Goal: Participate in discussion: Engage in conversation with other users on a specific topic

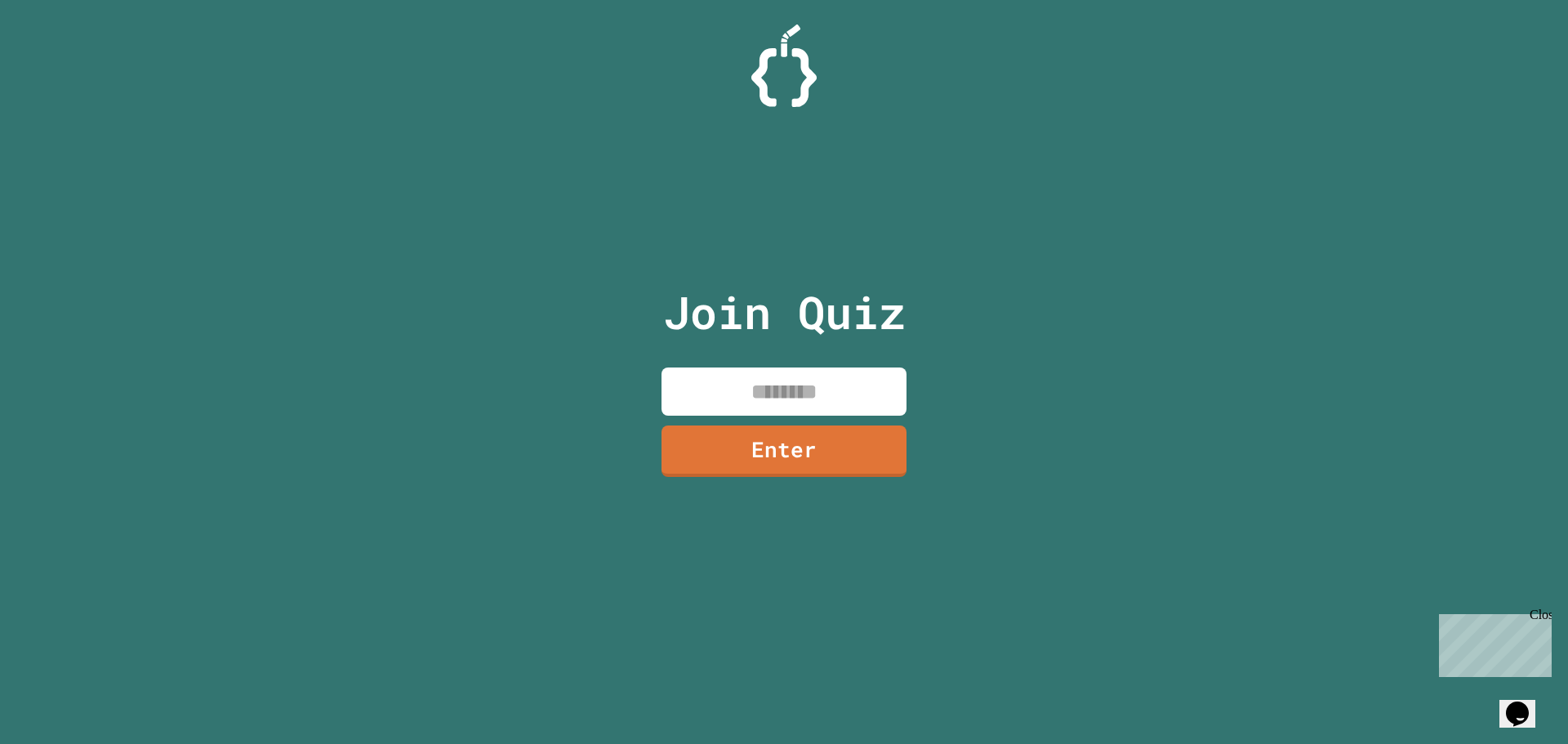
click at [776, 410] on input at bounding box center [784, 392] width 245 height 49
type input "********"
click at [770, 456] on link "Enter" at bounding box center [784, 449] width 246 height 54
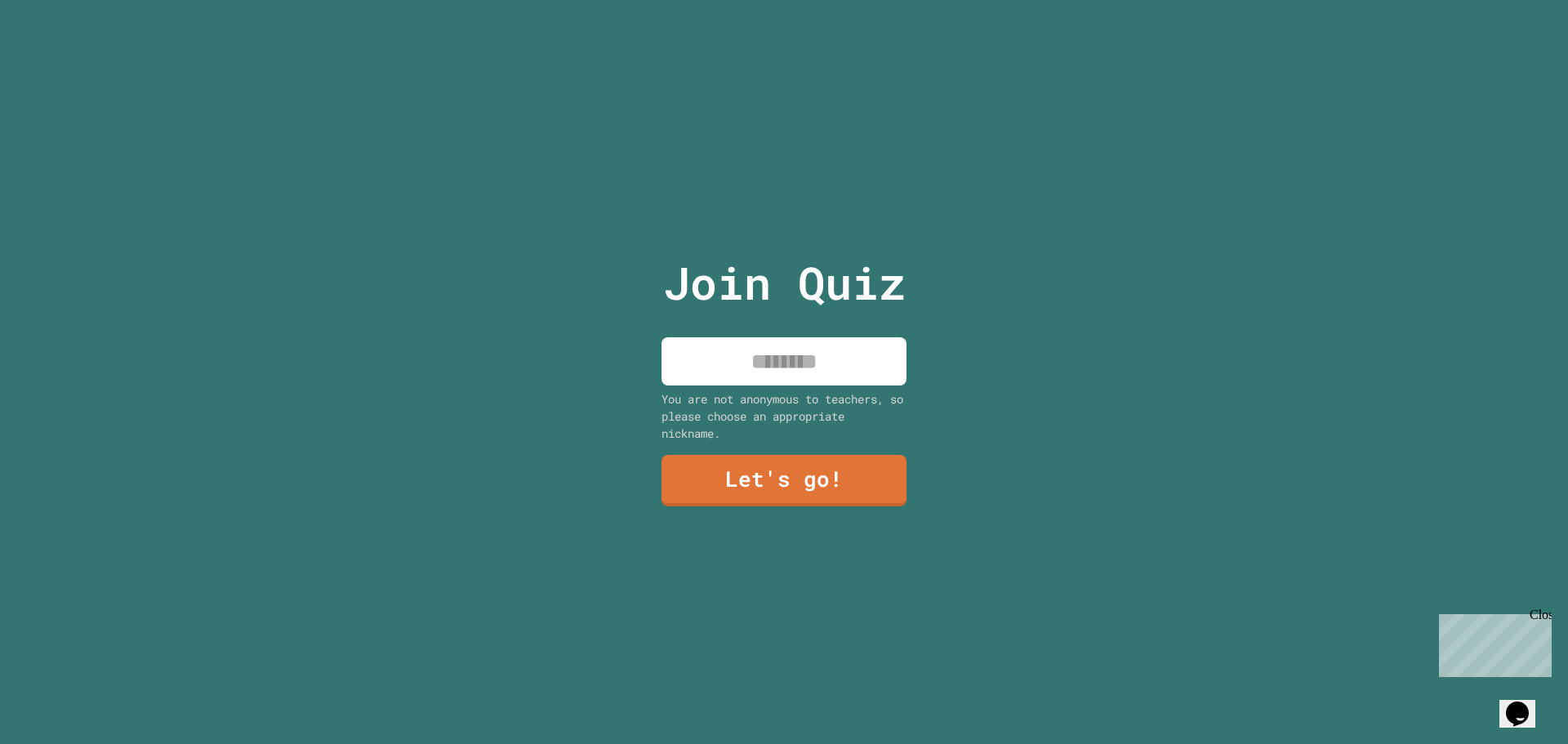
click at [783, 345] on input at bounding box center [784, 361] width 245 height 49
type input "*******"
click at [797, 465] on link "Let's go!" at bounding box center [784, 480] width 239 height 54
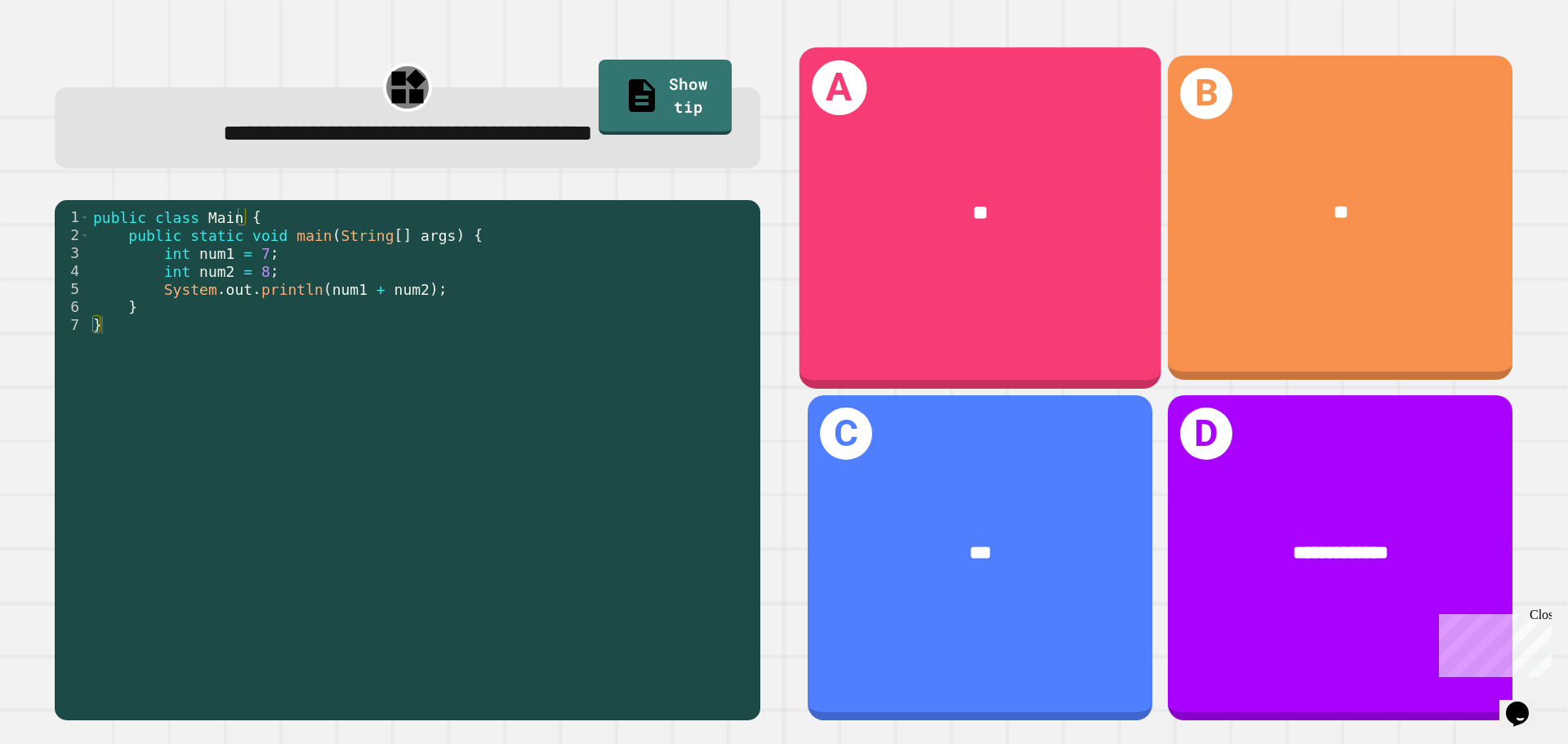
click at [1002, 261] on div "**" at bounding box center [980, 213] width 362 height 110
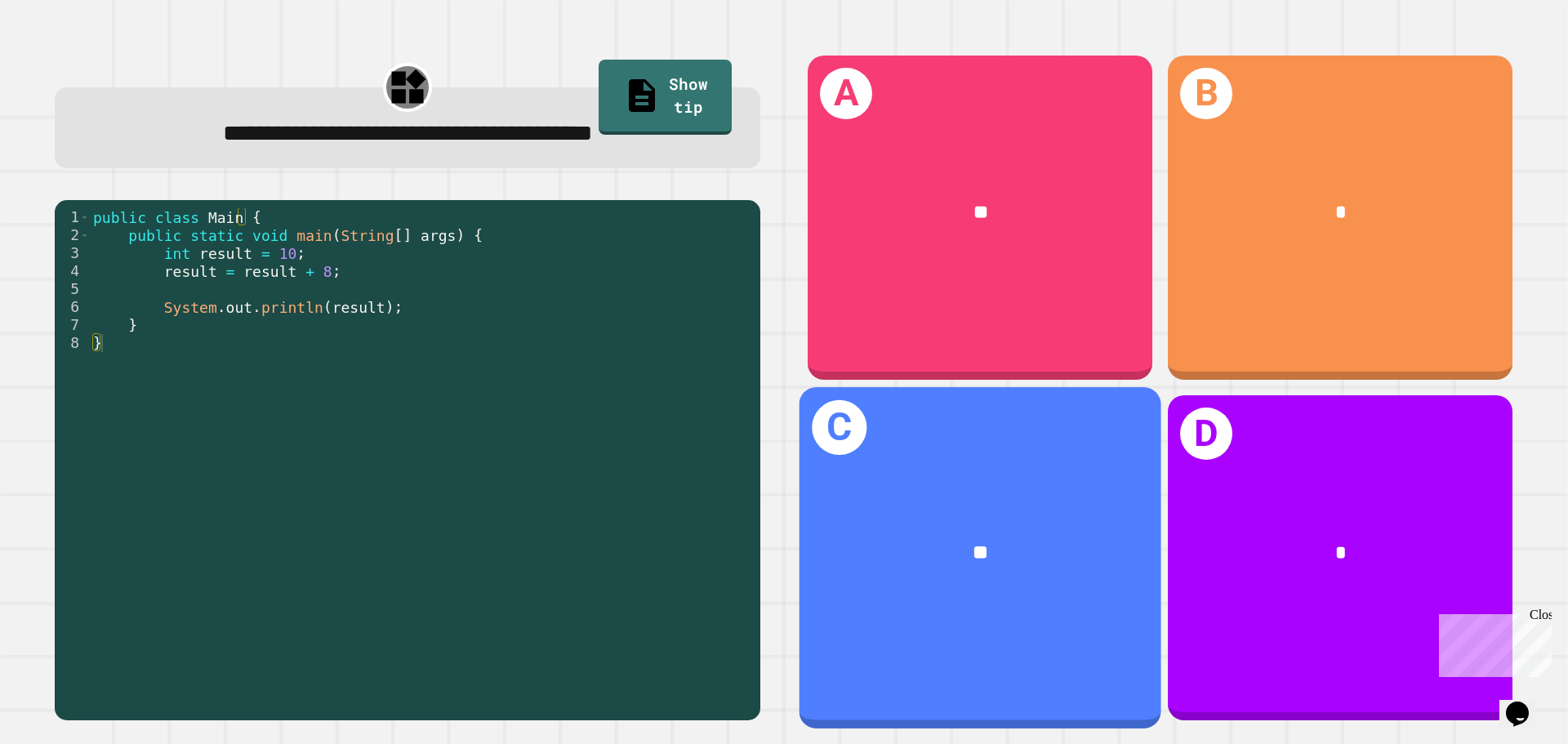
click at [1008, 538] on div "**" at bounding box center [980, 554] width 282 height 31
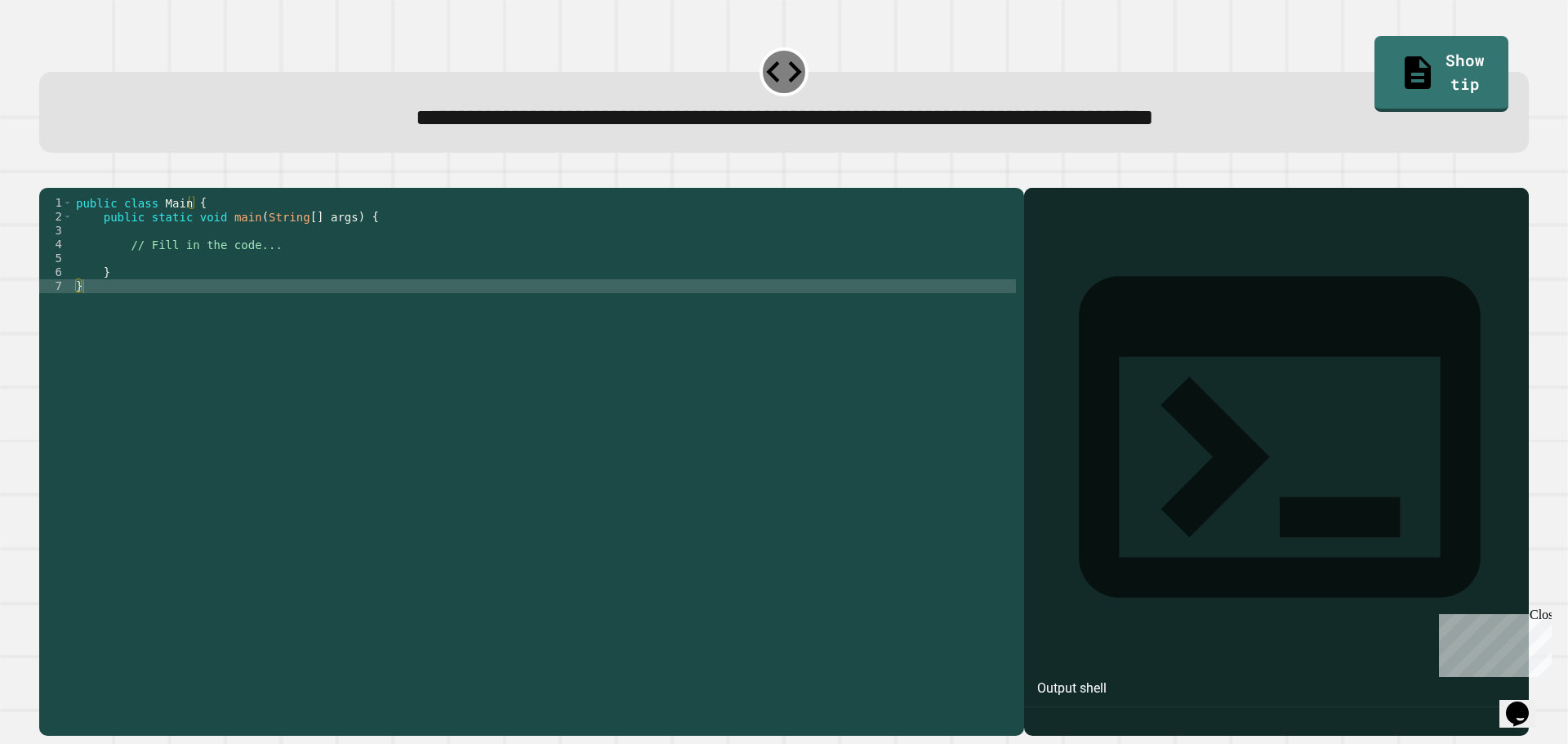
click at [153, 291] on div "public class Main { public static void main ( String [ ] args ) { // Fill in th…" at bounding box center [545, 446] width 943 height 500
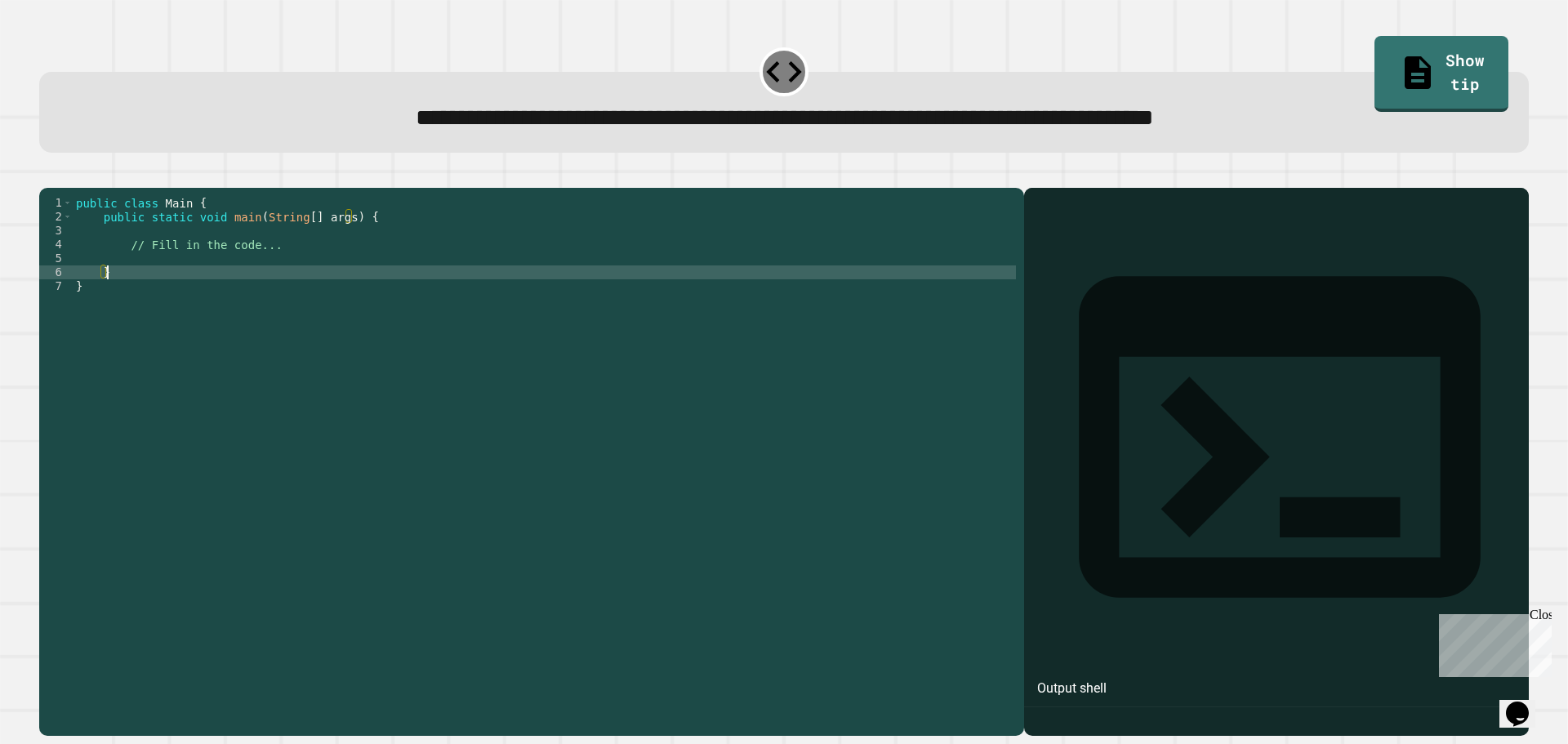
click at [155, 278] on div "public class Main { public static void main ( String [ ] args ) { // Fill in th…" at bounding box center [545, 446] width 943 height 500
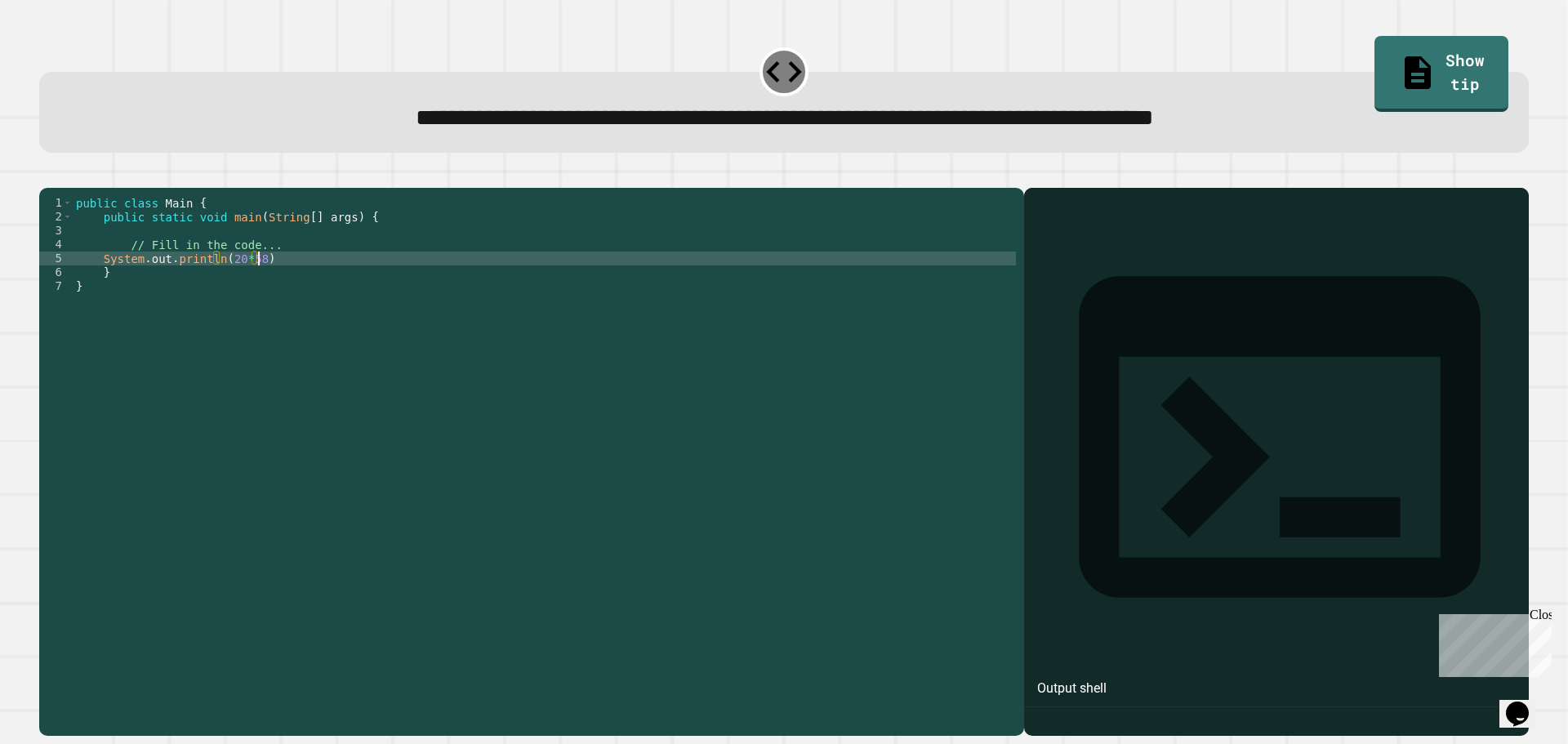
scroll to position [0, 13]
type textarea "**********"
click at [48, 174] on icon "button" at bounding box center [48, 174] width 0 height 0
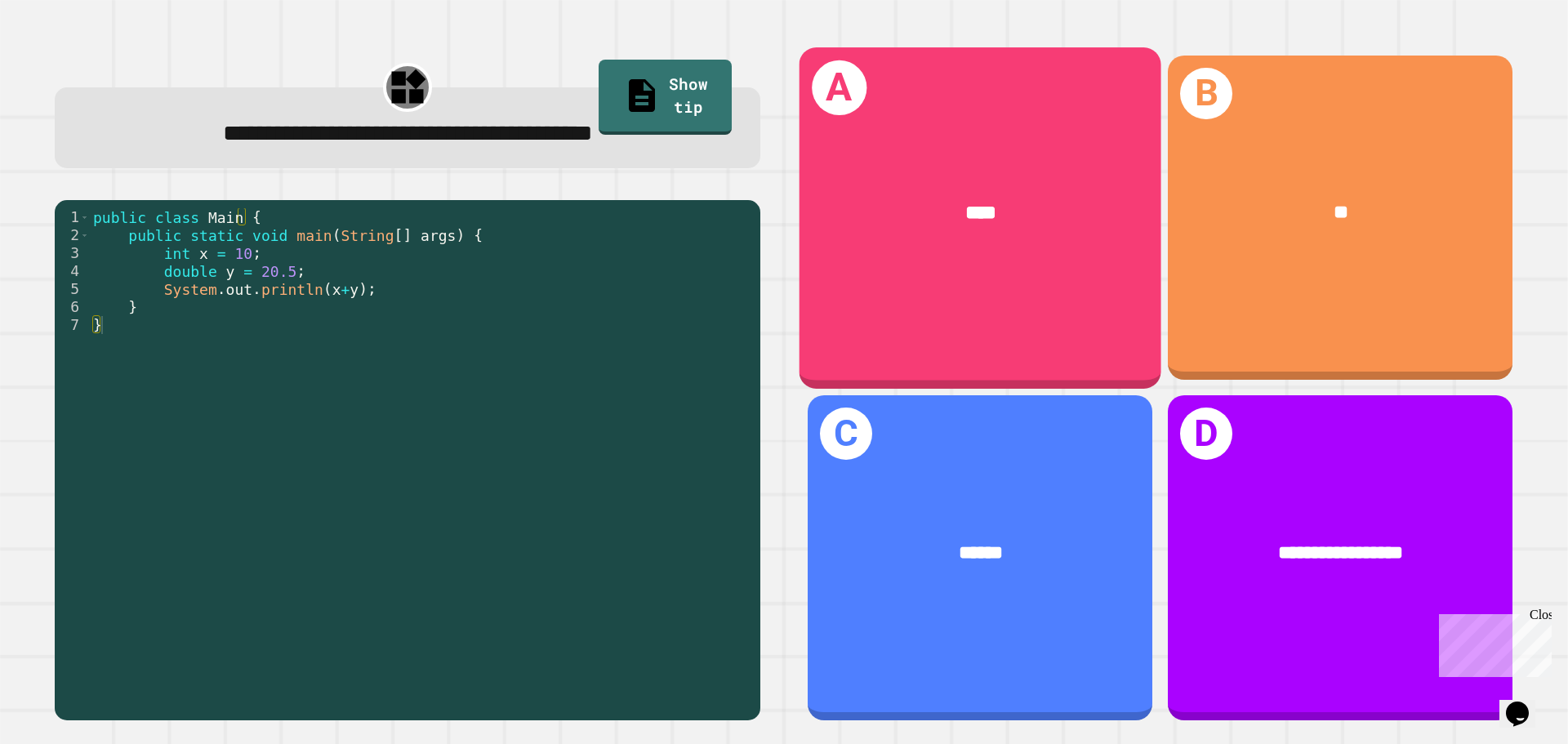
click at [1028, 291] on div "A ****" at bounding box center [980, 217] width 362 height 341
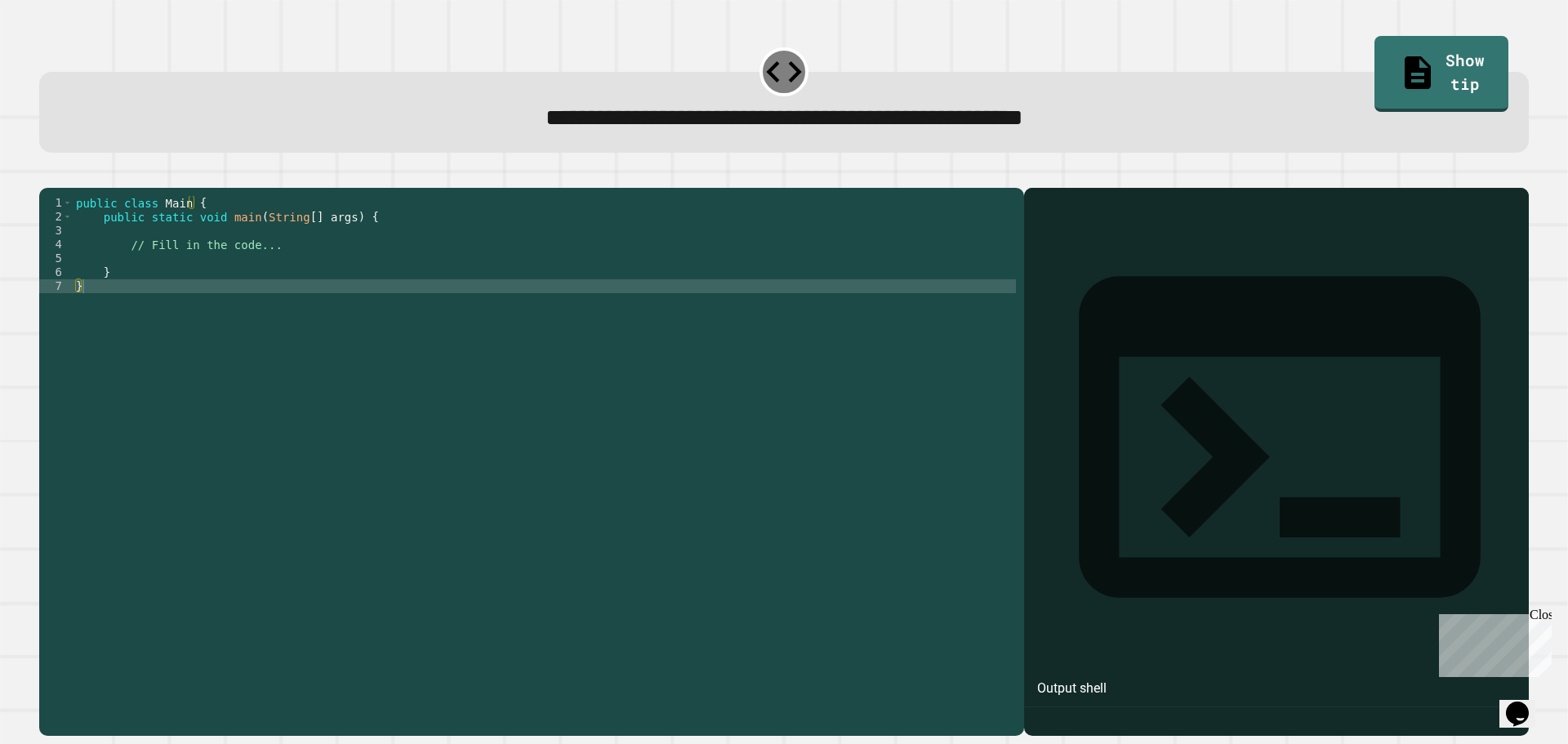
click at [158, 290] on div "public class Main { public static void main ( String [ ] args ) { // Fill in th…" at bounding box center [545, 446] width 943 height 500
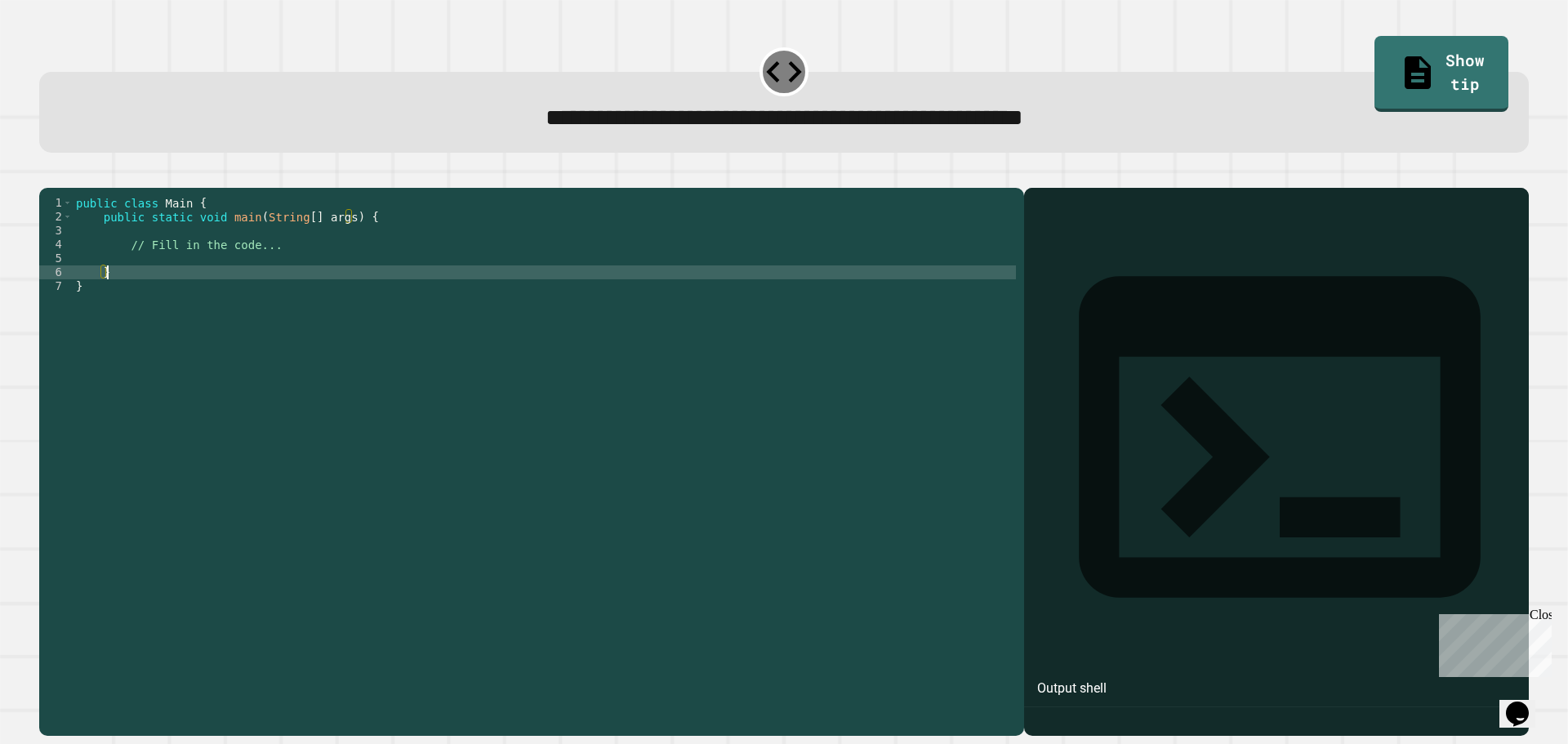
click at [158, 284] on div "public class Main { public static void main ( String [ ] args ) { // Fill in th…" at bounding box center [545, 446] width 943 height 500
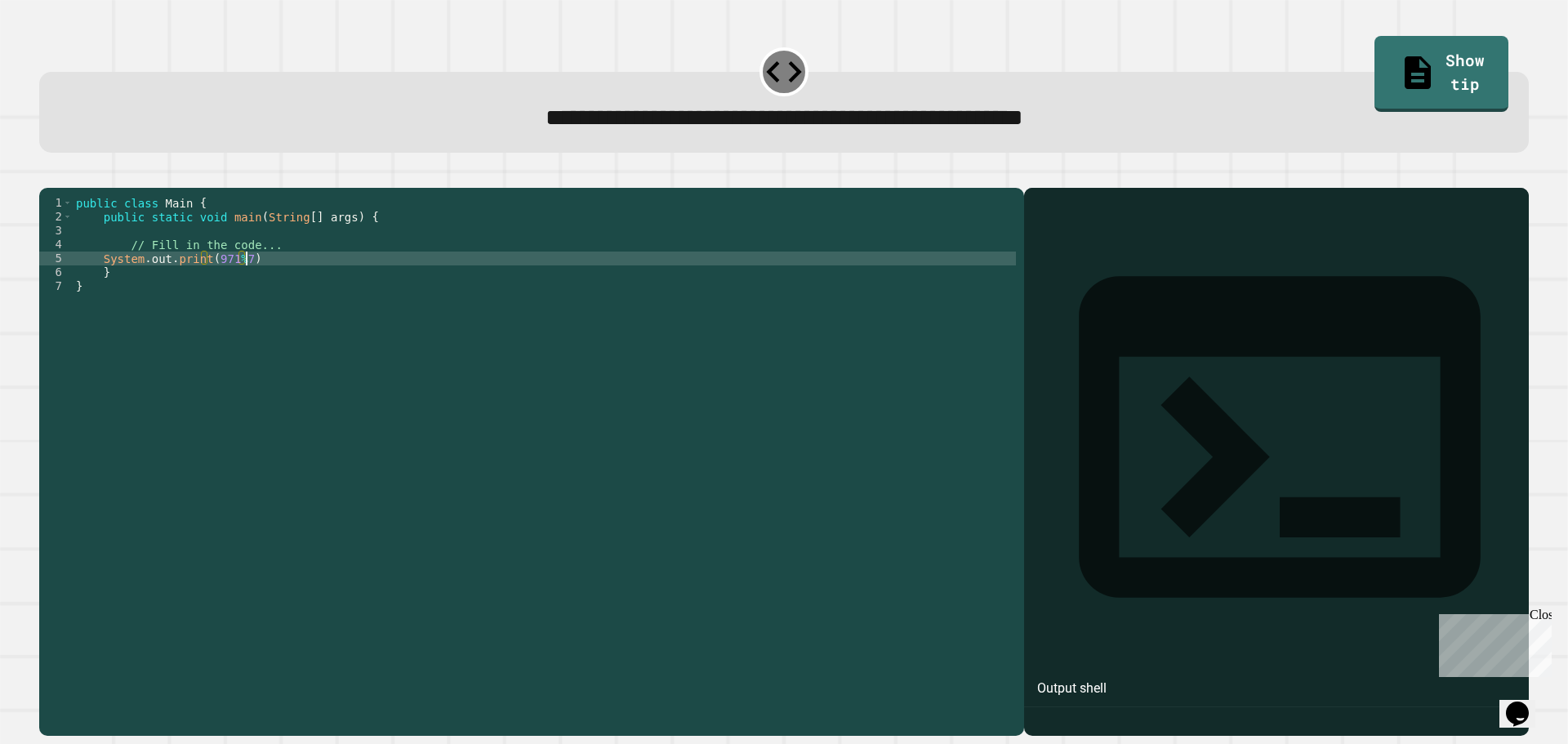
scroll to position [0, 12]
type textarea "**********"
click at [48, 174] on button "button" at bounding box center [48, 174] width 0 height 0
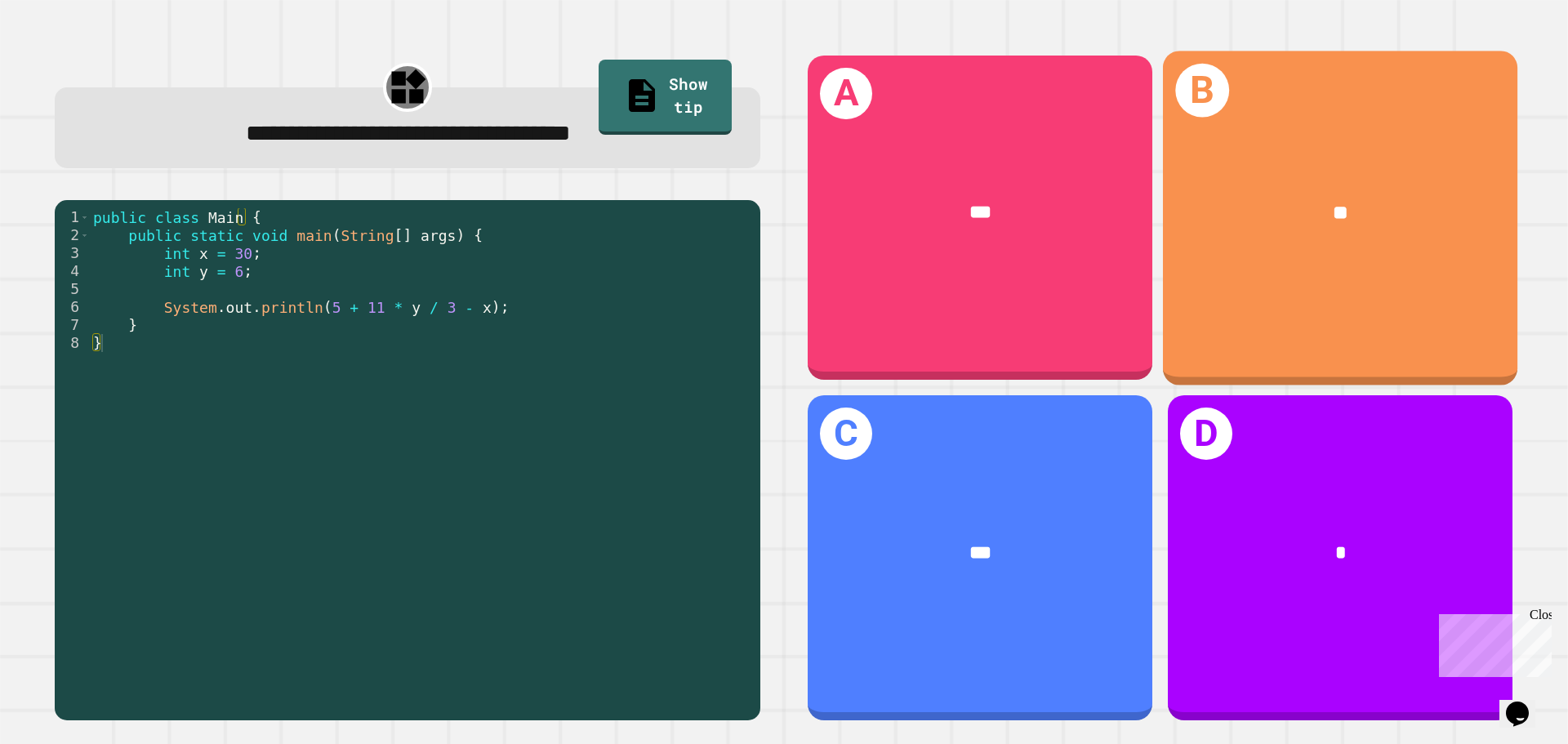
click at [1434, 242] on div "**" at bounding box center [1340, 213] width 354 height 108
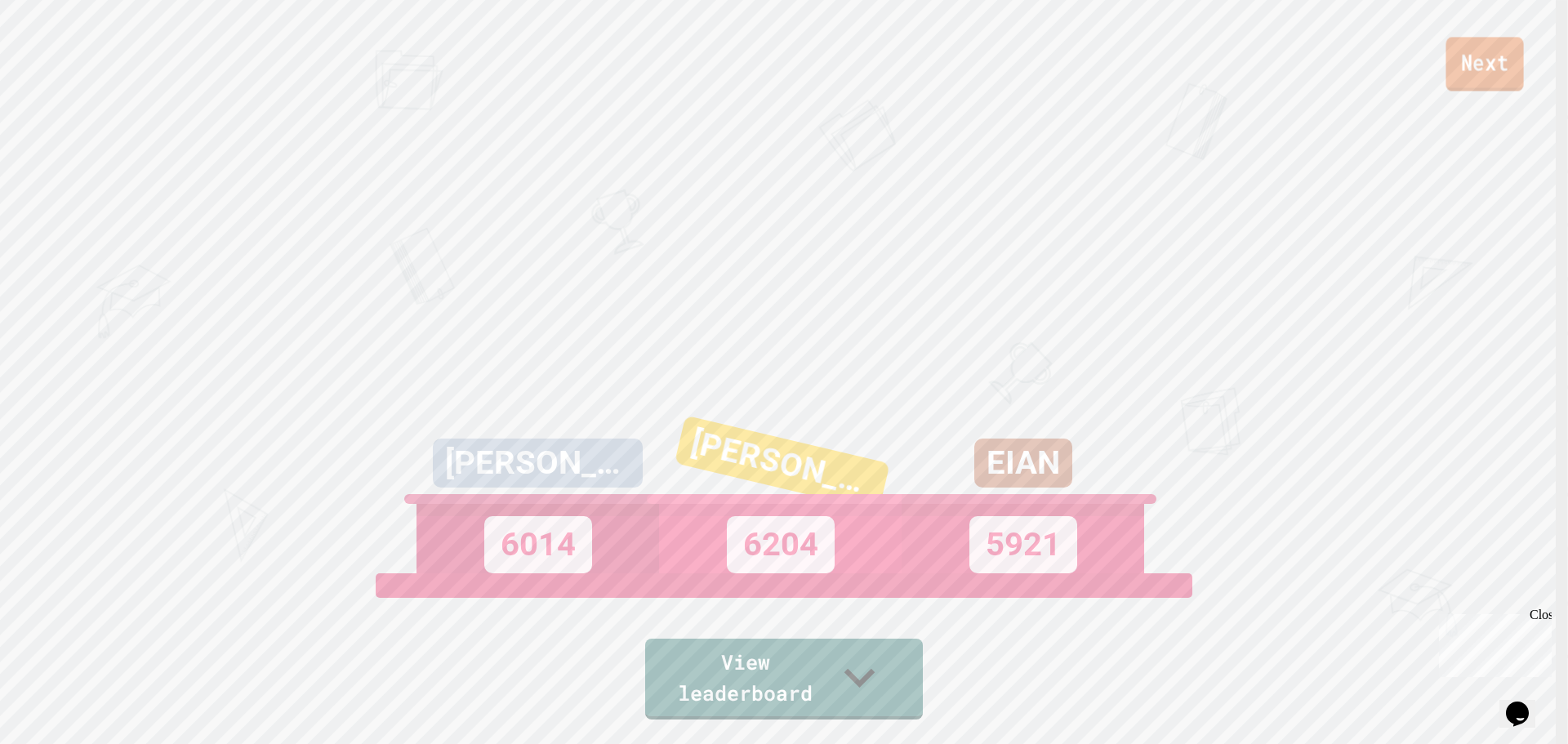
click at [1466, 56] on link "Next" at bounding box center [1484, 64] width 77 height 54
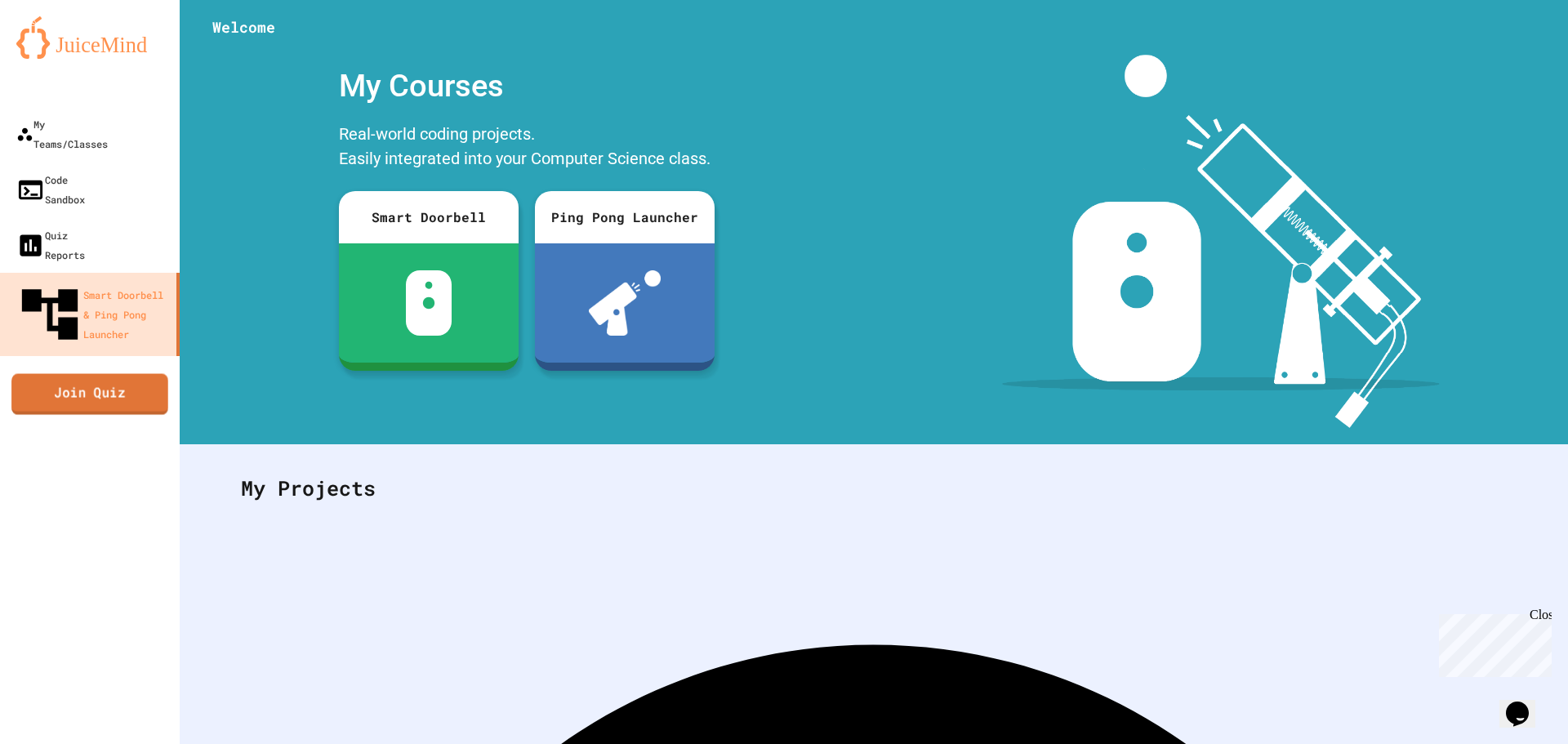
click at [58, 373] on link "Join Quiz" at bounding box center [90, 393] width 156 height 40
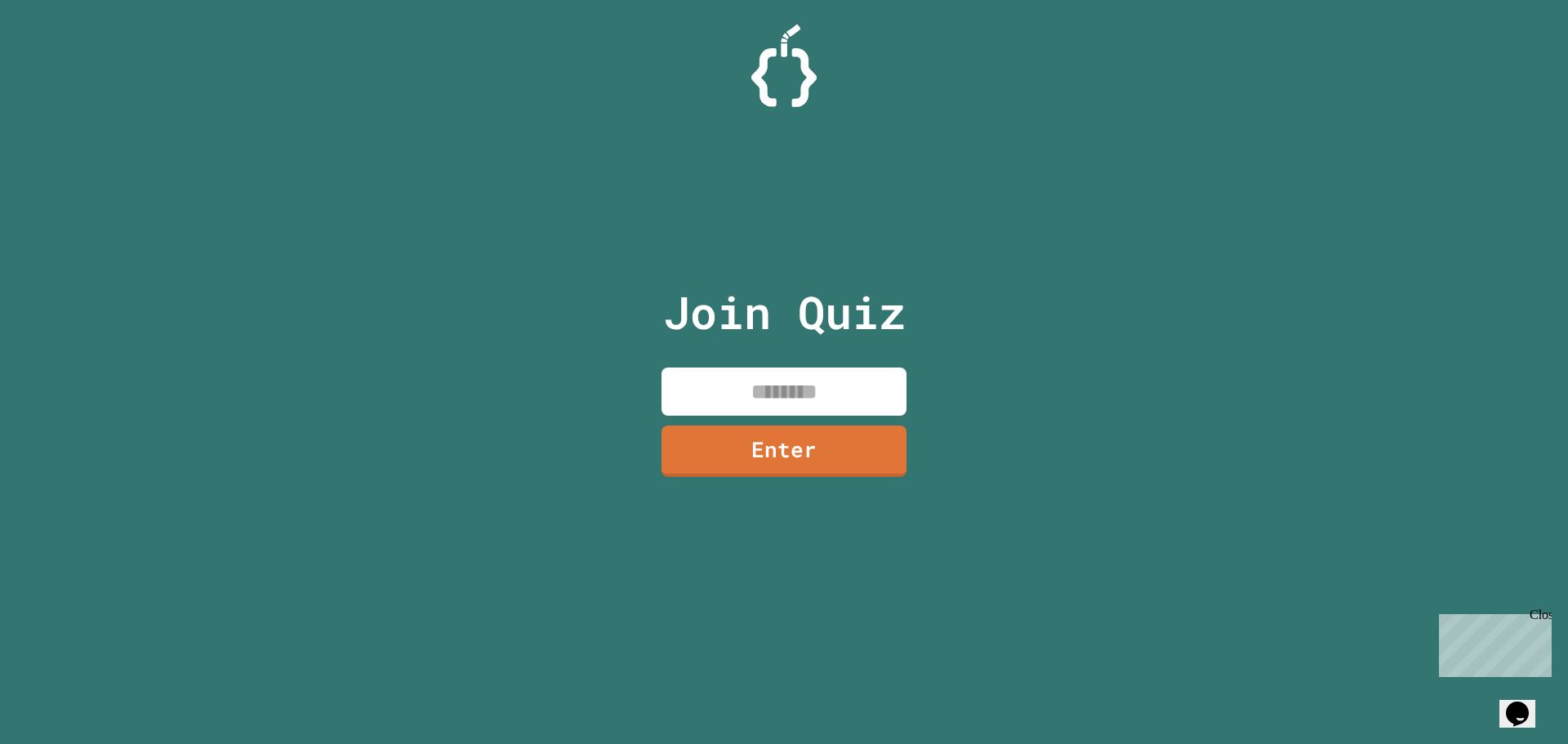
click at [760, 390] on input at bounding box center [784, 392] width 245 height 49
type input "********"
drag, startPoint x: 762, startPoint y: 415, endPoint x: 767, endPoint y: 433, distance: 18.7
click at [766, 430] on div "Join Quiz ******** Enter" at bounding box center [784, 371] width 275 height 662
click at [773, 453] on link "Enter" at bounding box center [784, 448] width 224 height 54
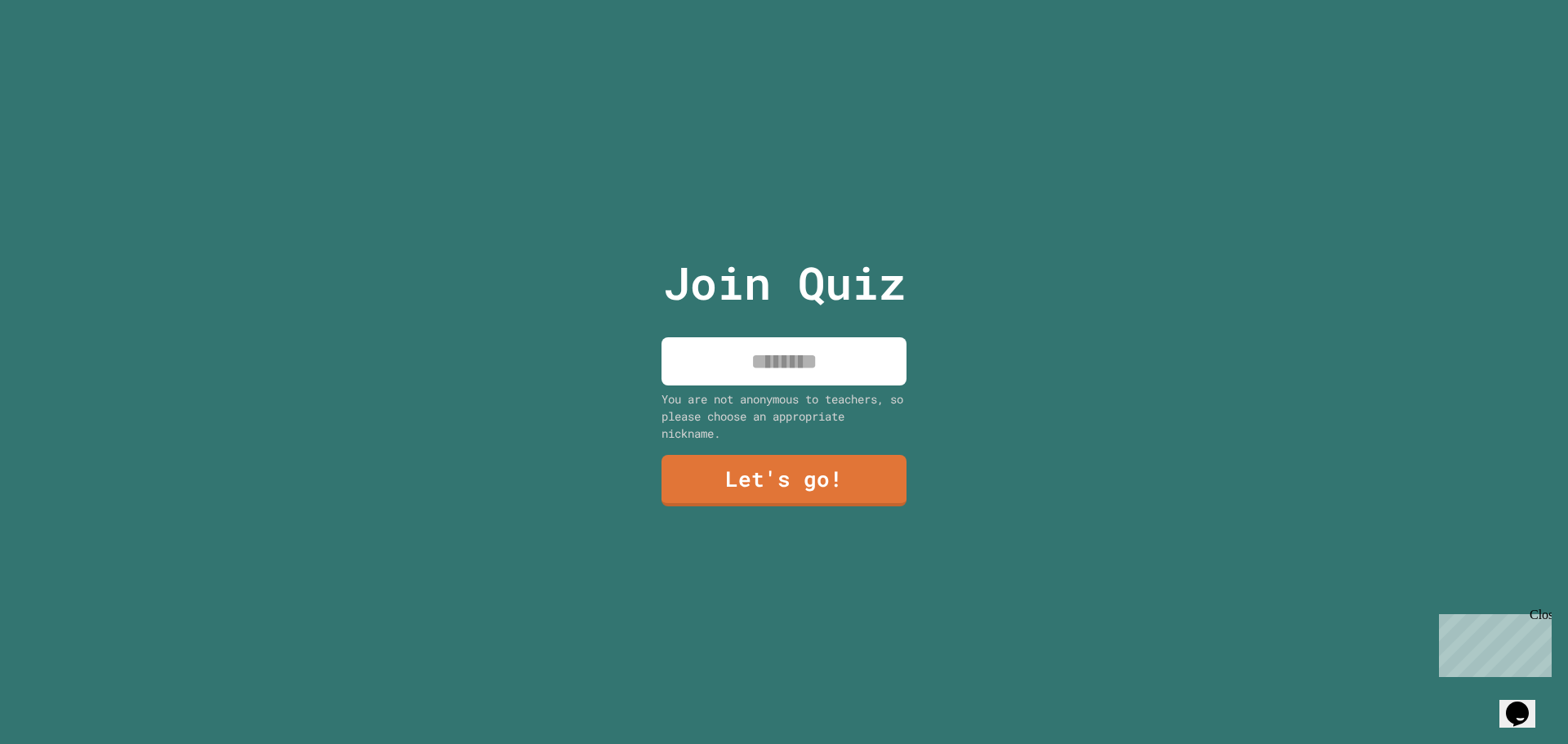
click at [755, 360] on input at bounding box center [784, 361] width 245 height 49
type input "*******"
click at [725, 481] on link "Let's go!" at bounding box center [784, 480] width 245 height 54
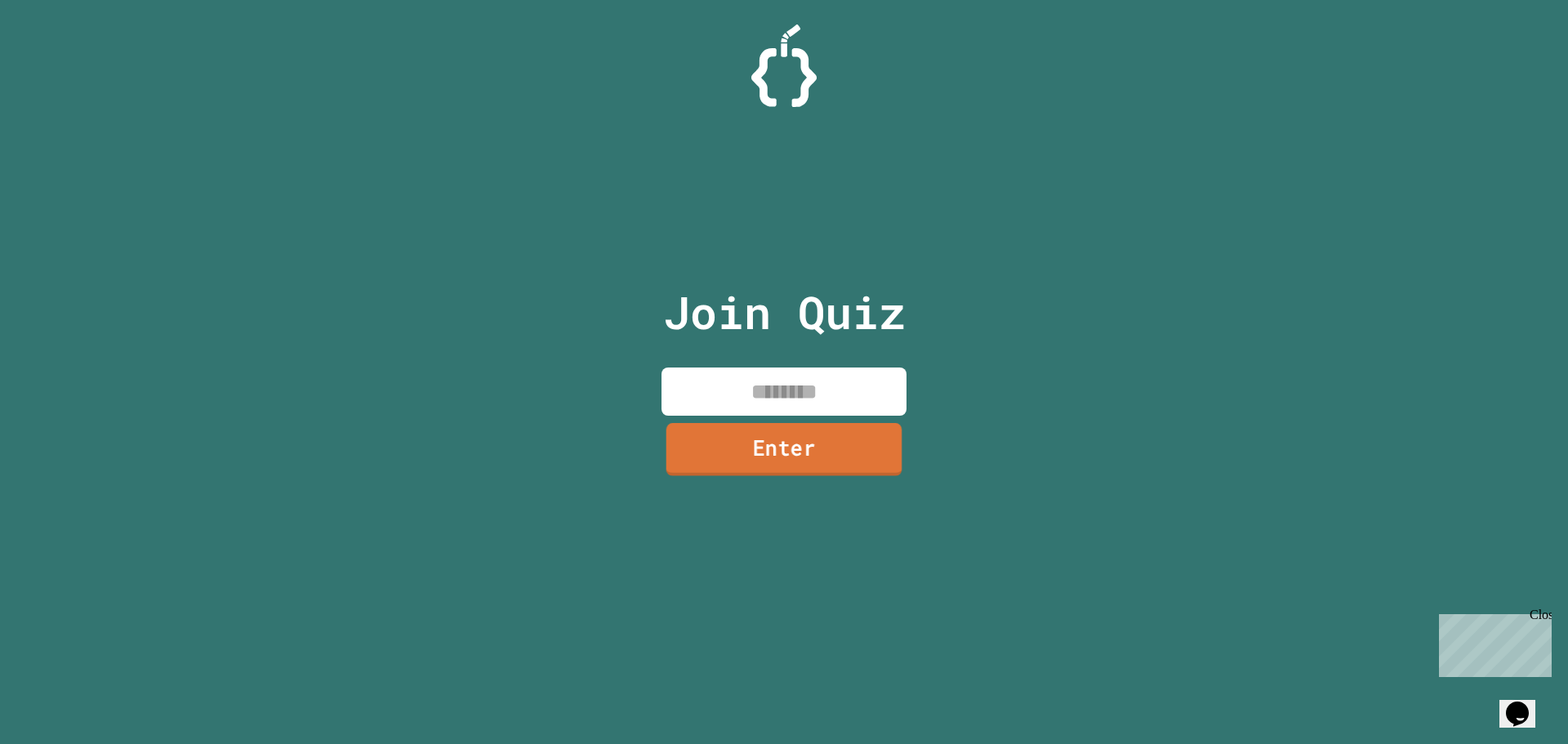
click at [709, 382] on input at bounding box center [784, 392] width 245 height 49
type input "********"
click at [717, 427] on link "Enter" at bounding box center [784, 451] width 245 height 51
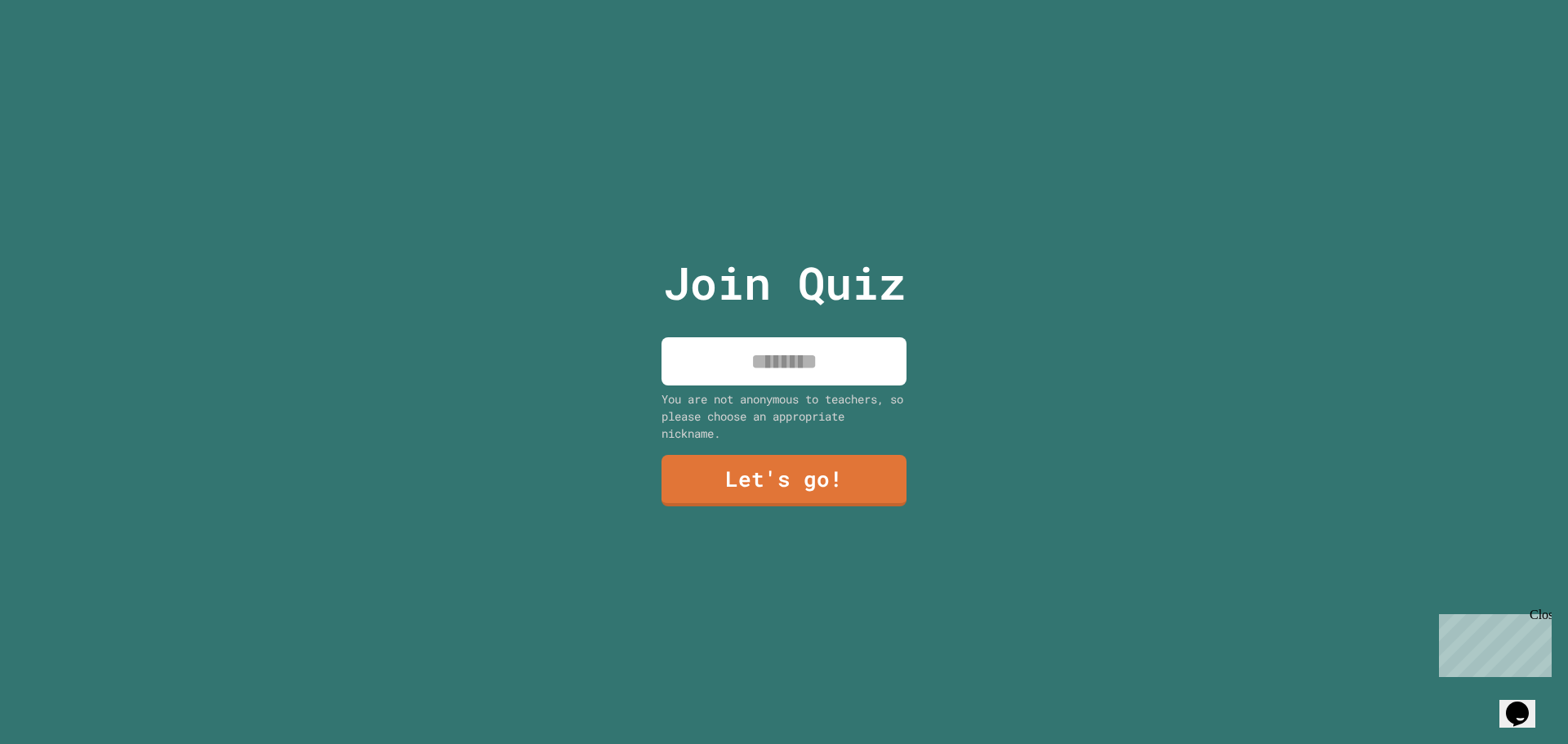
click at [752, 379] on input at bounding box center [784, 361] width 245 height 49
type input "*******"
click at [822, 492] on link "Let's go!" at bounding box center [784, 480] width 242 height 54
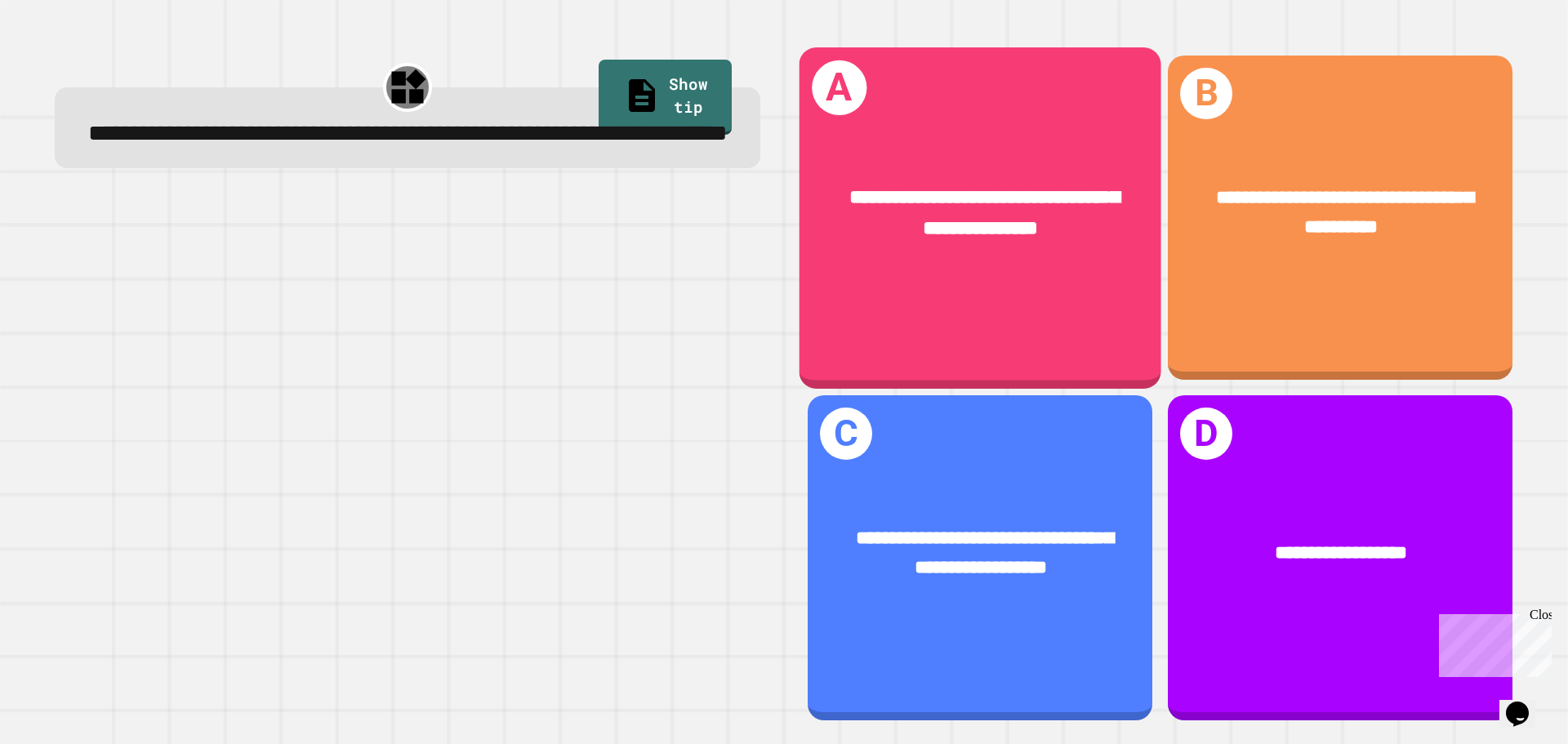
click at [945, 230] on span "**********" at bounding box center [984, 212] width 270 height 50
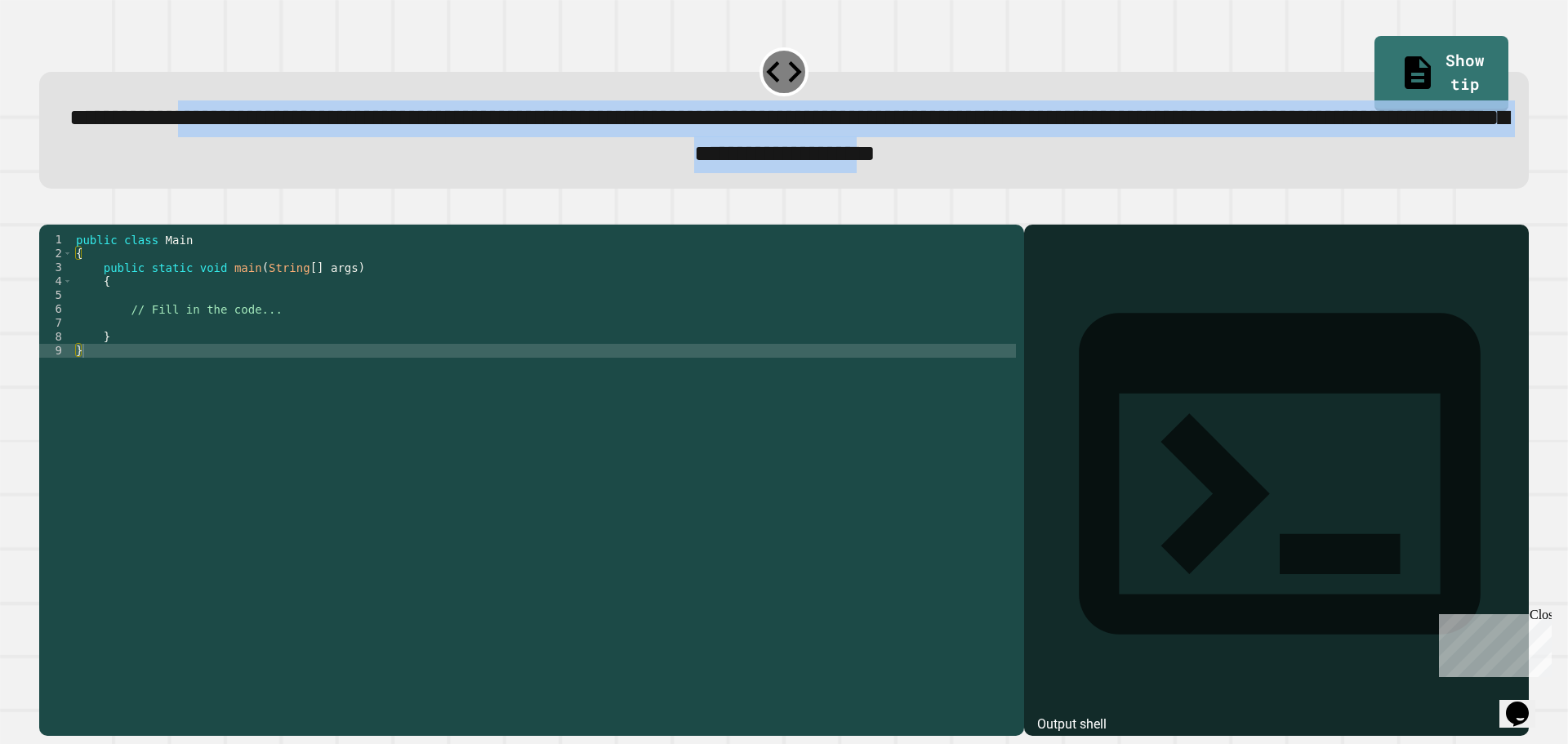
drag, startPoint x: 252, startPoint y: 129, endPoint x: 1322, endPoint y: 161, distance: 1070.5
click at [1322, 161] on span "**********" at bounding box center [788, 135] width 1439 height 58
click at [520, 197] on div "**********" at bounding box center [784, 114] width 1505 height 165
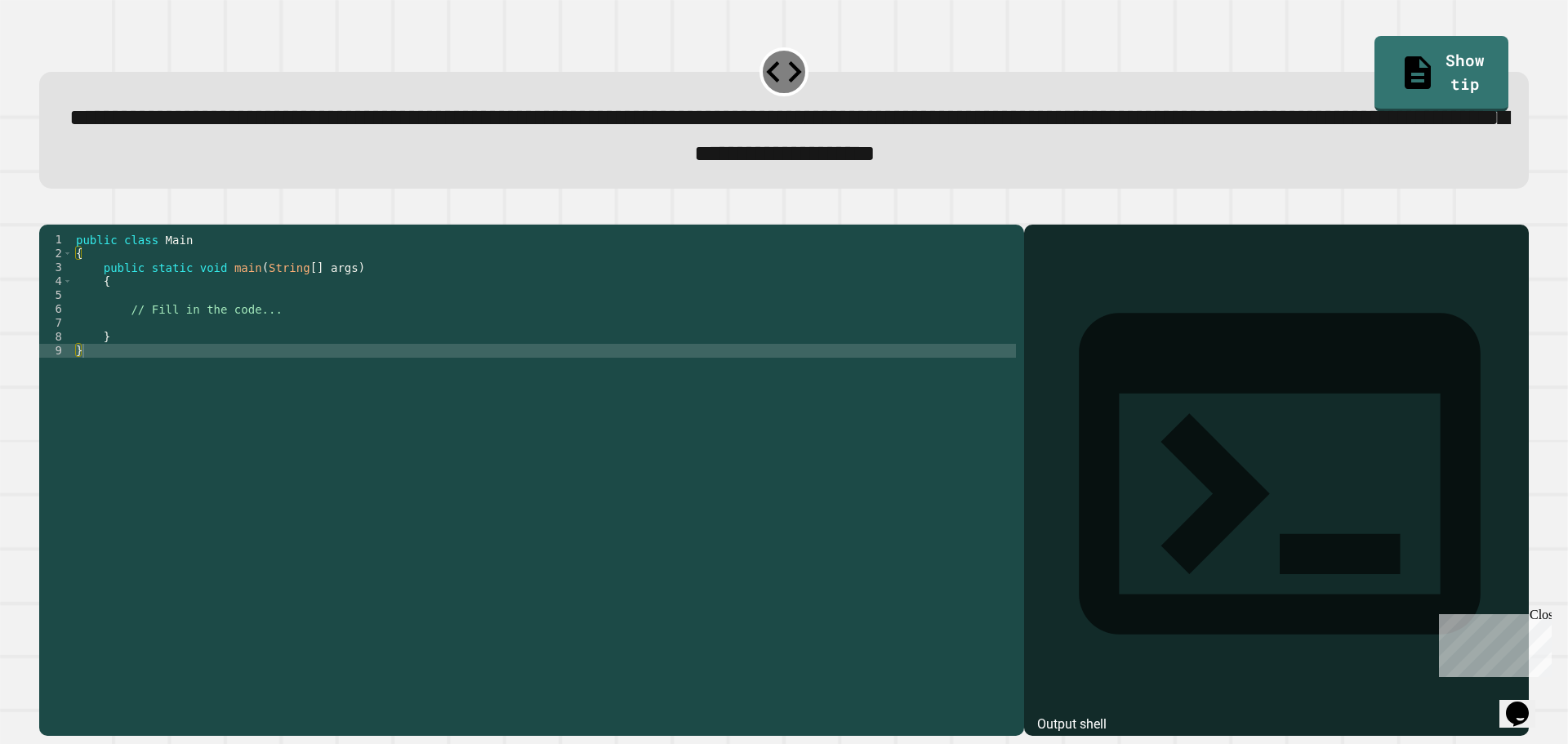
click at [139, 323] on div "public class Main { public static void main ( String [ ] args ) { // Fill in th…" at bounding box center [545, 462] width 943 height 458
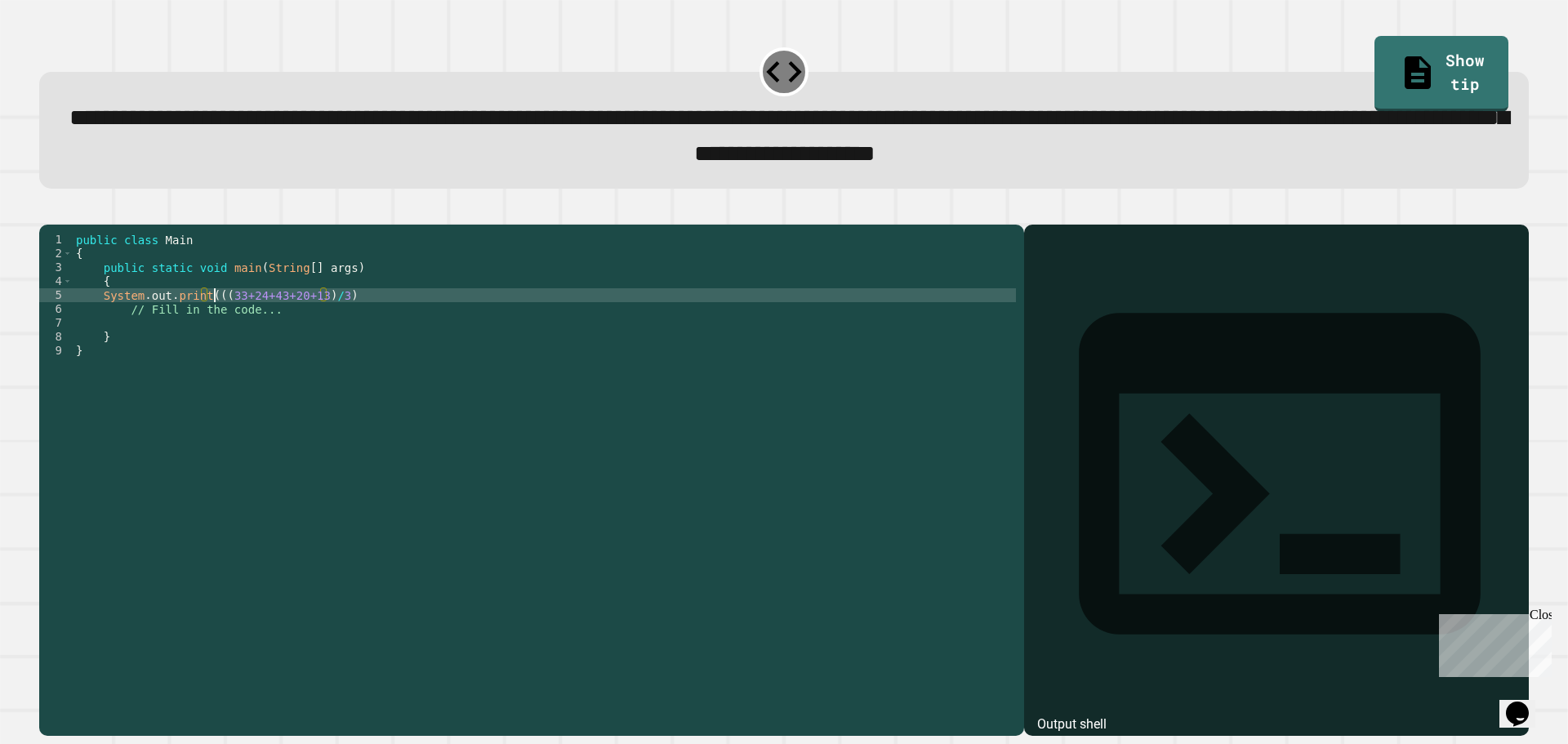
scroll to position [0, 10]
click at [327, 318] on div "public class Main { public static void main ( String [ ] args ) { System . out …" at bounding box center [545, 462] width 943 height 458
click at [210, 321] on div "public class Main { public static void main ( String [ ] args ) { System . out …" at bounding box center [545, 462] width 943 height 458
type textarea "**********"
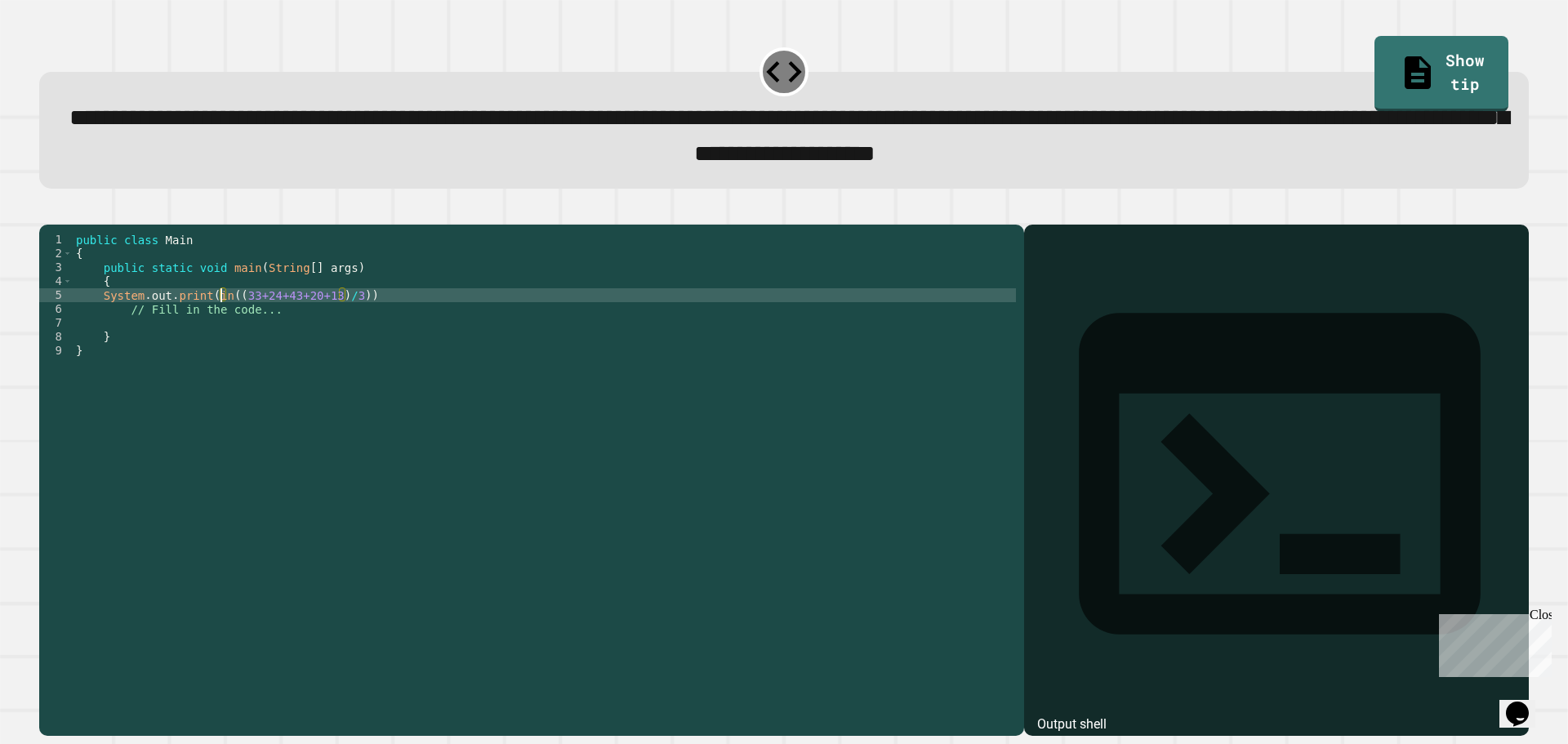
scroll to position [0, 11]
click at [368, 321] on div "public class Main { public static void main ( String [ ] args ) { System . out …" at bounding box center [545, 462] width 943 height 458
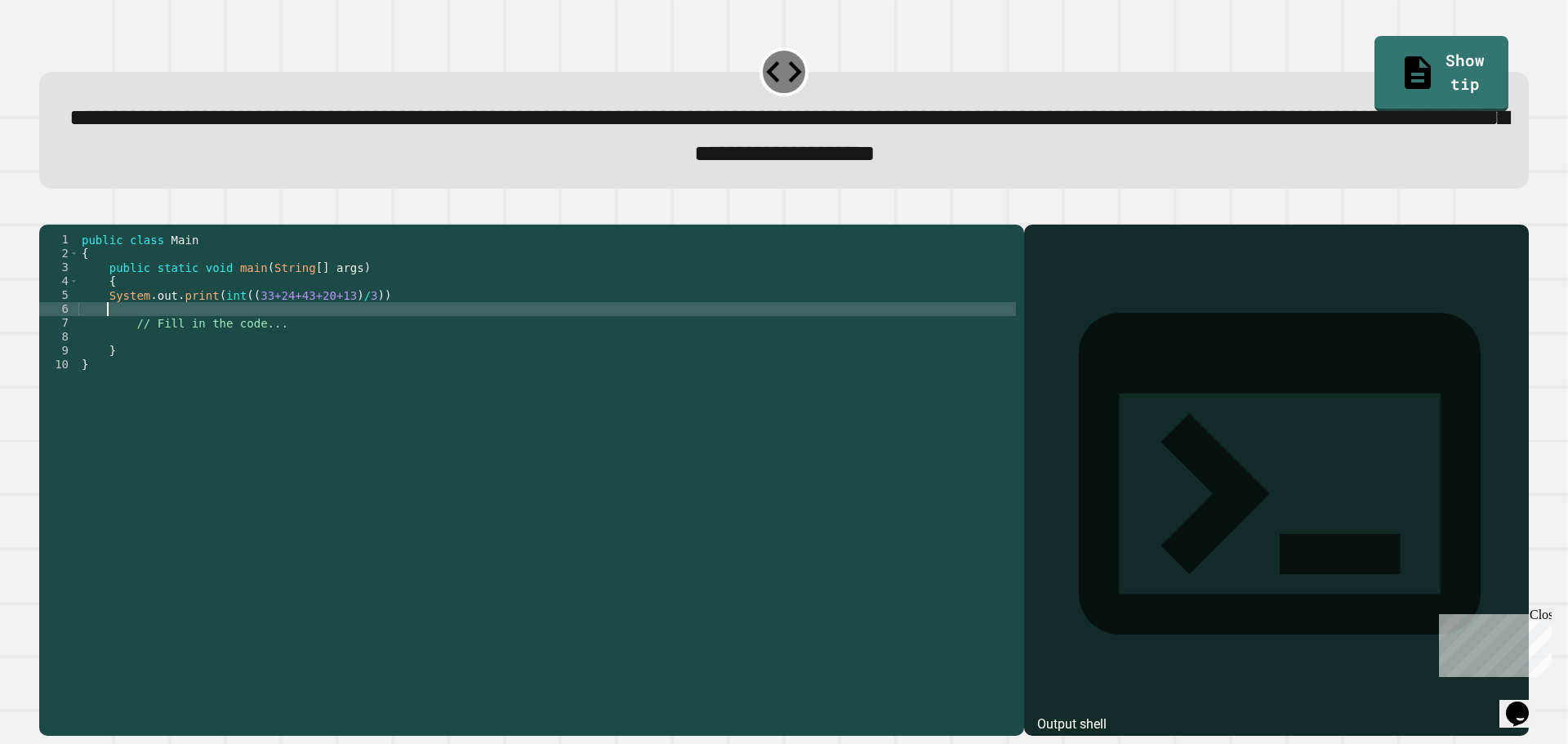
scroll to position [0, 1]
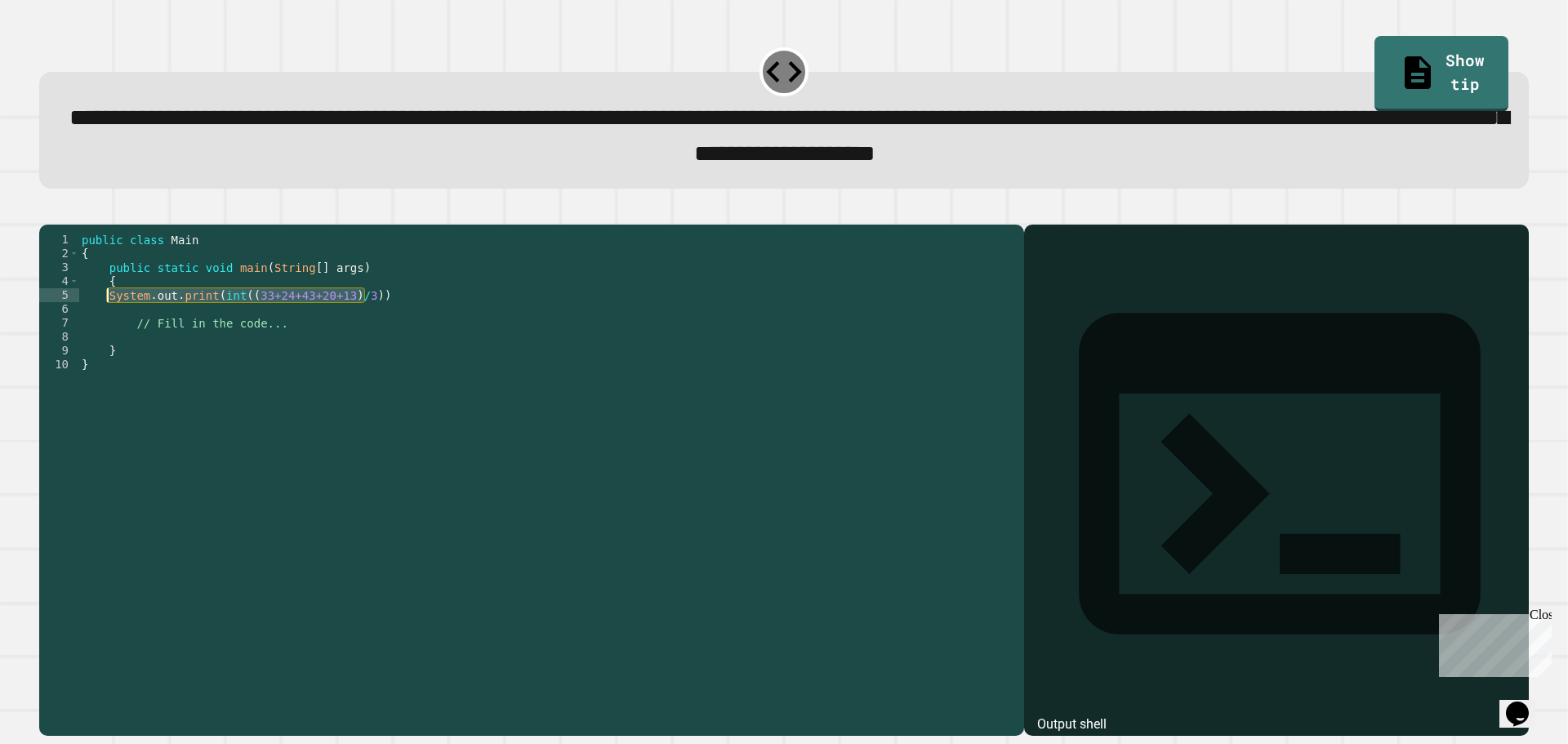
drag, startPoint x: 366, startPoint y: 323, endPoint x: 107, endPoint y: 326, distance: 259.0
click at [107, 326] on div "public class Main { public static void main ( String [ ] args ) { System . out …" at bounding box center [546, 462] width 937 height 458
type textarea "**********"
click at [121, 330] on div "public class Main { public static void main ( String [ ] args ) { System . out …" at bounding box center [546, 462] width 937 height 458
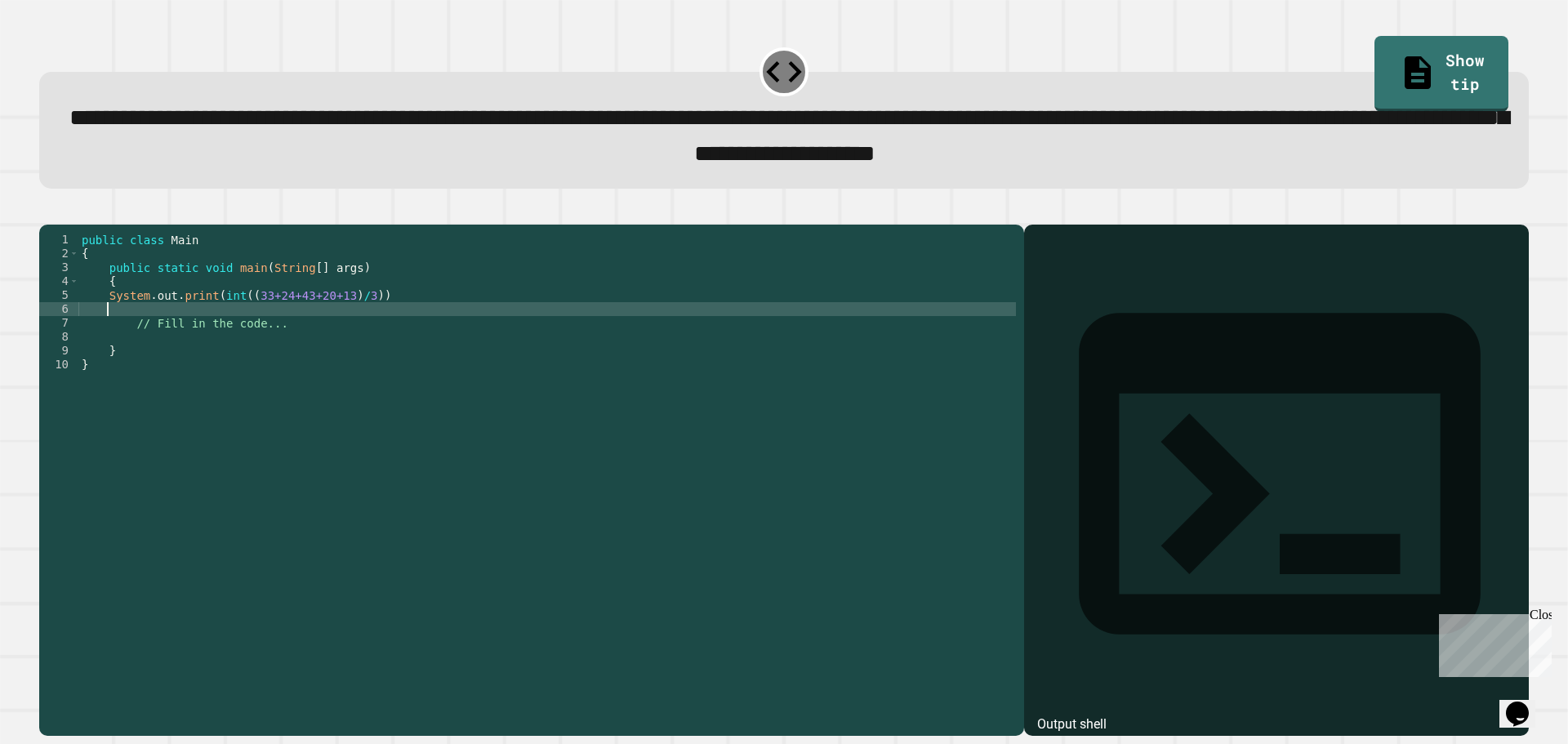
paste textarea "**********"
click at [230, 333] on div "public class Main { public static void main ( String [ ] args ) { System . out …" at bounding box center [546, 462] width 937 height 458
click at [215, 320] on div "public class Main { public static void main ( String [ ] args ) { System . out …" at bounding box center [546, 462] width 937 height 458
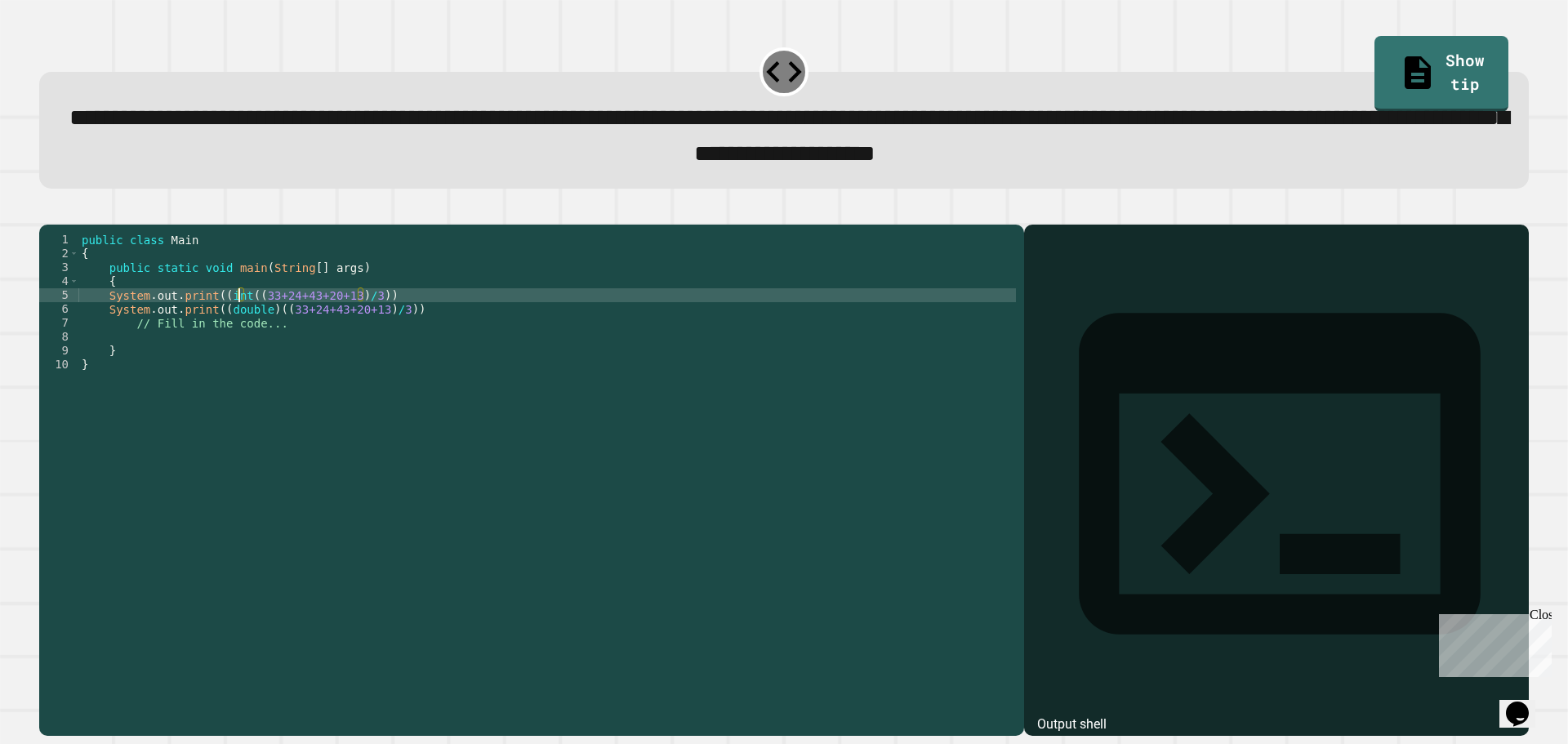
scroll to position [0, 12]
click at [360, 316] on div "public class Main { public static void main ( String [ ] args ) { System . out …" at bounding box center [546, 462] width 937 height 458
click at [381, 336] on div "public class Main { public static void main ( String [ ] args ) { System . out …" at bounding box center [546, 462] width 937 height 458
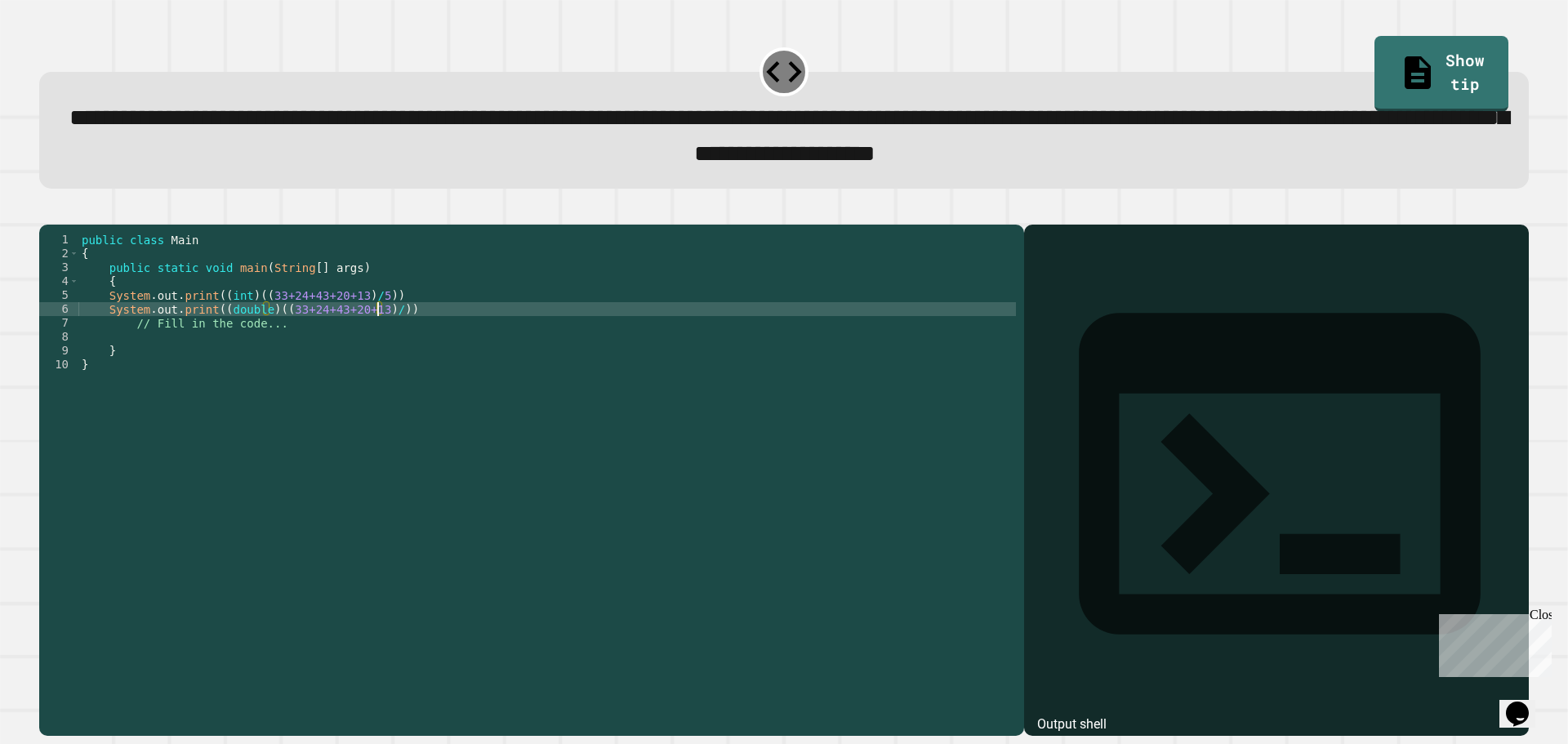
type textarea "**********"
click at [412, 337] on div "public class Main { public static void main ( String [ ] args ) { System . out …" at bounding box center [546, 462] width 937 height 458
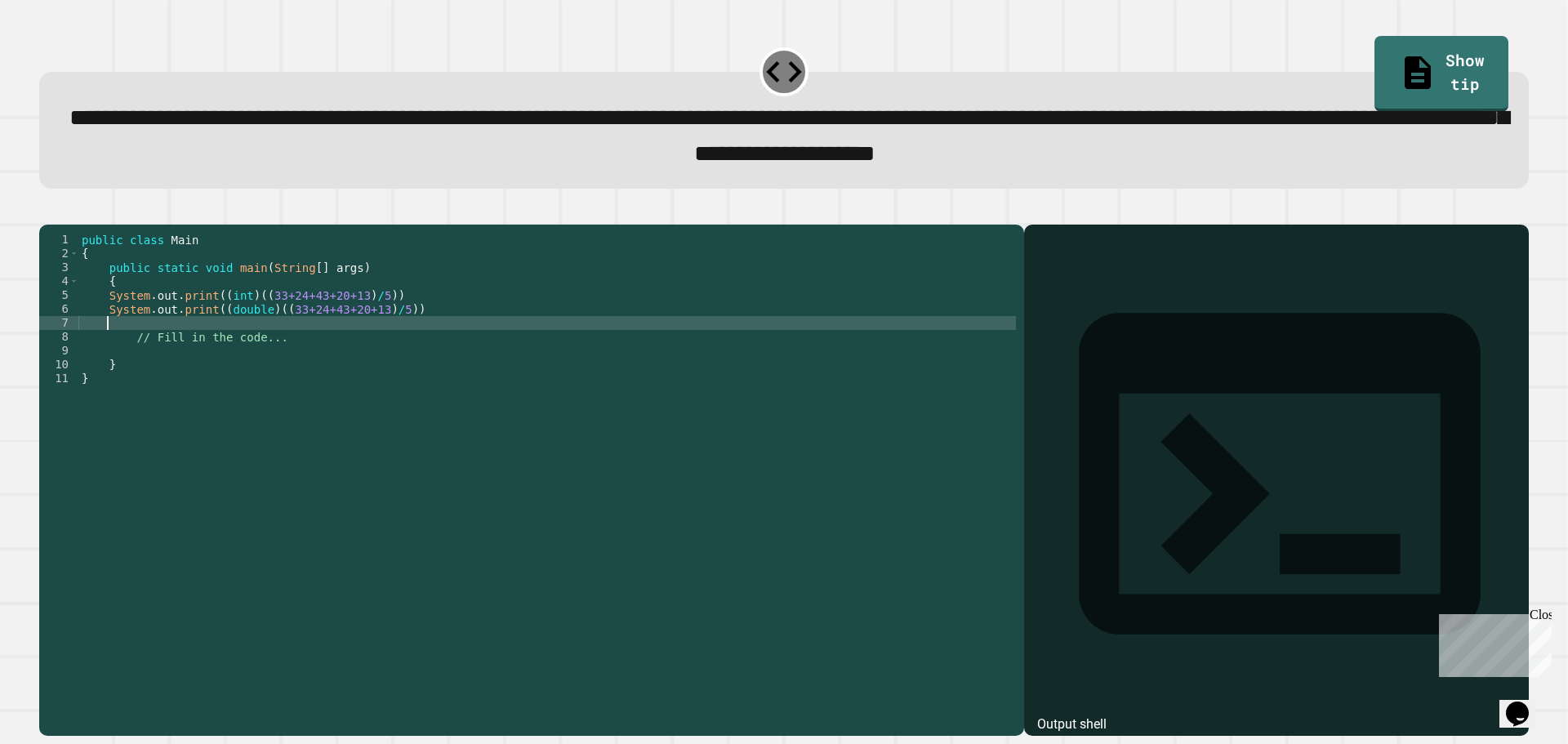
paste textarea "**********"
click at [231, 353] on div "public class Main { public static void main ( String [ ] args ) { System . out …" at bounding box center [546, 462] width 937 height 458
click at [352, 352] on div "public class Main { public static void main ( String [ ] args ) { System . out …" at bounding box center [546, 462] width 937 height 458
click at [338, 350] on div "public class Main { public static void main ( String [ ] args ) { System . out …" at bounding box center [546, 462] width 937 height 458
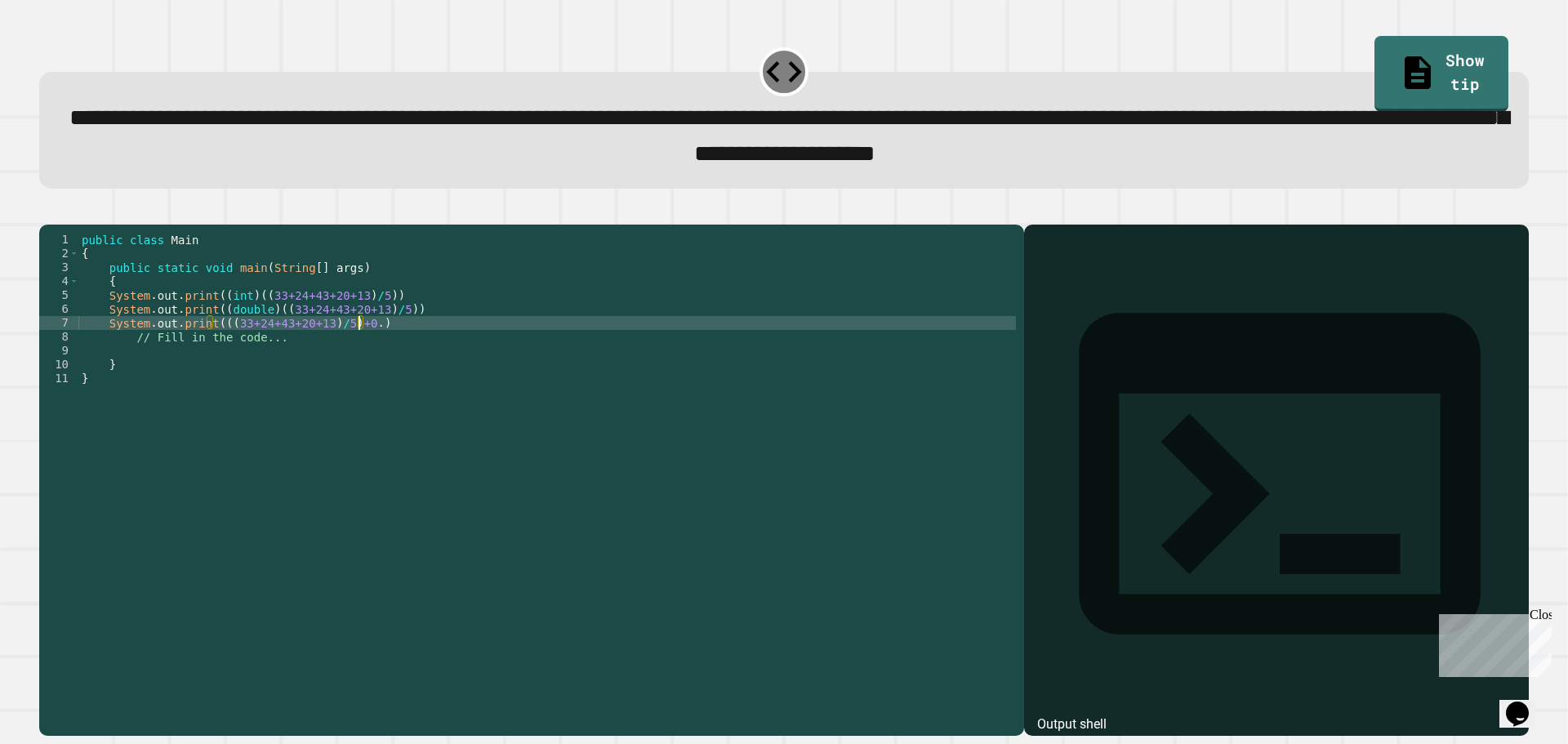
scroll to position [0, 20]
click at [371, 350] on div "public class Main { public static void main ( String [ ] args ) { System . out …" at bounding box center [546, 462] width 937 height 458
click at [212, 349] on div "public class Main { public static void main ( String [ ] args ) { System . out …" at bounding box center [546, 462] width 937 height 458
click at [377, 350] on div "public class Main { public static void main ( String [ ] args ) { System . out …" at bounding box center [546, 462] width 937 height 458
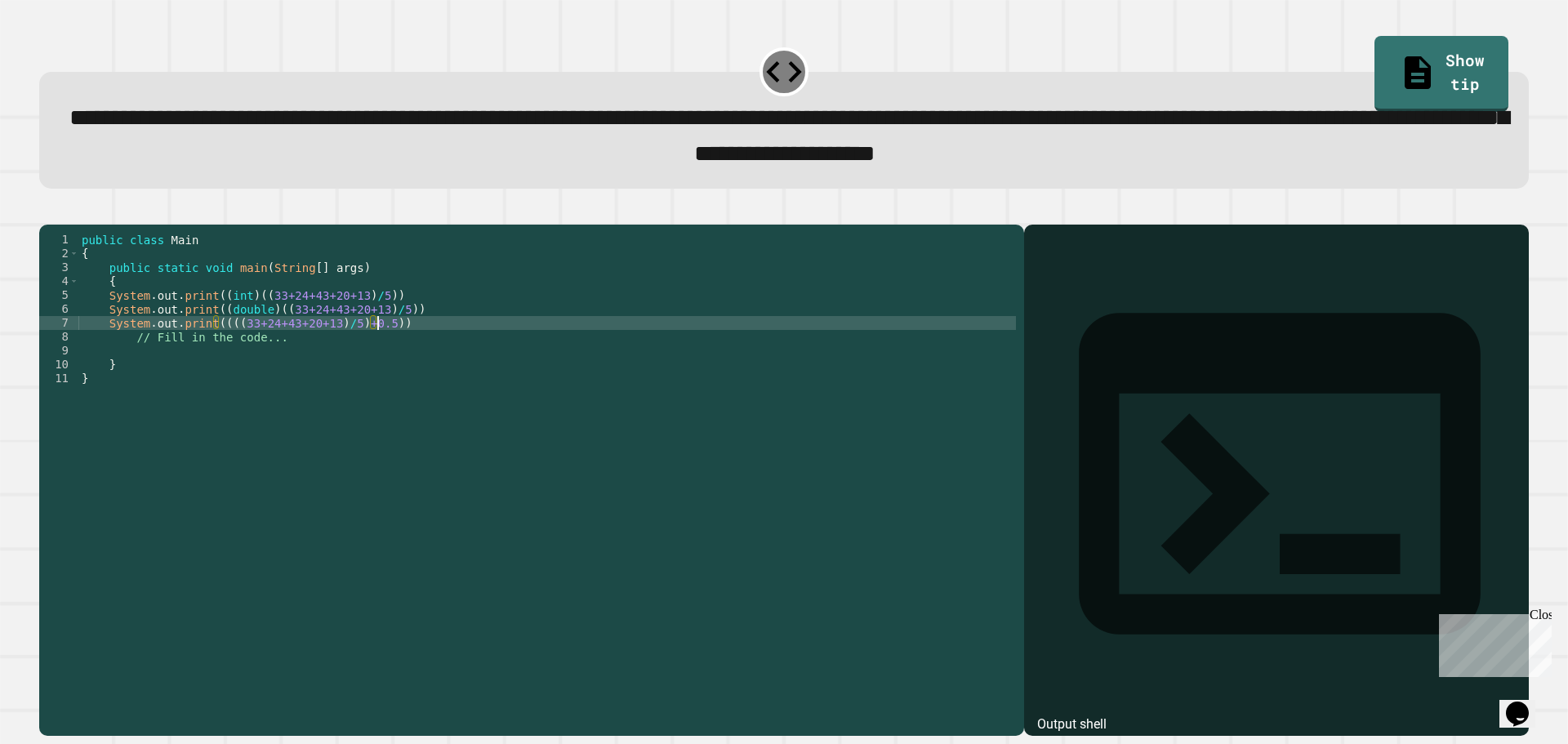
click at [210, 350] on div "public class Main { public static void main ( String [ ] args ) { System . out …" at bounding box center [546, 462] width 937 height 458
click at [205, 334] on div "public class Main { public static void main ( String [ ] args ) { System . out …" at bounding box center [546, 462] width 937 height 458
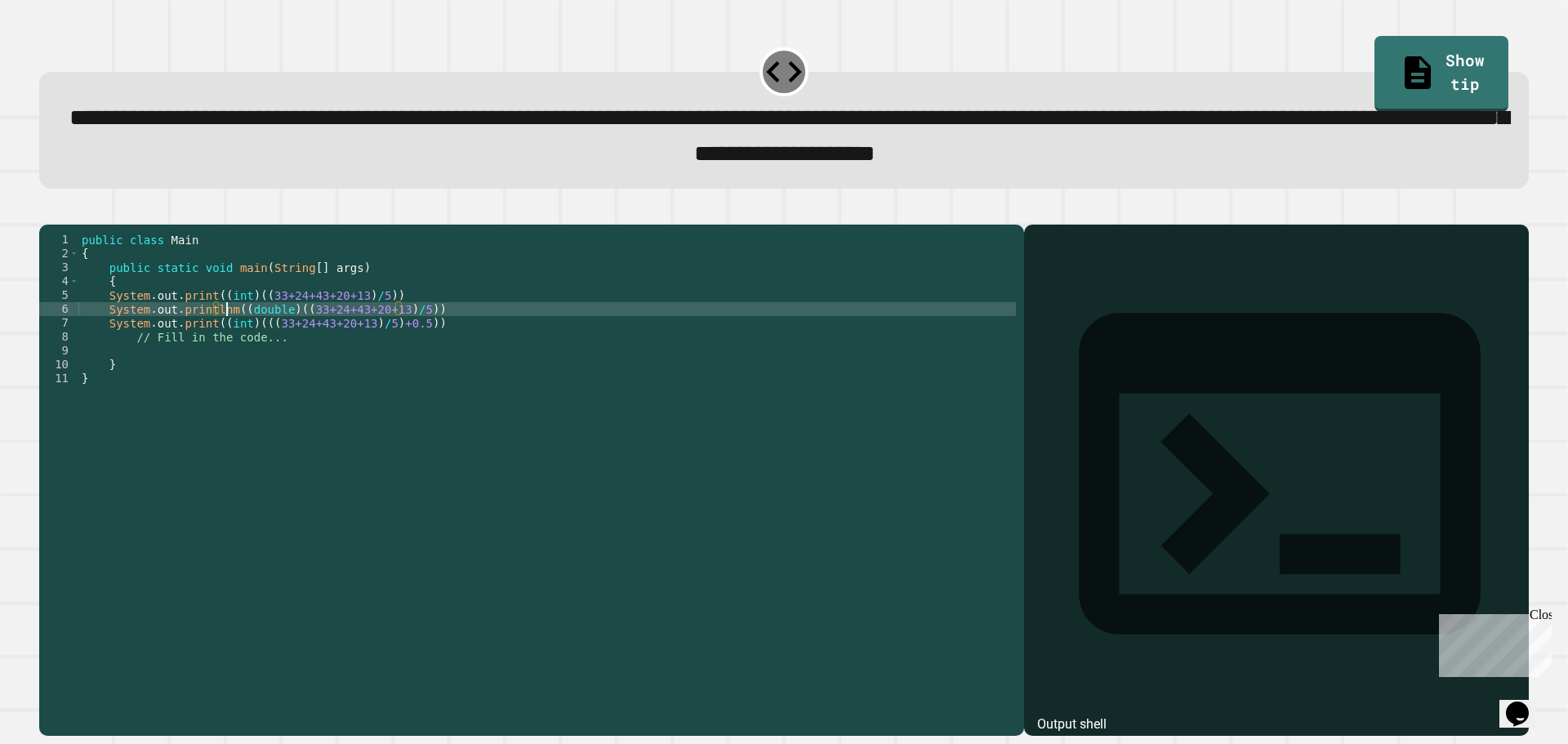
scroll to position [0, 10]
click at [207, 323] on div "public class Main { public static void main ( String [ ] args ) { System . out …" at bounding box center [546, 462] width 937 height 458
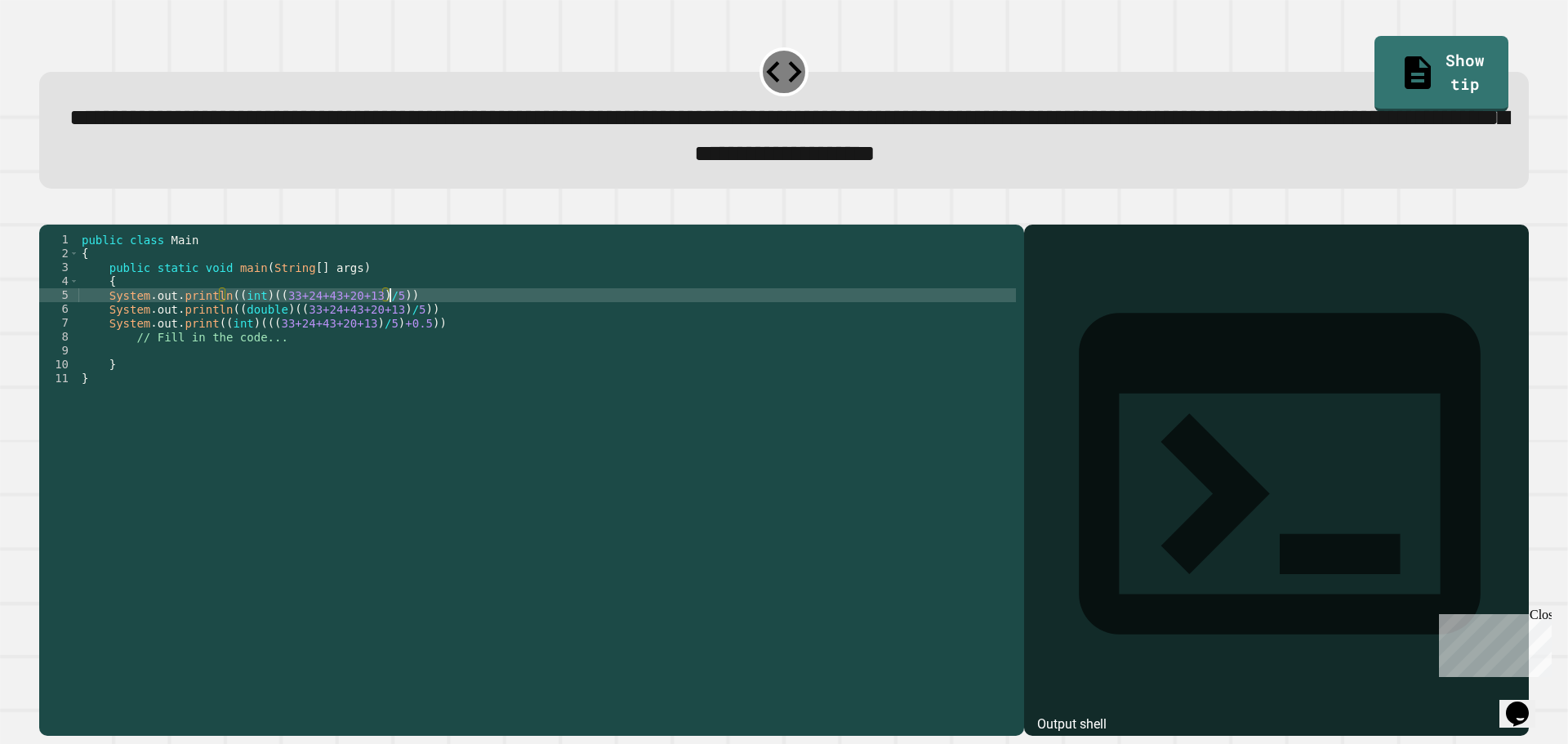
click at [398, 315] on div "public class Main { public static void main ( String [ ] args ) { System . out …" at bounding box center [546, 462] width 937 height 458
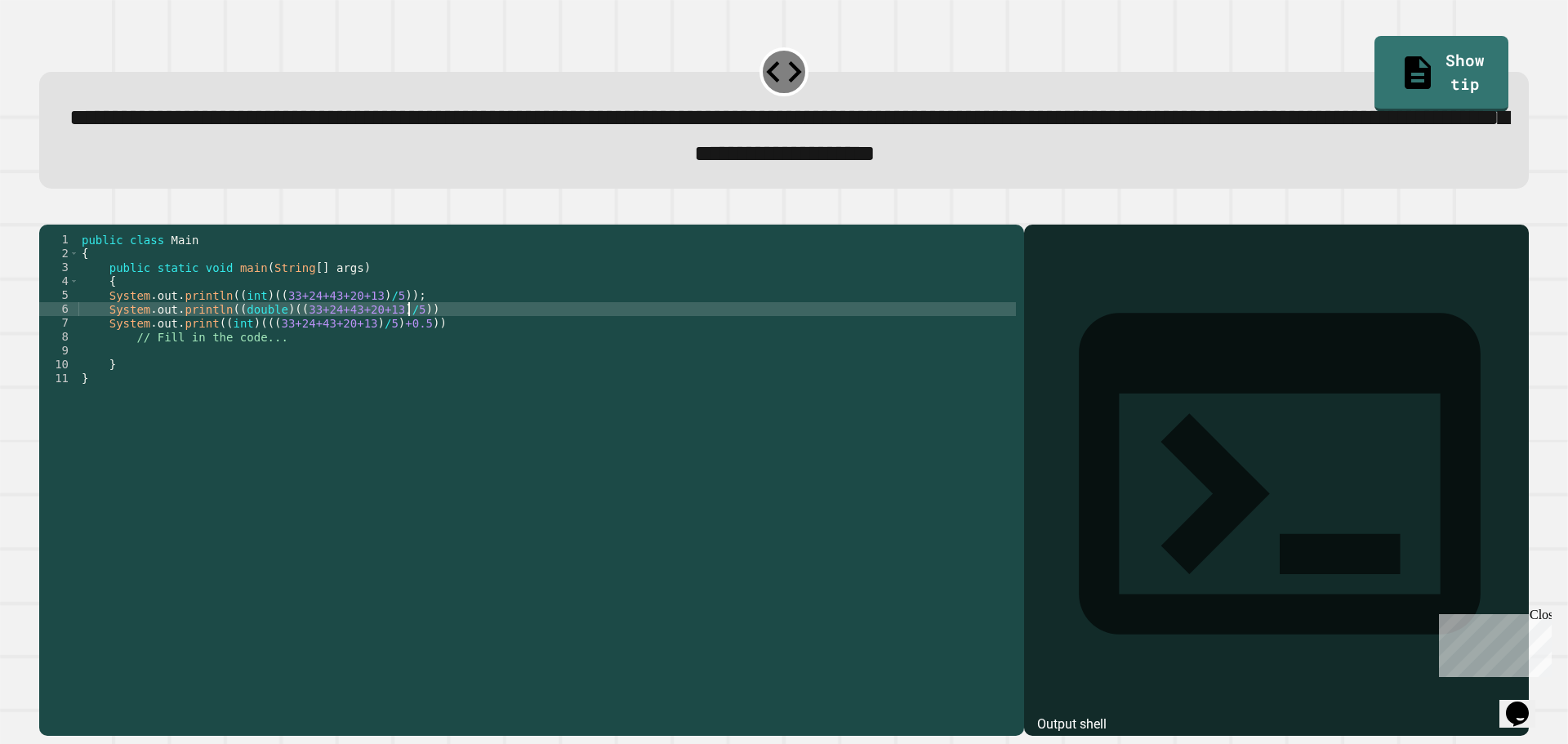
click at [446, 328] on div "public class Main { public static void main ( String [ ] args ) { System . out …" at bounding box center [546, 462] width 937 height 458
click at [443, 349] on div "public class Main { public static void main ( String [ ] args ) { System . out …" at bounding box center [546, 462] width 937 height 458
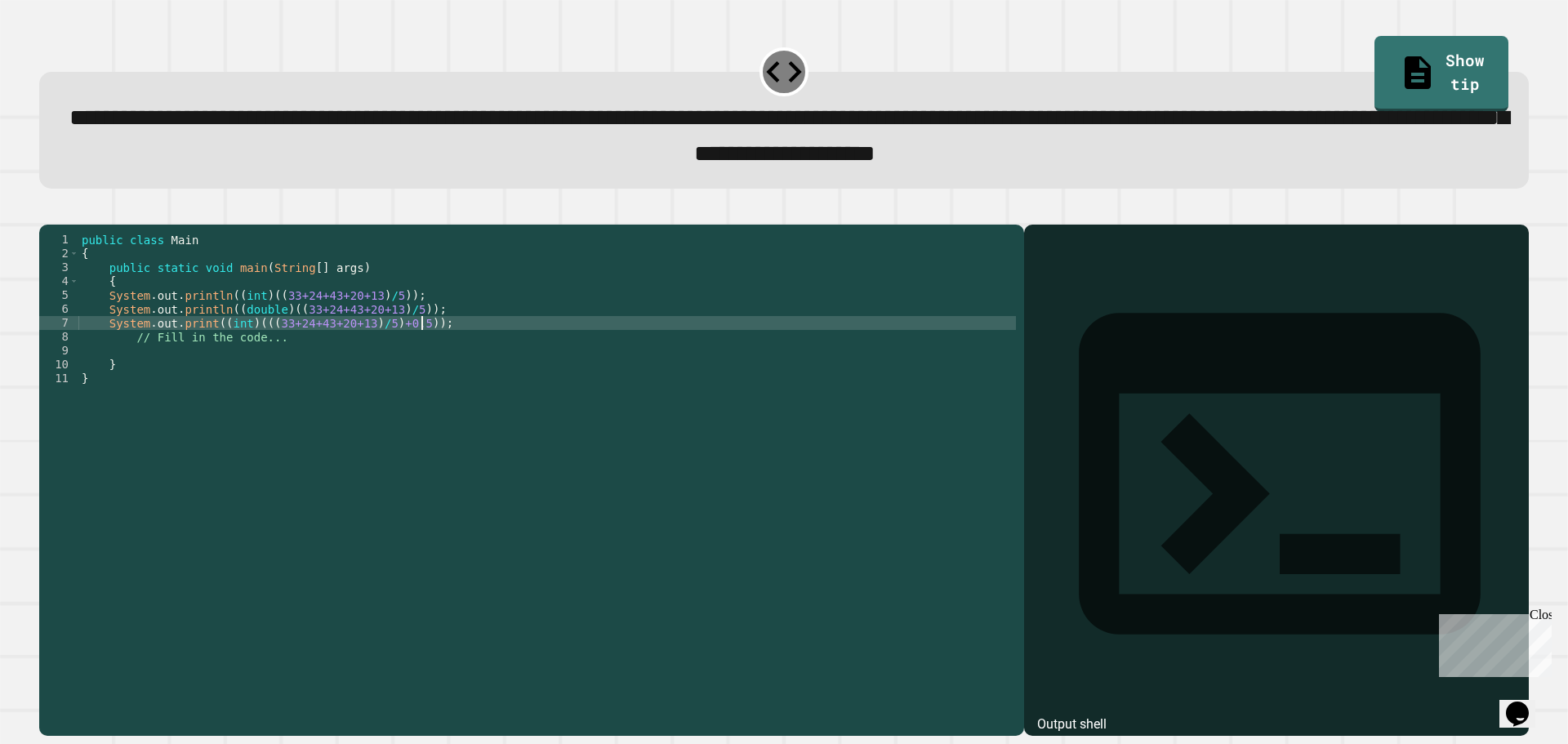
click at [48, 210] on icon "button" at bounding box center [48, 210] width 0 height 0
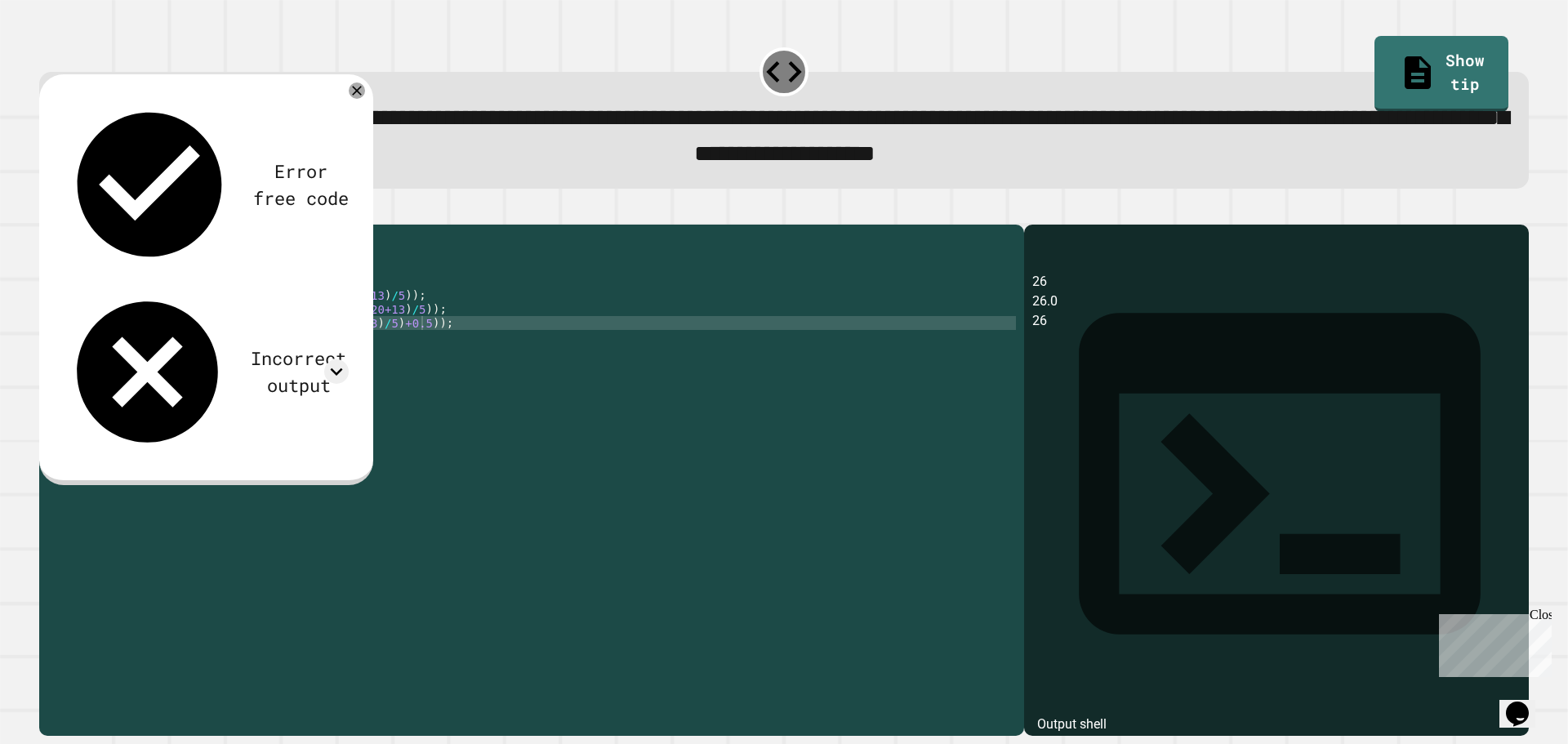
click at [345, 90] on div "Error free code 26 26.0 26 Incorrect output Expected output 26 26.6 27 My outpu…" at bounding box center [207, 279] width 334 height 411
click at [354, 93] on icon at bounding box center [357, 91] width 11 height 11
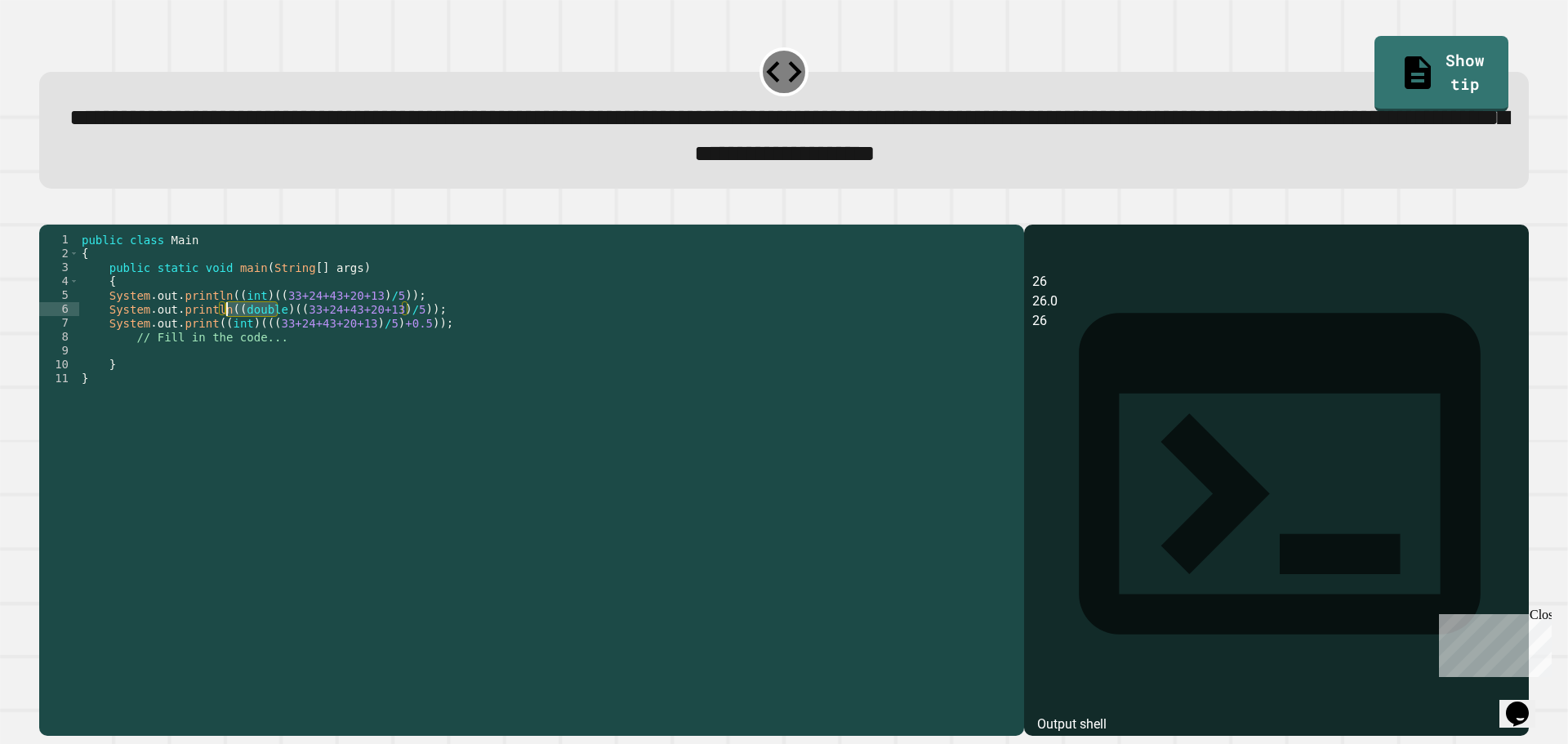
drag, startPoint x: 275, startPoint y: 334, endPoint x: 228, endPoint y: 336, distance: 47.0
click at [228, 336] on div "public class Main { public static void main ( String [ ] args ) { System . out …" at bounding box center [546, 462] width 937 height 458
click at [282, 334] on div "public class Main { public static void main ( String [ ] args ) { System . out …" at bounding box center [546, 462] width 937 height 458
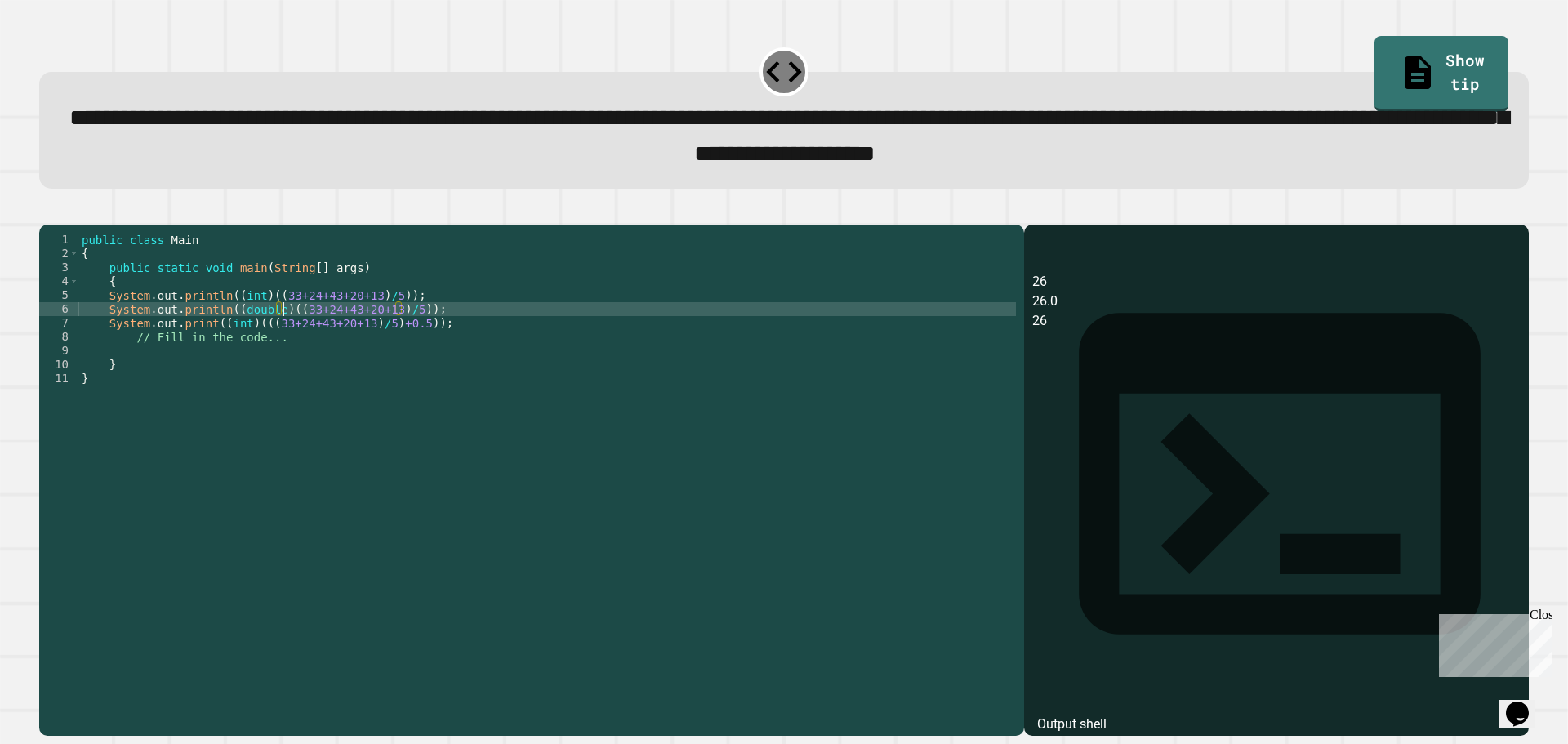
paste textarea "********"
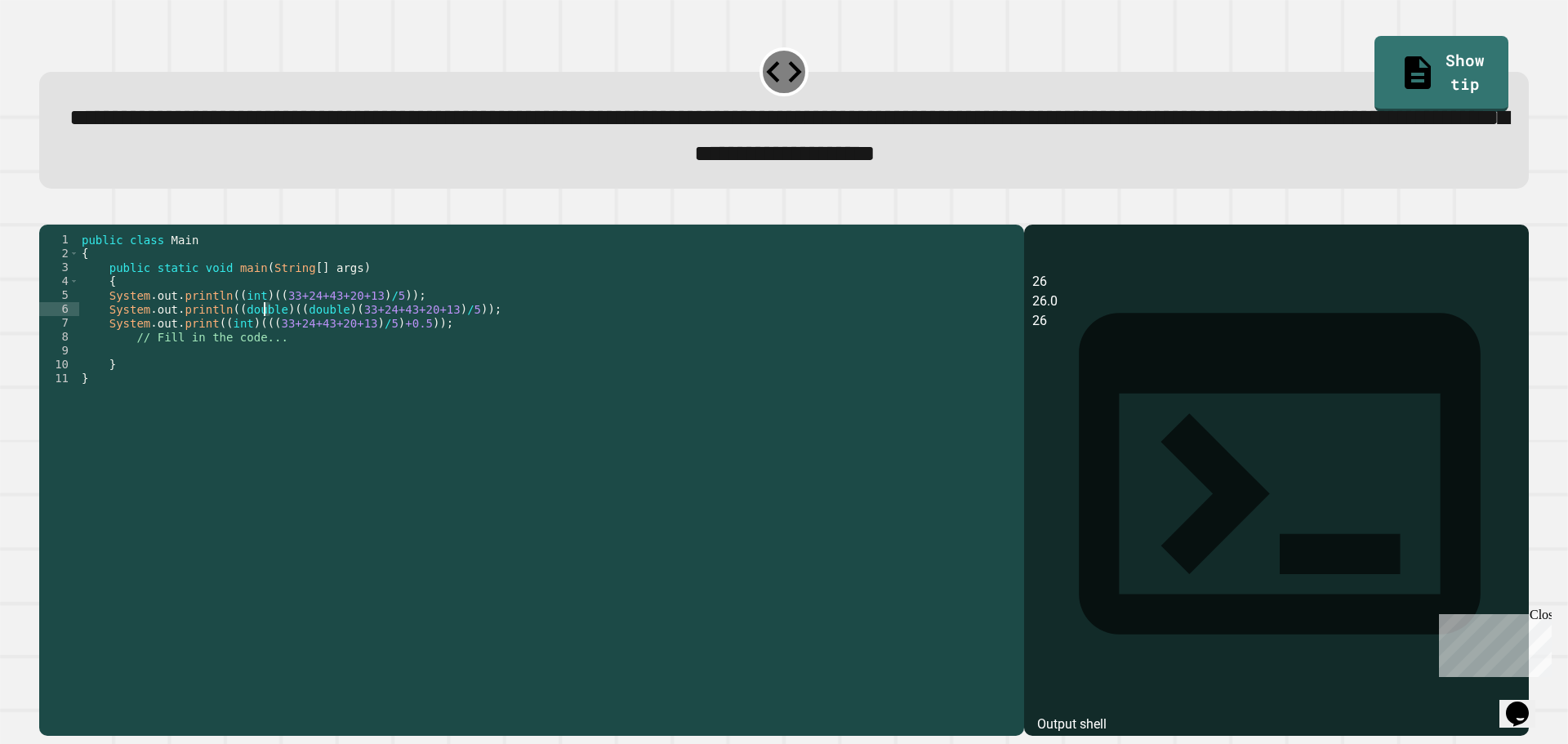
drag, startPoint x: 273, startPoint y: 336, endPoint x: 262, endPoint y: 337, distance: 11.0
click at [262, 337] on div "public class Main { public static void main ( String [ ] args ) { System . out …" at bounding box center [546, 462] width 937 height 458
click at [273, 332] on div "public class Main { public static void main ( String [ ] args ) { System . out …" at bounding box center [546, 447] width 937 height 430
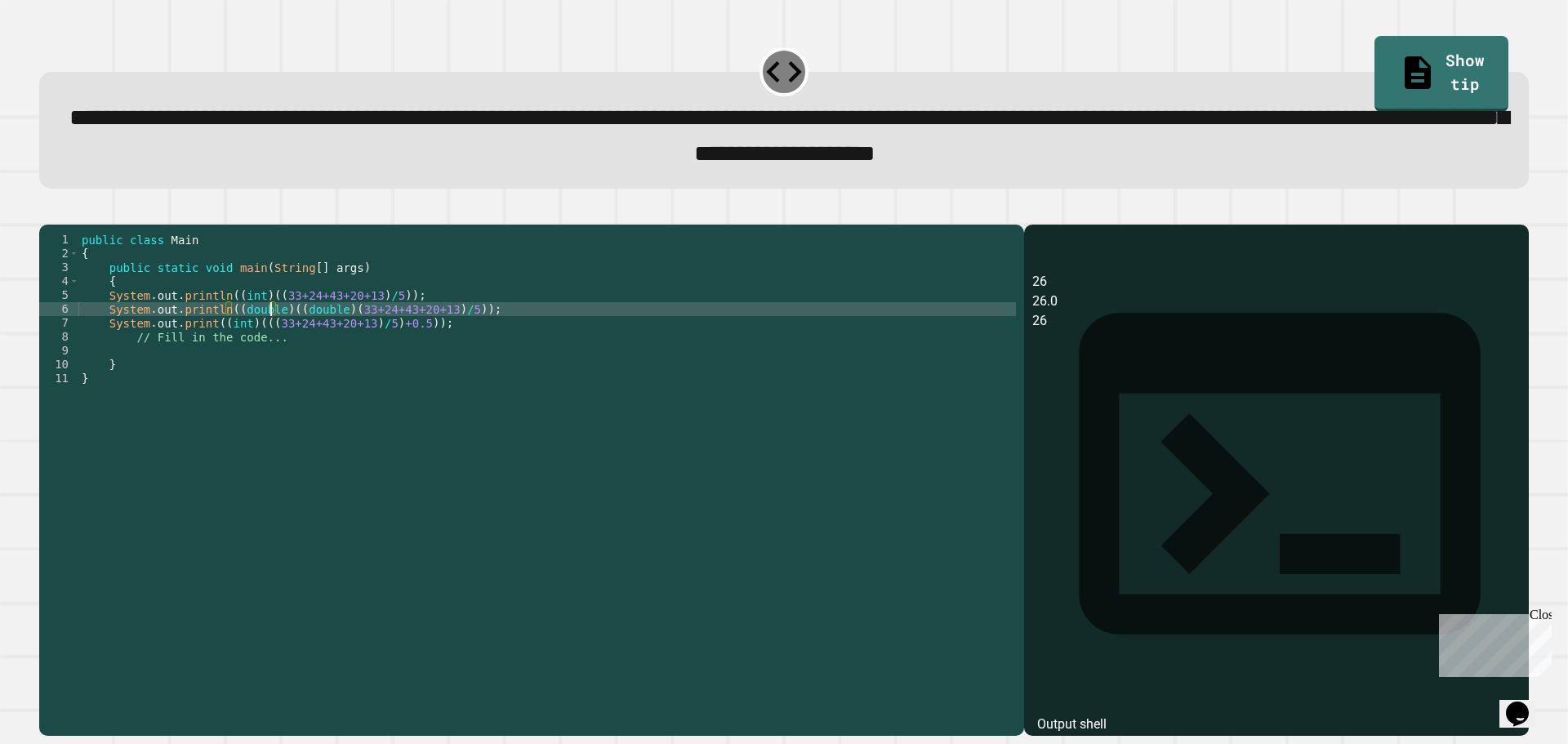
click at [273, 332] on div "public class Main { public static void main ( String [ ] args ) { System . out …" at bounding box center [546, 462] width 937 height 458
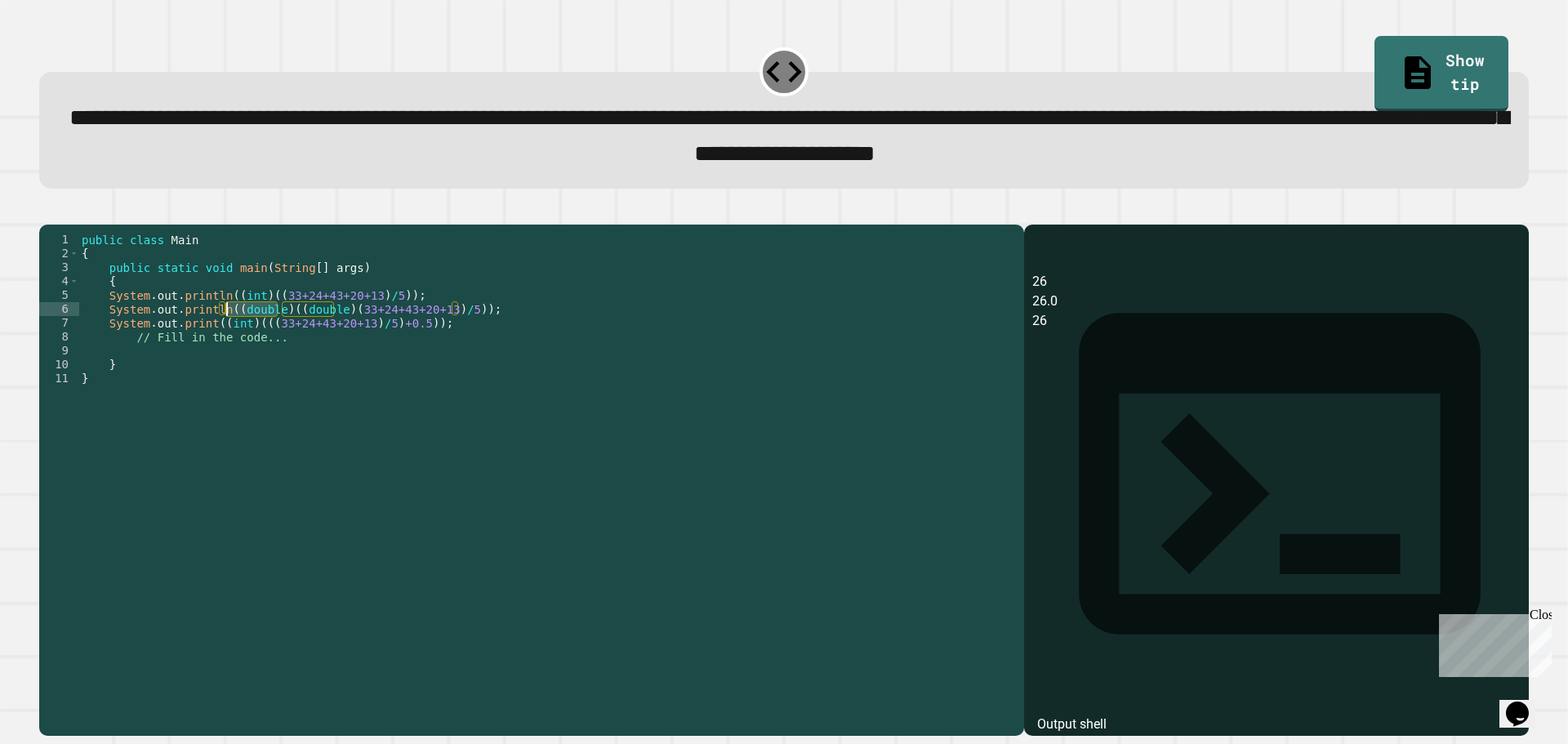
drag, startPoint x: 275, startPoint y: 332, endPoint x: 229, endPoint y: 340, distance: 46.7
click at [229, 340] on div "public class Main { public static void main ( String [ ] args ) { System . out …" at bounding box center [546, 462] width 937 height 458
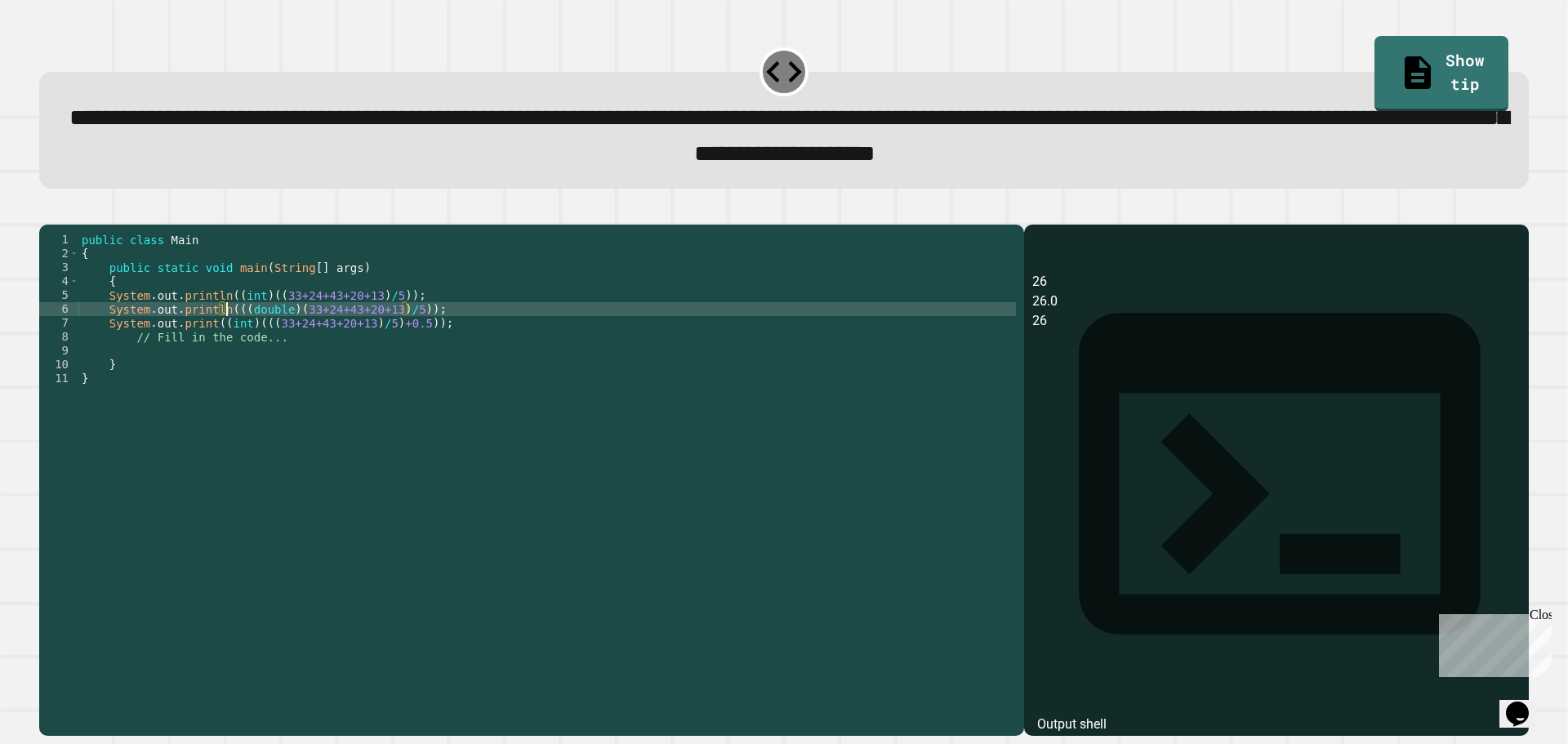
click at [48, 210] on icon "button" at bounding box center [48, 210] width 0 height 0
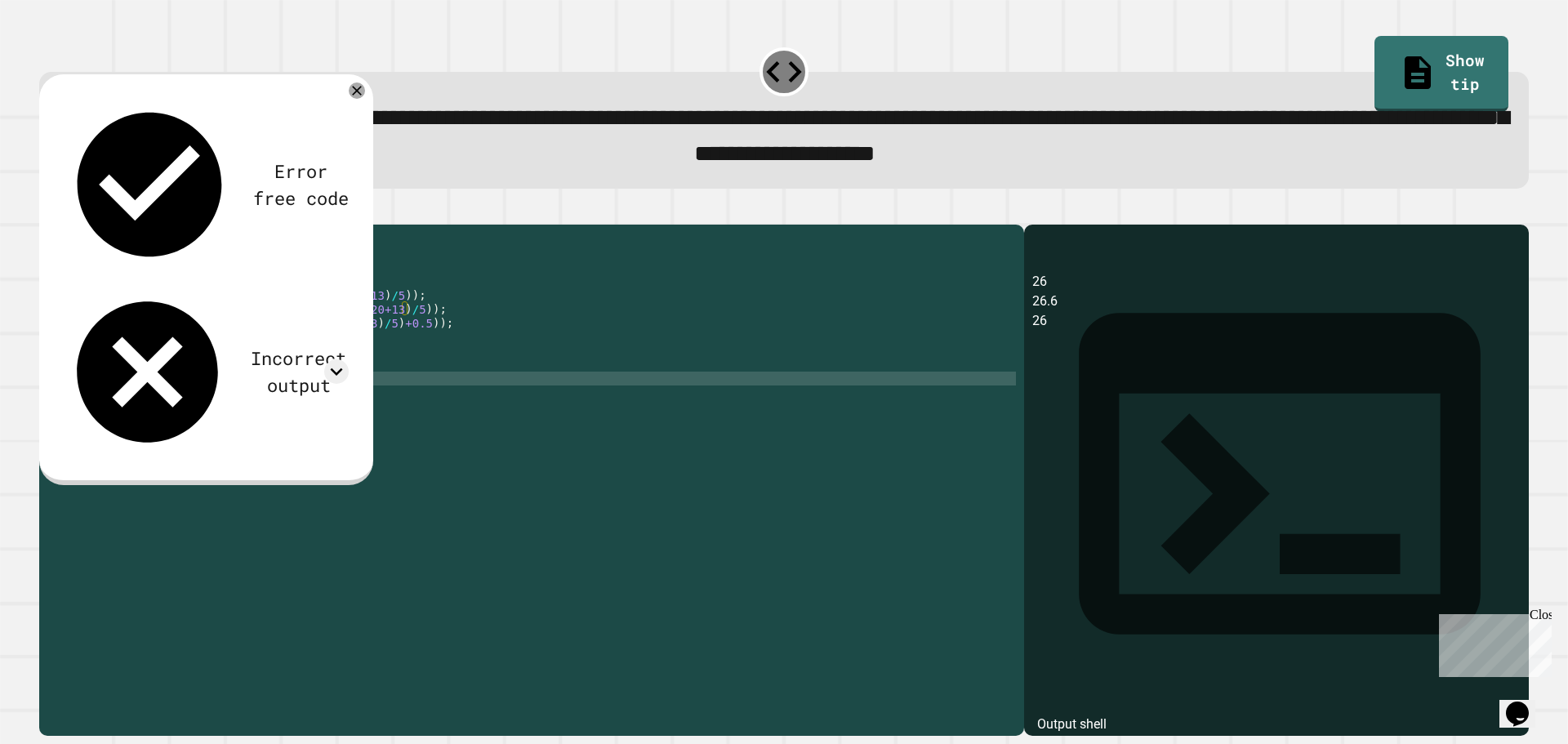
scroll to position [0, 0]
click at [256, 430] on div "public class Main { public static void main ( String [ ] args ) { System . out …" at bounding box center [546, 462] width 937 height 458
click at [326, 359] on div at bounding box center [336, 371] width 24 height 24
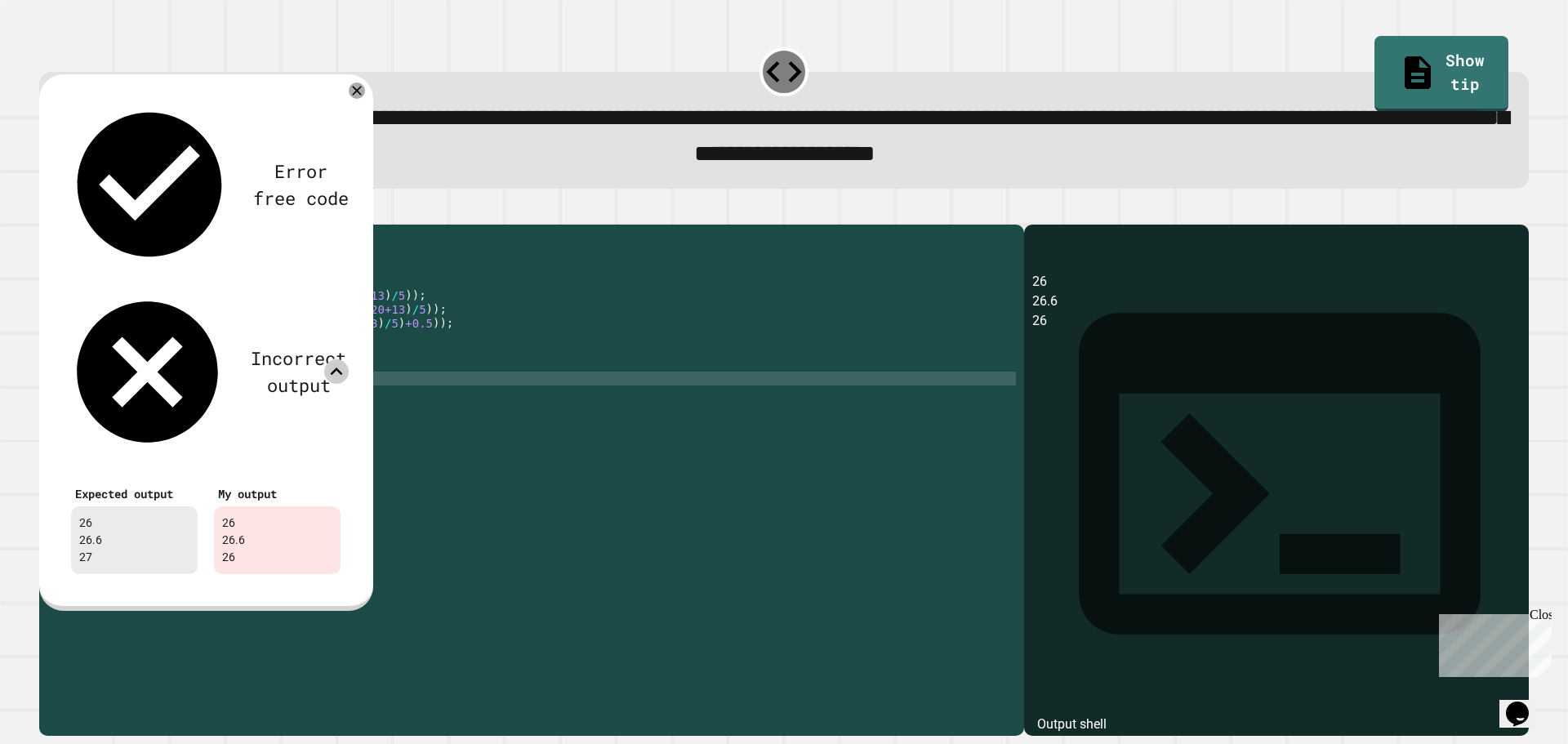
click at [327, 359] on icon at bounding box center [336, 371] width 24 height 24
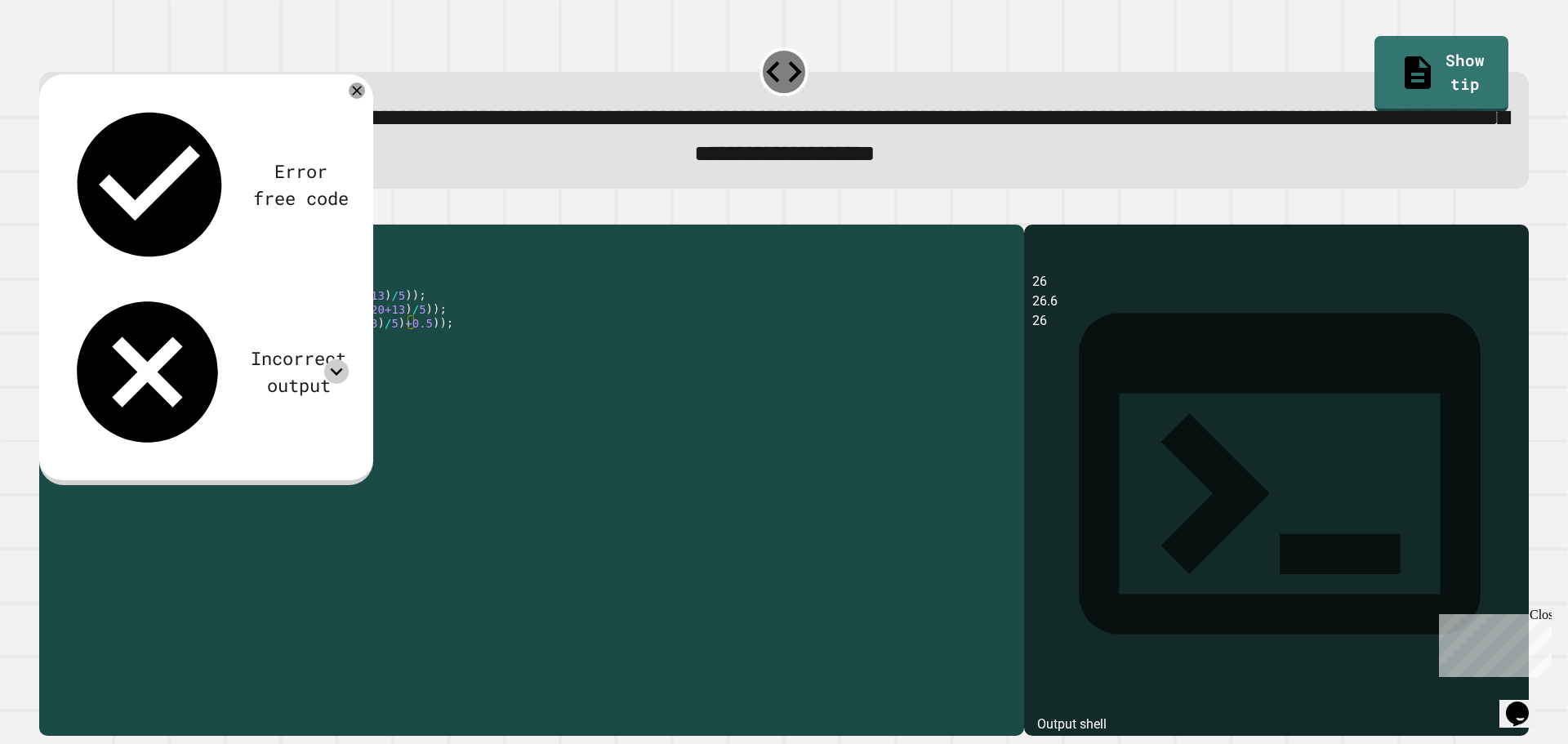
drag, startPoint x: 244, startPoint y: 353, endPoint x: 215, endPoint y: 354, distance: 29.0
click at [215, 354] on div "public class Main { public static void main ( String [ ] args ) { System . out …" at bounding box center [546, 462] width 937 height 458
click at [255, 352] on div "public class Main { public static void main ( String [ ] args ) { System . out …" at bounding box center [546, 462] width 937 height 458
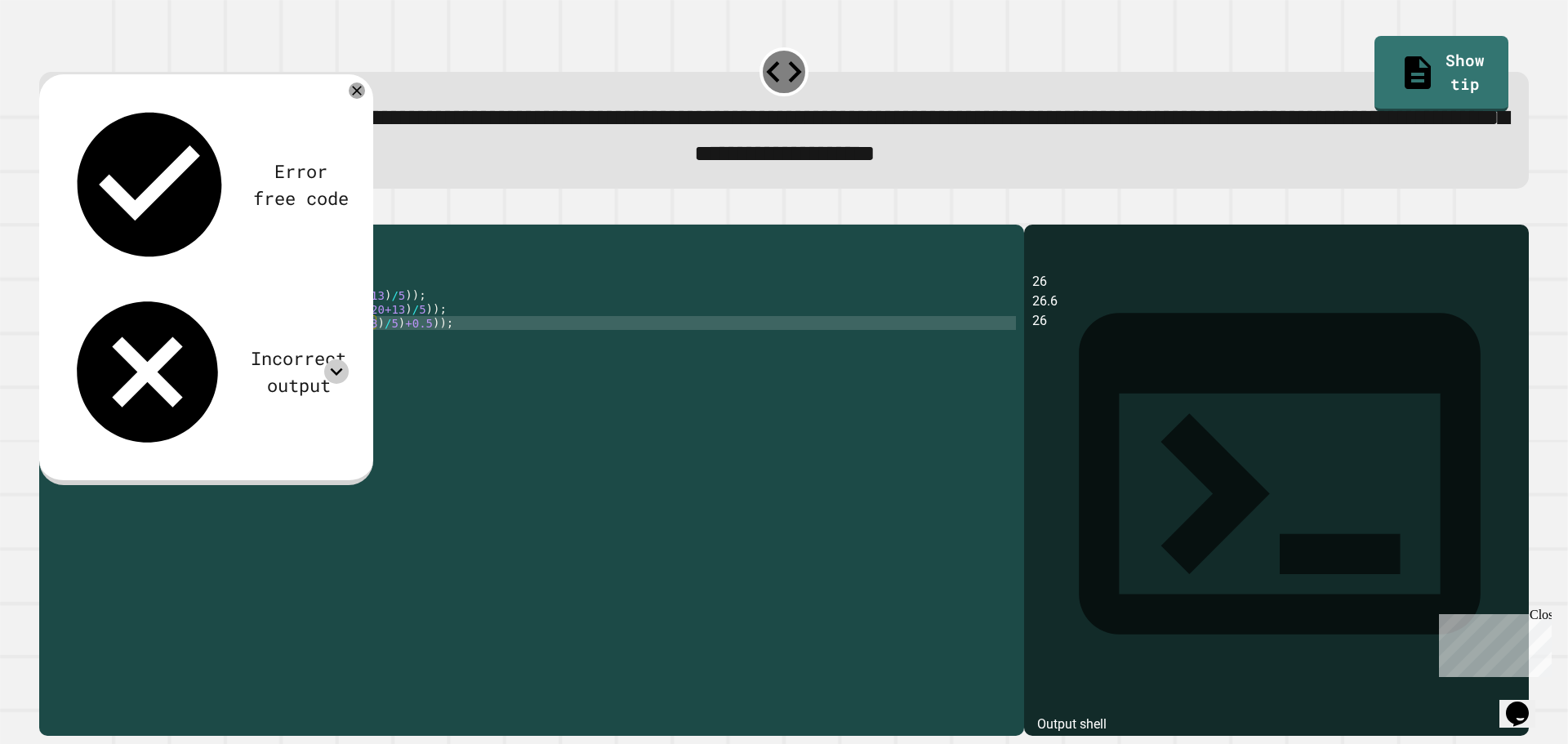
paste textarea "*****"
click at [48, 210] on button "button" at bounding box center [48, 210] width 0 height 0
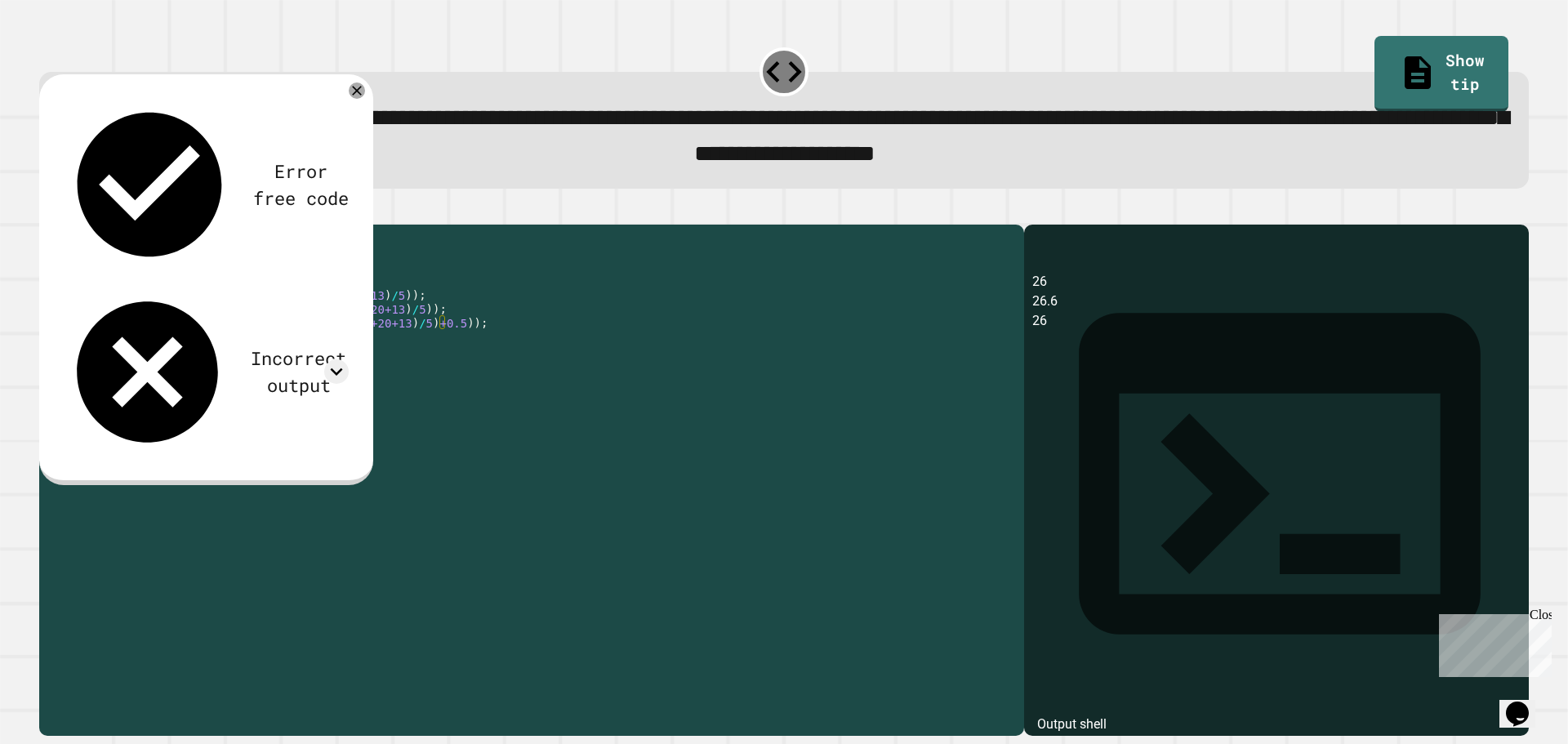
drag, startPoint x: 245, startPoint y: 347, endPoint x: 217, endPoint y: 354, distance: 28.9
click at [217, 354] on div "public class Main { public static void main ( String [ ] args ) { System . out …" at bounding box center [546, 462] width 937 height 458
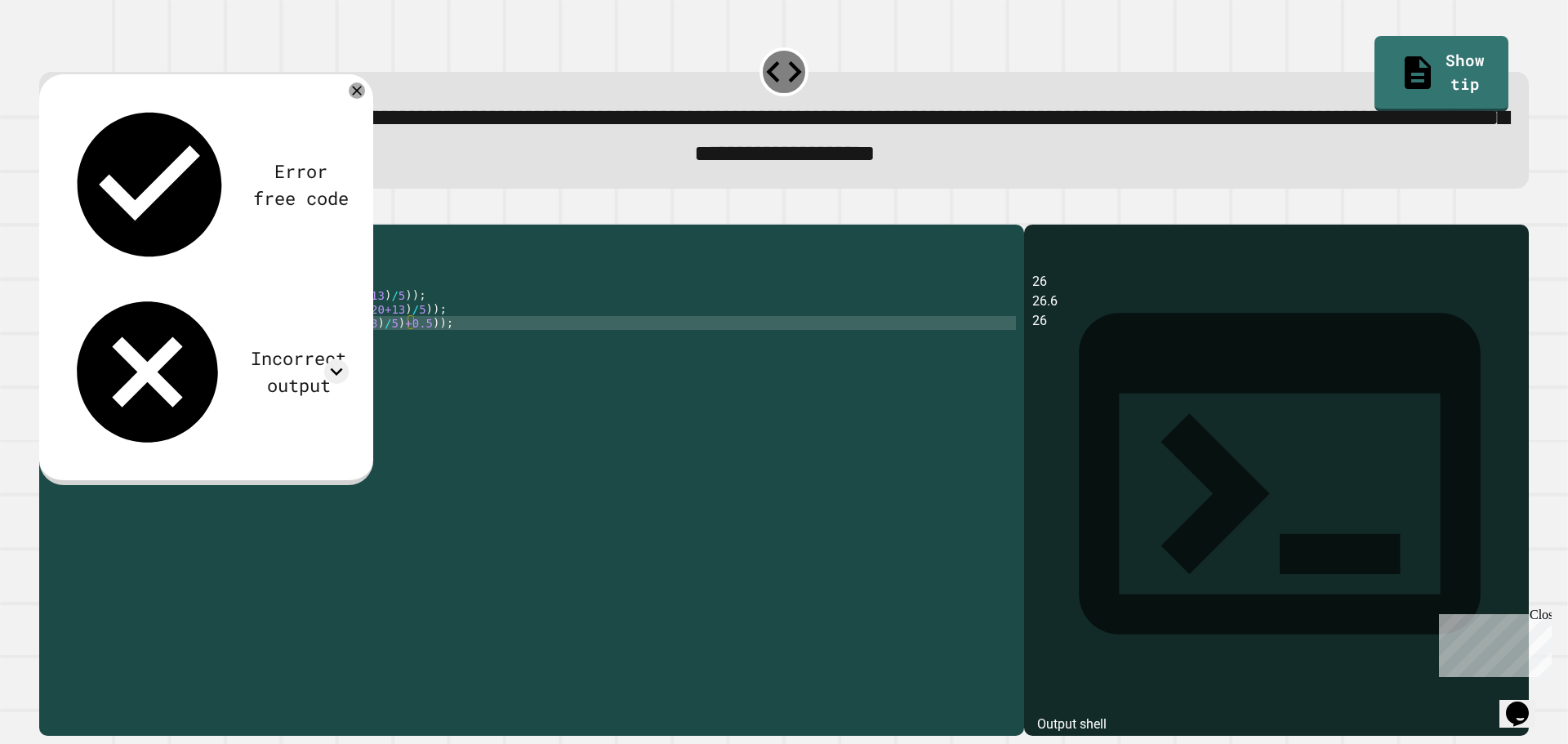
click at [63, 224] on icon "button" at bounding box center [58, 220] width 9 height 12
click at [218, 348] on div "public class Main { public static void main ( String [ ] args ) { System . out …" at bounding box center [546, 462] width 937 height 458
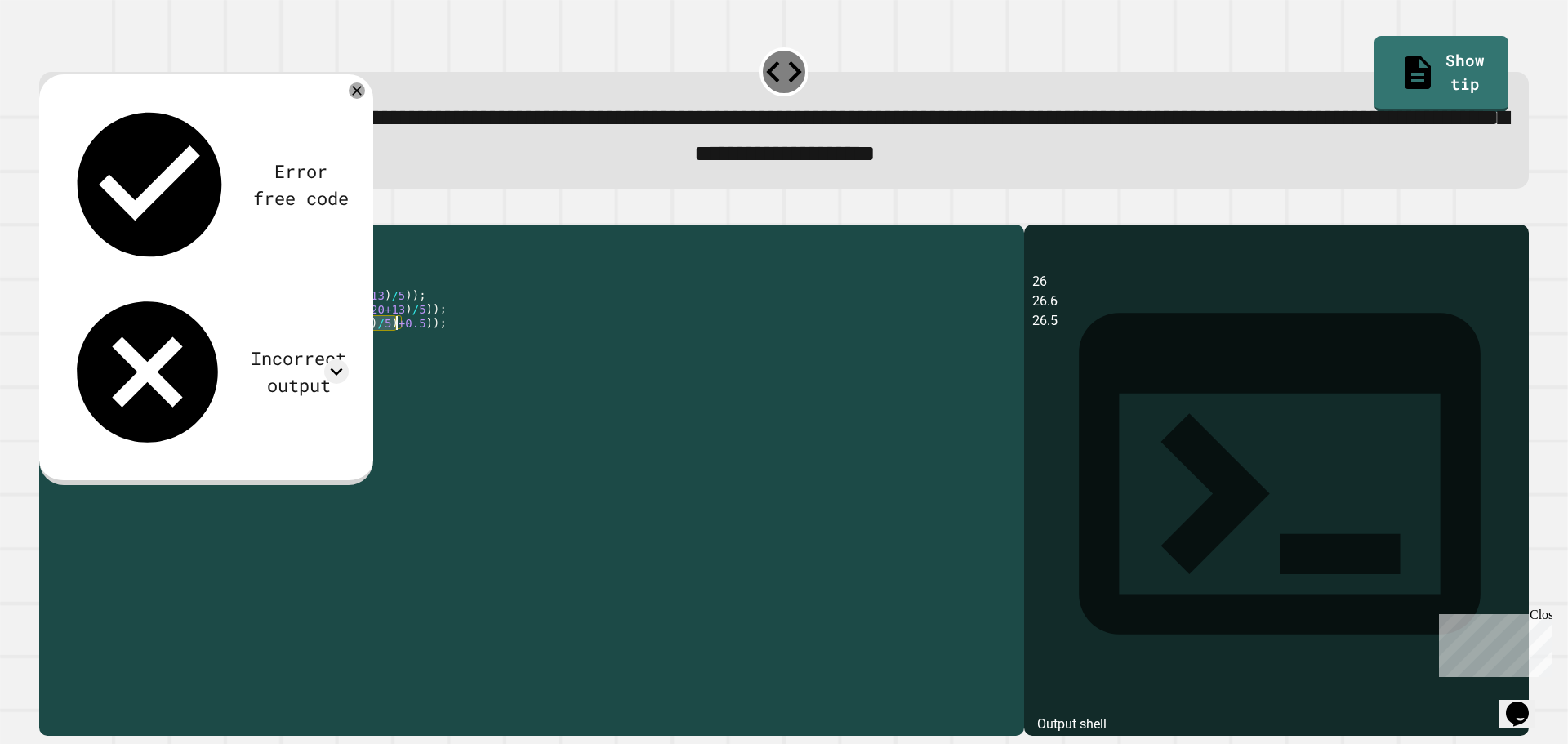
drag, startPoint x: 368, startPoint y: 350, endPoint x: 396, endPoint y: 350, distance: 28.0
click at [396, 350] on div "public class Main { public static void main ( String [ ] args ) { System . out …" at bounding box center [546, 462] width 937 height 458
click at [350, 350] on div "public class Main { public static void main ( String [ ] args ) { System . out …" at bounding box center [546, 462] width 937 height 458
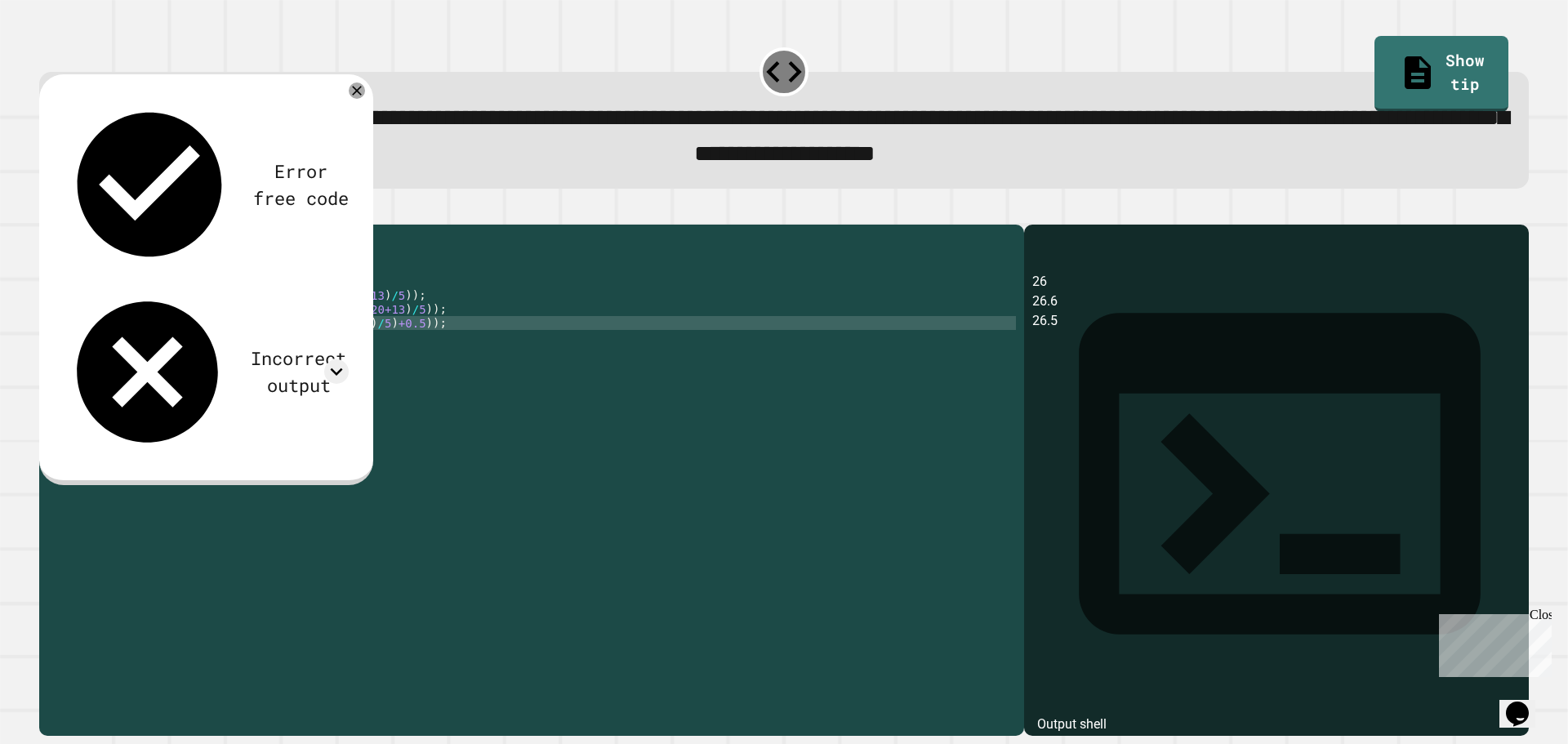
paste textarea "****"
click at [60, 226] on icon "button" at bounding box center [58, 220] width 9 height 12
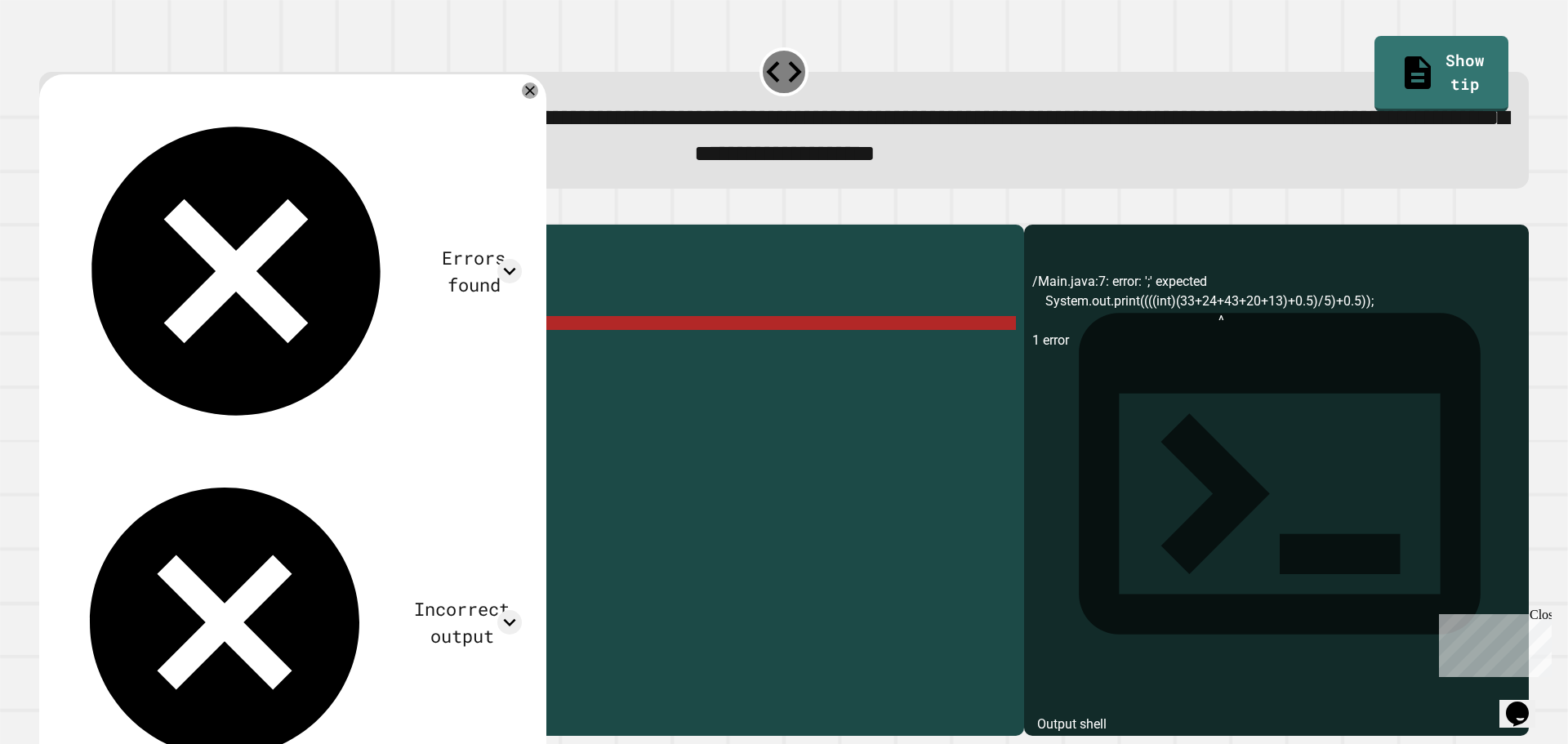
click at [212, 347] on div "public class Main { public static void main ( String [ ] args ) { System . out …" at bounding box center [546, 462] width 937 height 458
click at [217, 350] on div "public class Main { public static void main ( String [ ] args ) { System . out …" at bounding box center [546, 462] width 937 height 458
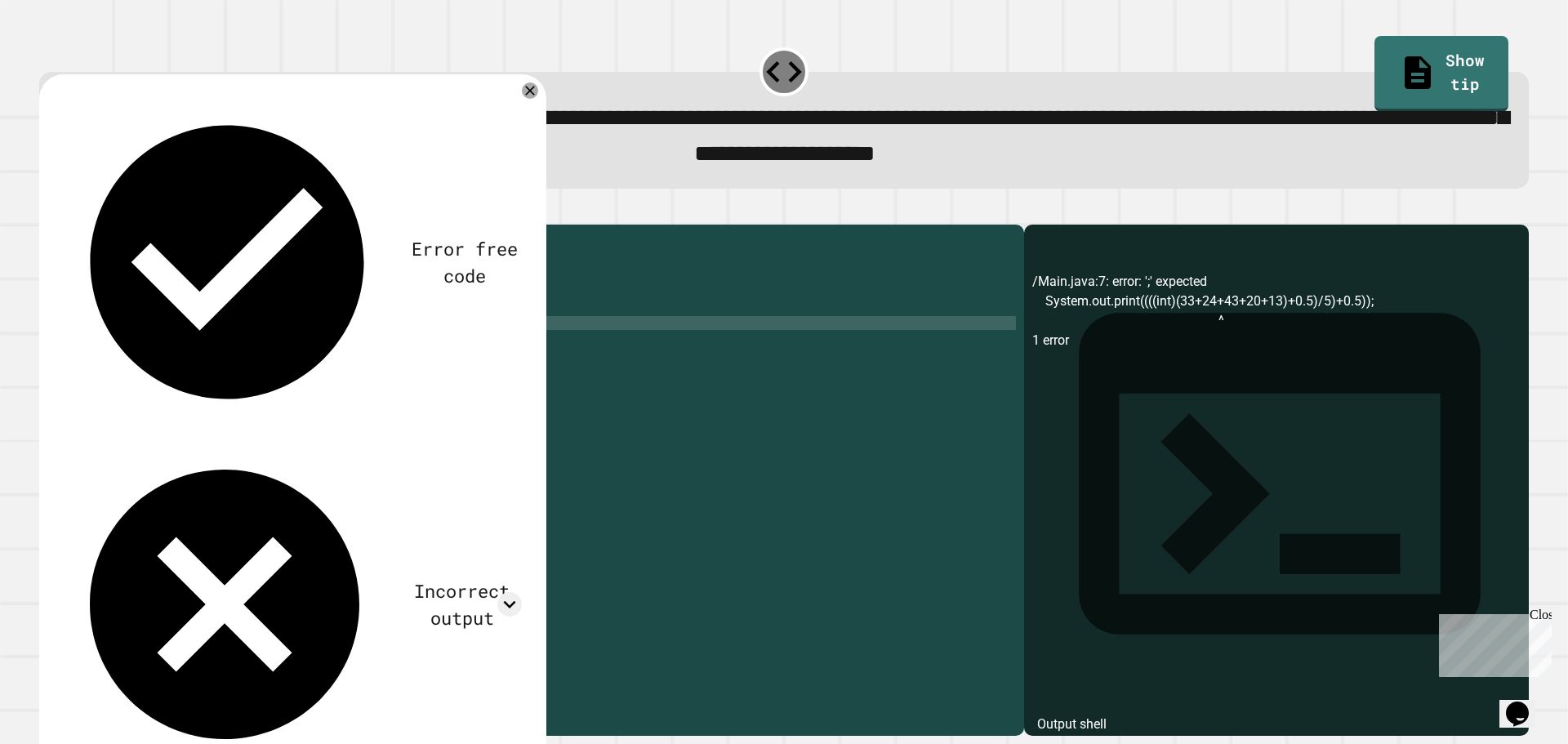
click at [63, 226] on icon "button" at bounding box center [58, 220] width 9 height 12
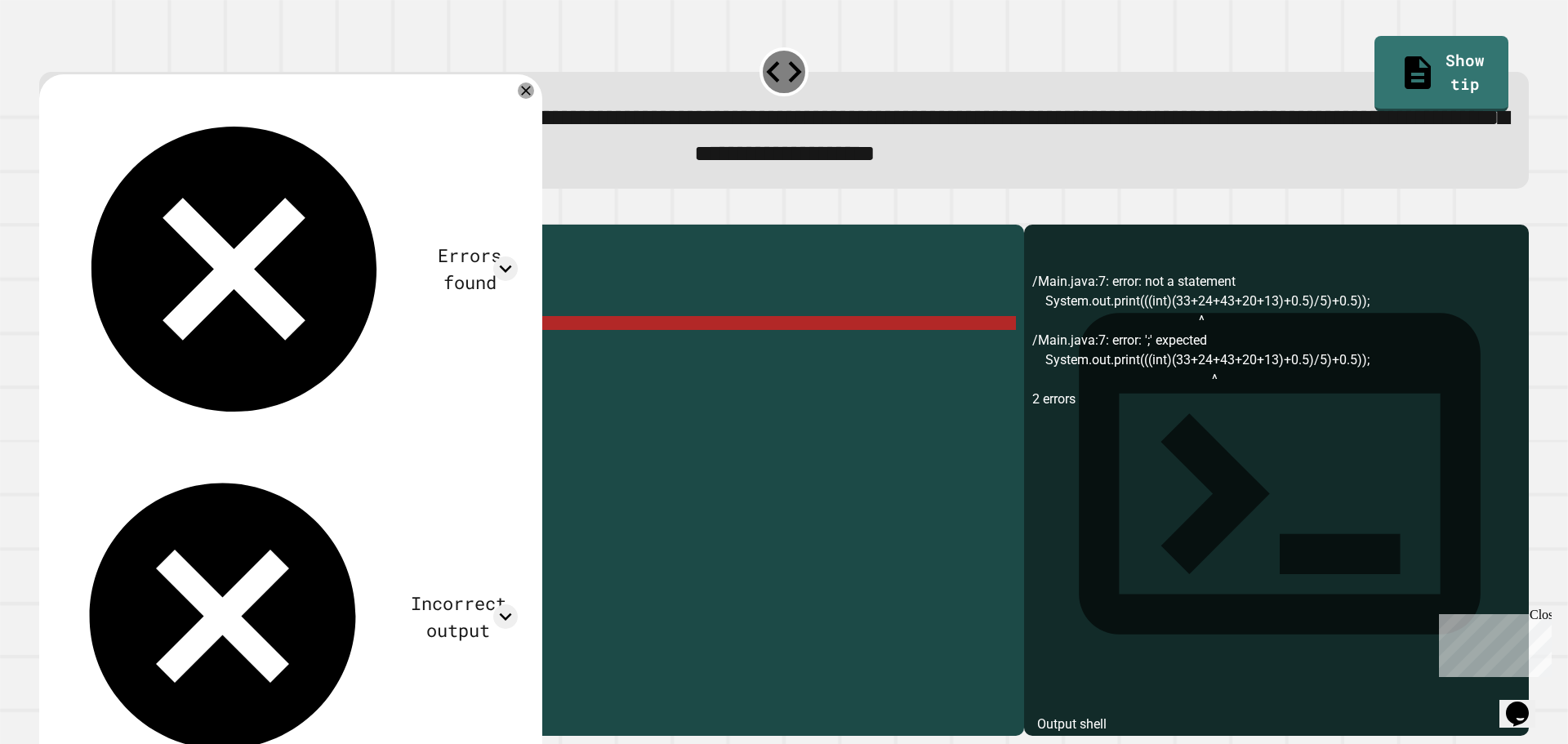
click at [246, 352] on div "public class Main { public static void main ( String [ ] args ) { System . out …" at bounding box center [546, 462] width 937 height 458
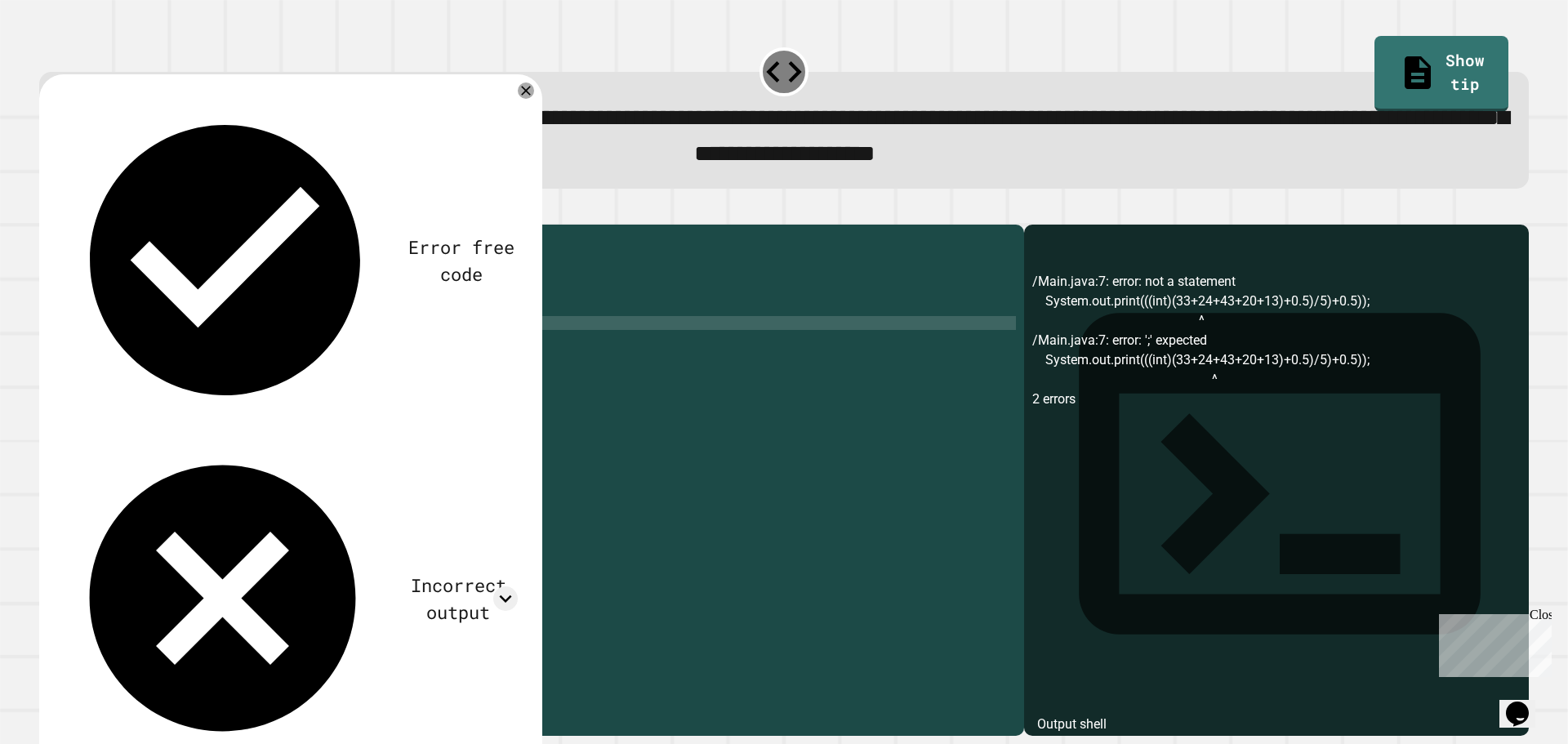
scroll to position [0, 13]
click at [48, 210] on button "button" at bounding box center [48, 210] width 0 height 0
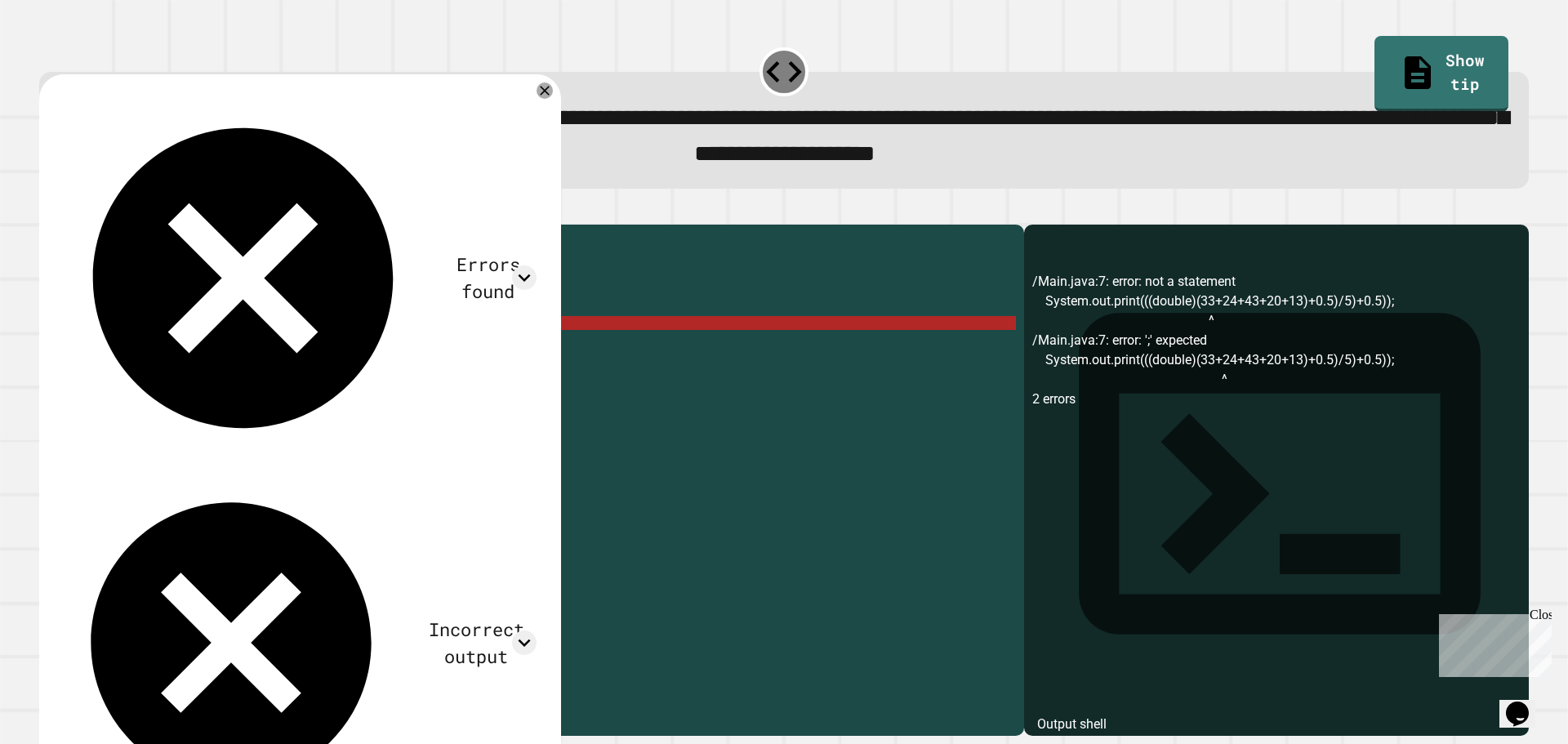
click at [397, 350] on div "public class Main { public static void main ( String [ ] args ) { System . out …" at bounding box center [546, 462] width 937 height 458
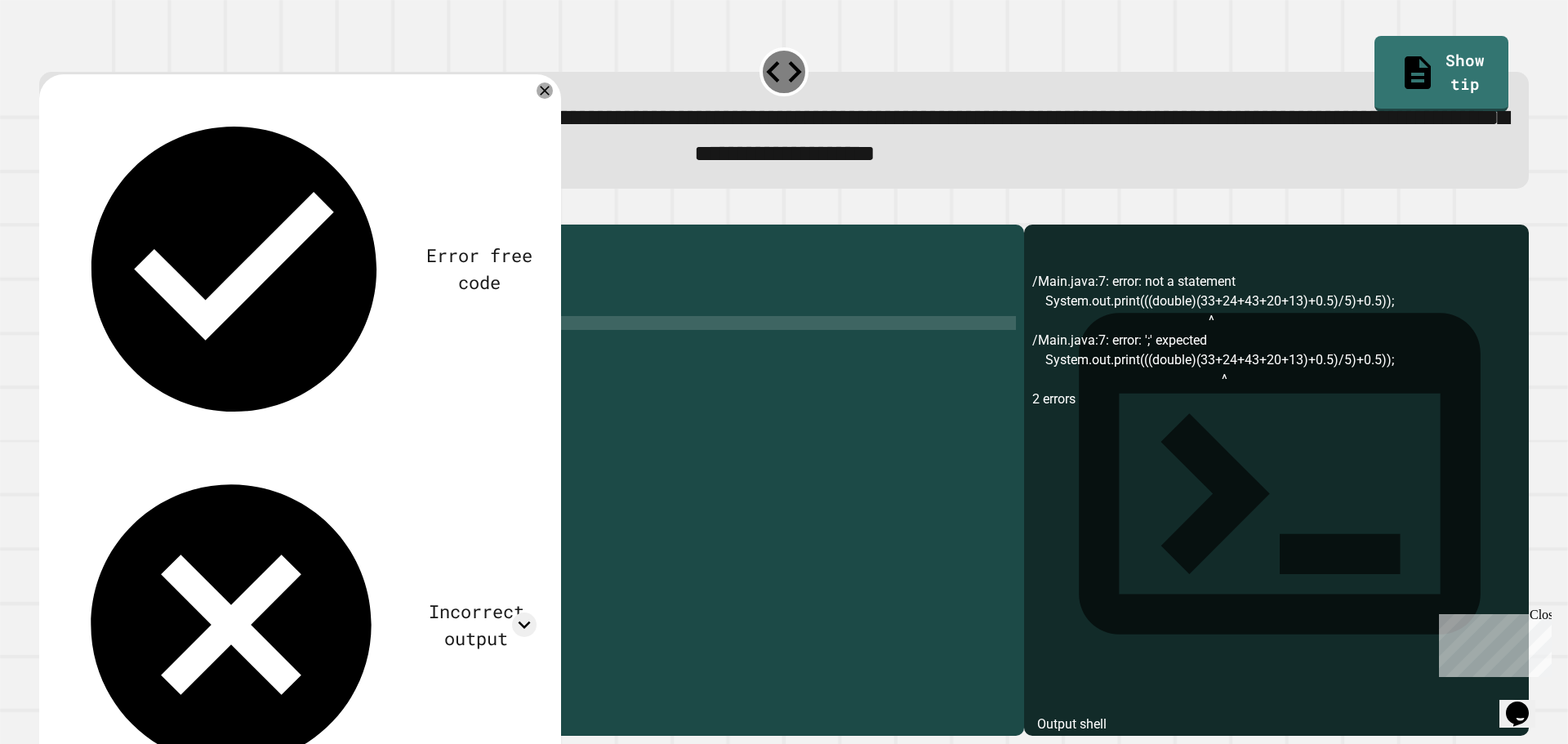
click at [394, 348] on div "public class Main { public static void main ( String [ ] args ) { System . out …" at bounding box center [546, 462] width 937 height 458
click at [427, 347] on div "public class Main { public static void main ( String [ ] args ) { System . out …" at bounding box center [546, 462] width 937 height 458
click at [60, 221] on icon "button" at bounding box center [58, 220] width 9 height 12
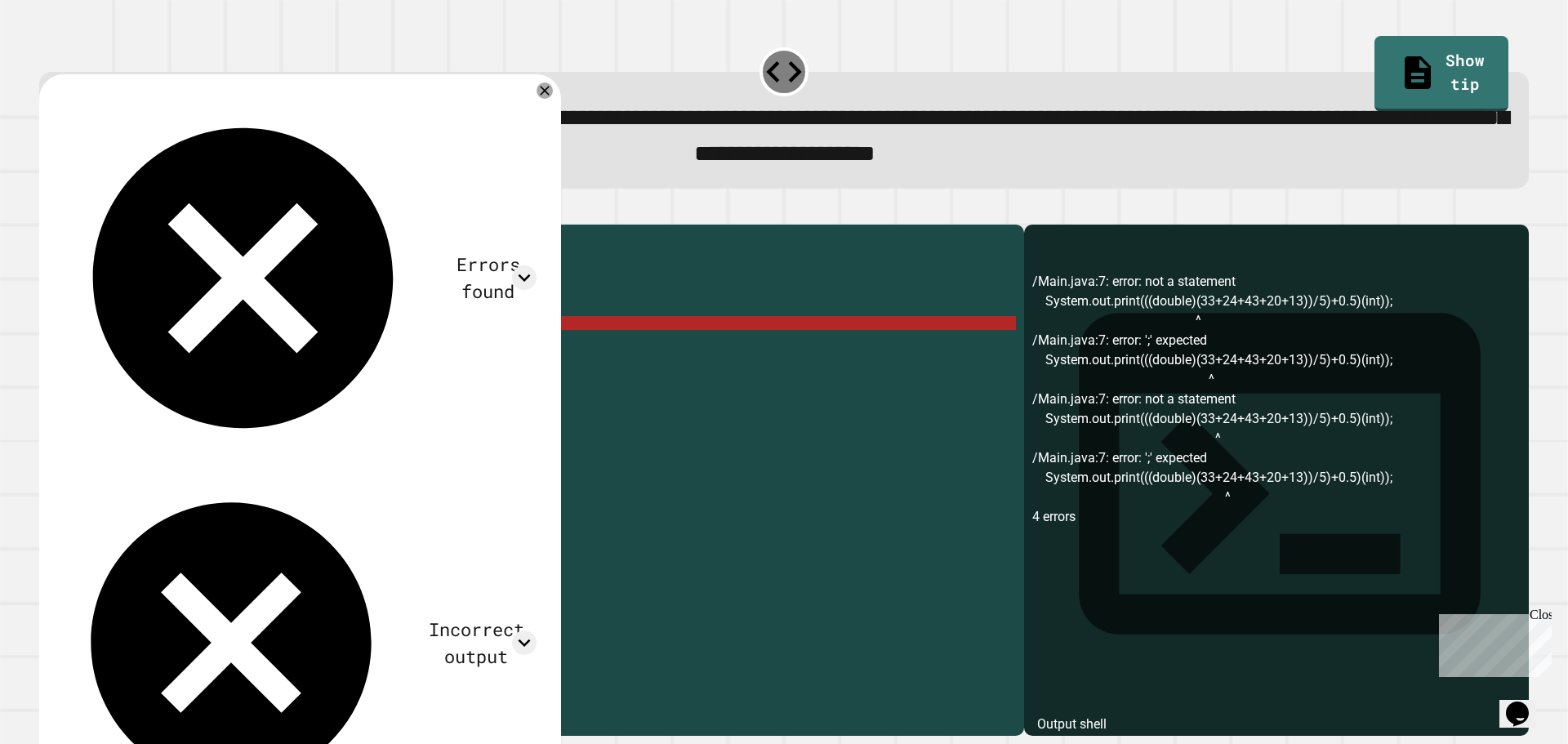
click at [459, 346] on div "public class Main { public static void main ( String [ ] args ) { System . out …" at bounding box center [546, 462] width 937 height 458
click at [458, 349] on div "public class Main { public static void main ( String [ ] args ) { System . out …" at bounding box center [546, 462] width 937 height 458
click at [458, 349] on div "public class Main { public static void main ( String [ ] args ) { System . out …" at bounding box center [546, 447] width 937 height 430
drag, startPoint x: 465, startPoint y: 343, endPoint x: 217, endPoint y: 346, distance: 248.0
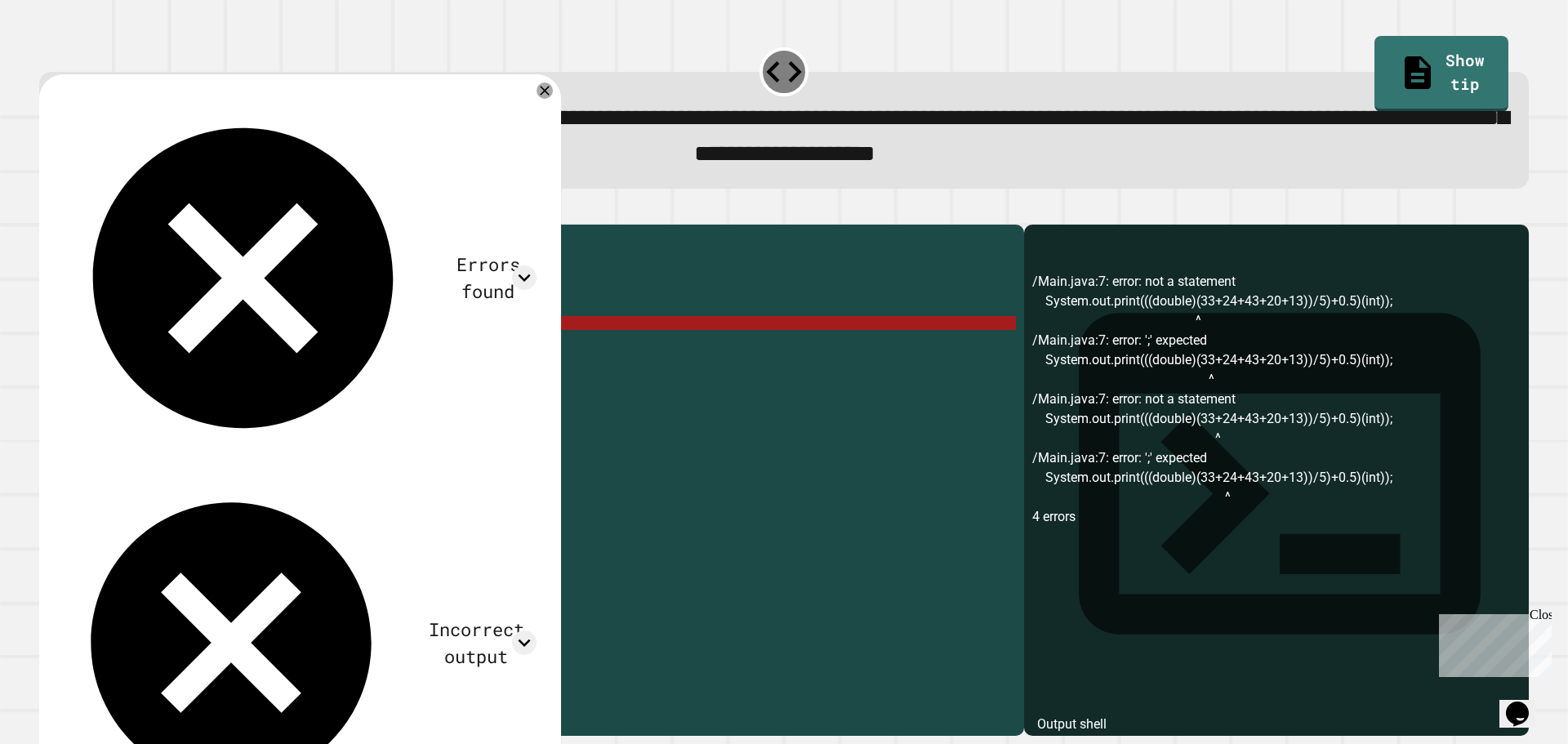
click at [217, 346] on div "public class Main { public static void main ( String [ ] args ) { System . out …" at bounding box center [546, 462] width 937 height 458
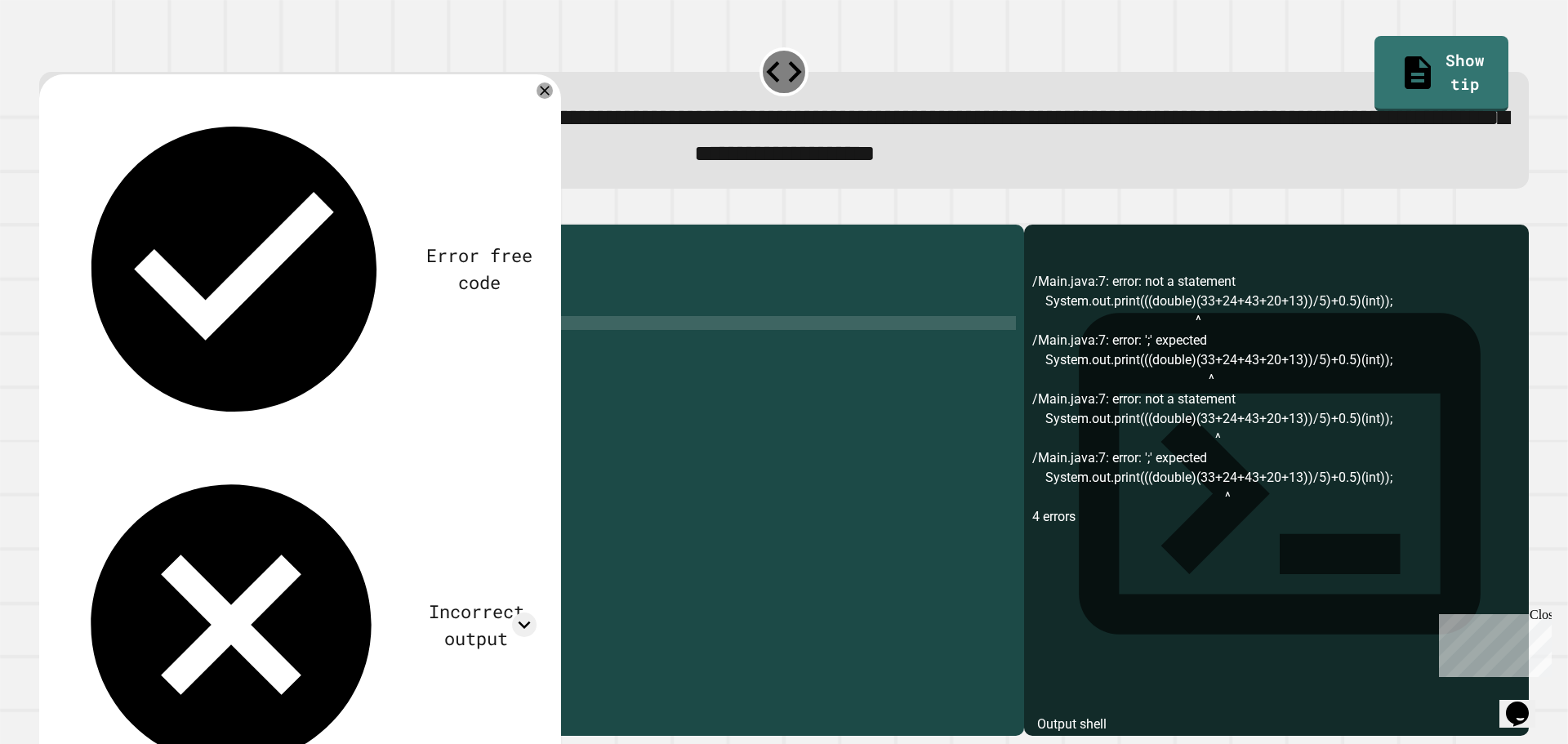
scroll to position [0, 13]
click at [544, 98] on icon at bounding box center [545, 91] width 20 height 20
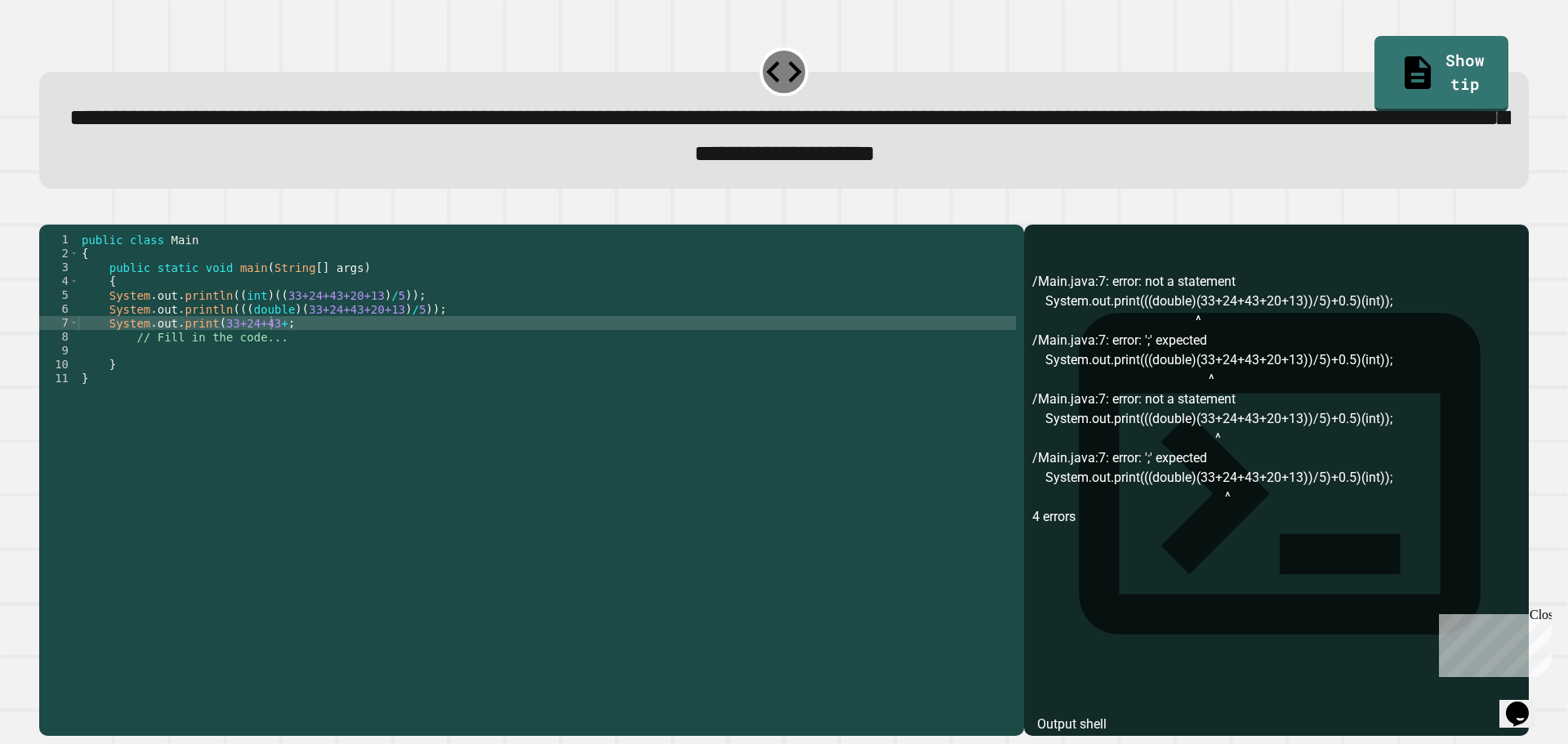
click at [269, 353] on div "public class Main { public static void main ( String [ ] args ) { System . out …" at bounding box center [546, 462] width 937 height 458
click at [376, 349] on div "public class Main { public static void main ( String [ ] args ) { System . out …" at bounding box center [546, 462] width 937 height 458
click at [409, 353] on div "public class Main { public static void main ( String [ ] args ) { System . out …" at bounding box center [546, 462] width 937 height 458
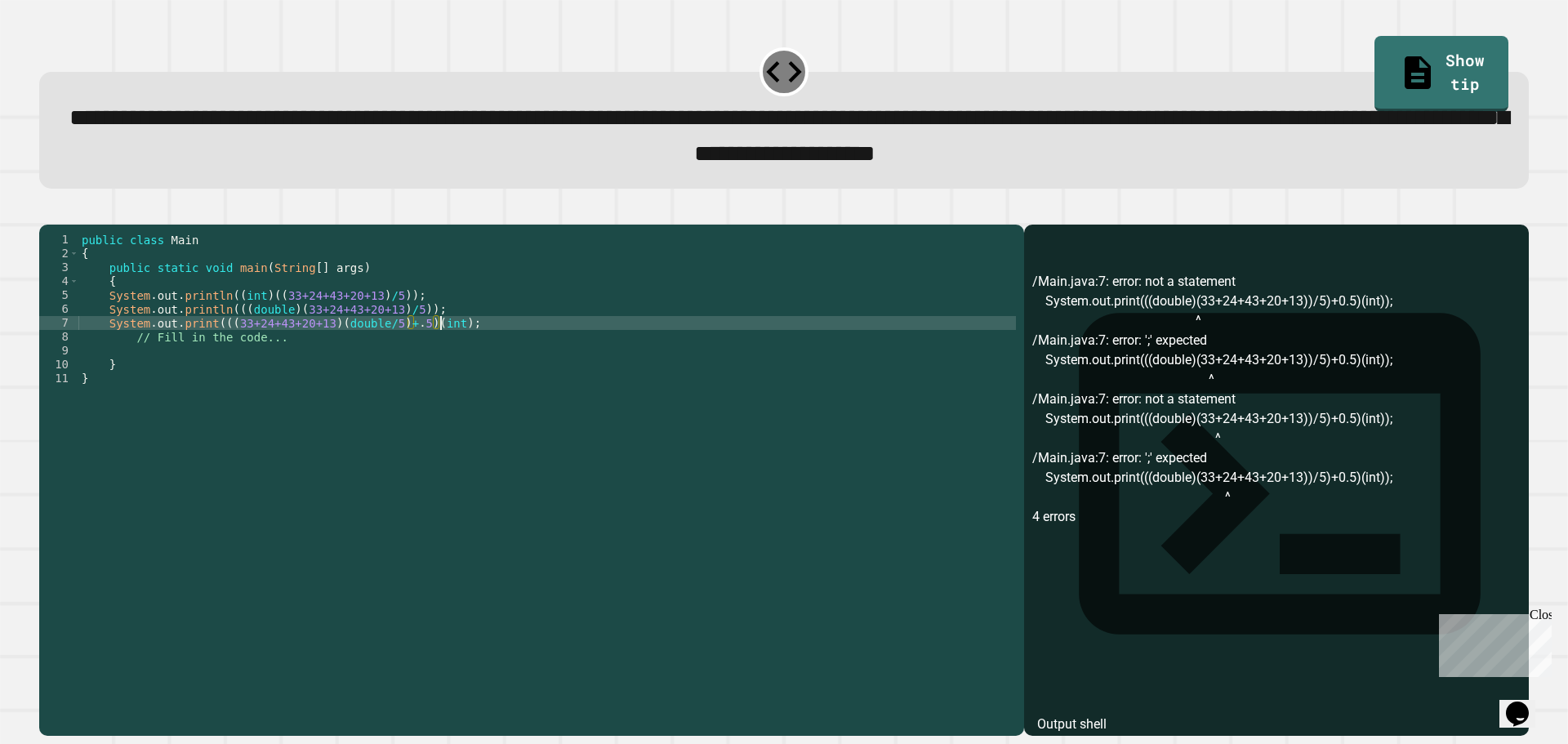
click at [48, 210] on icon "button" at bounding box center [48, 210] width 0 height 0
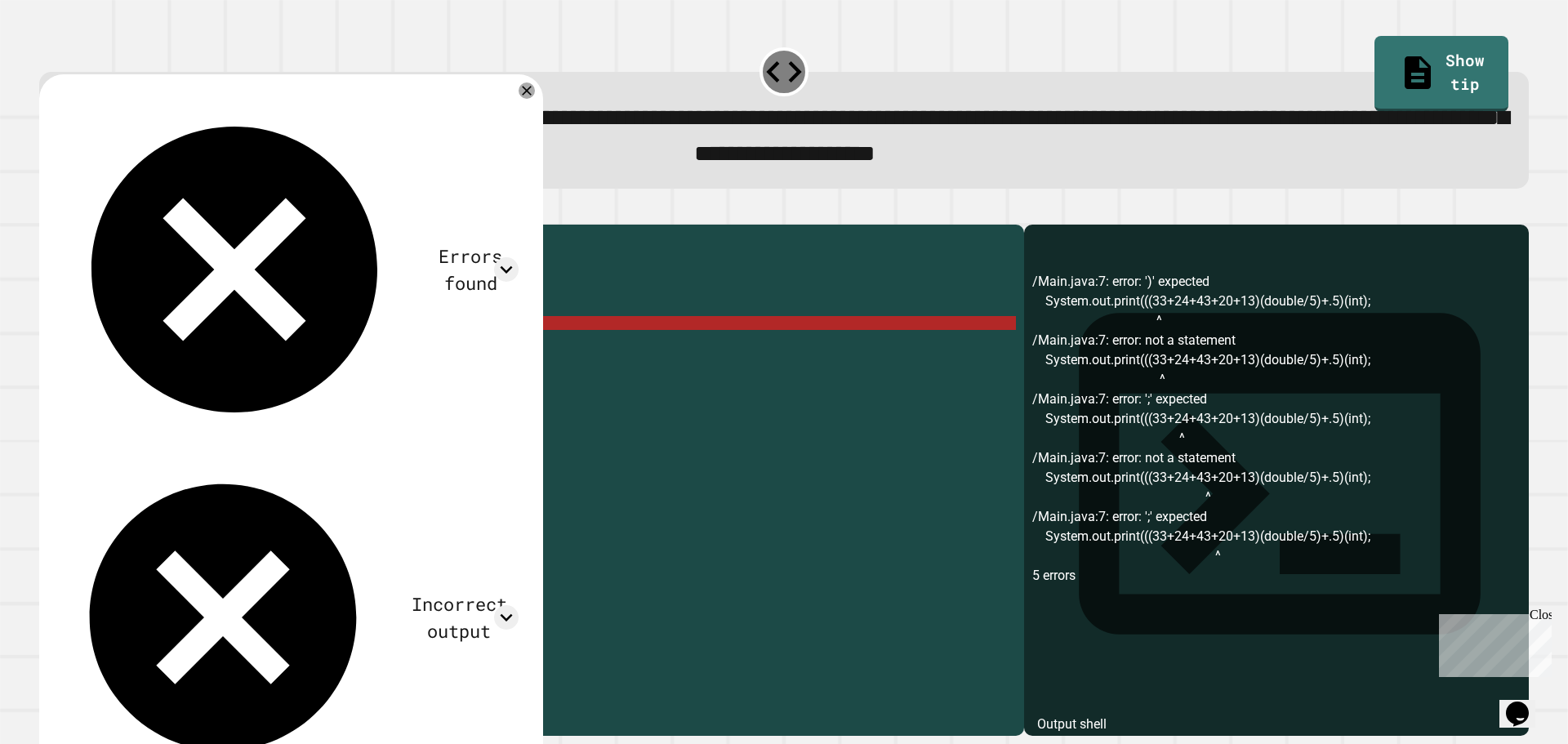
drag, startPoint x: 522, startPoint y: 345, endPoint x: 0, endPoint y: -33, distance: 644.5
click at [0, 0] on html "**********" at bounding box center [784, 372] width 1568 height 744
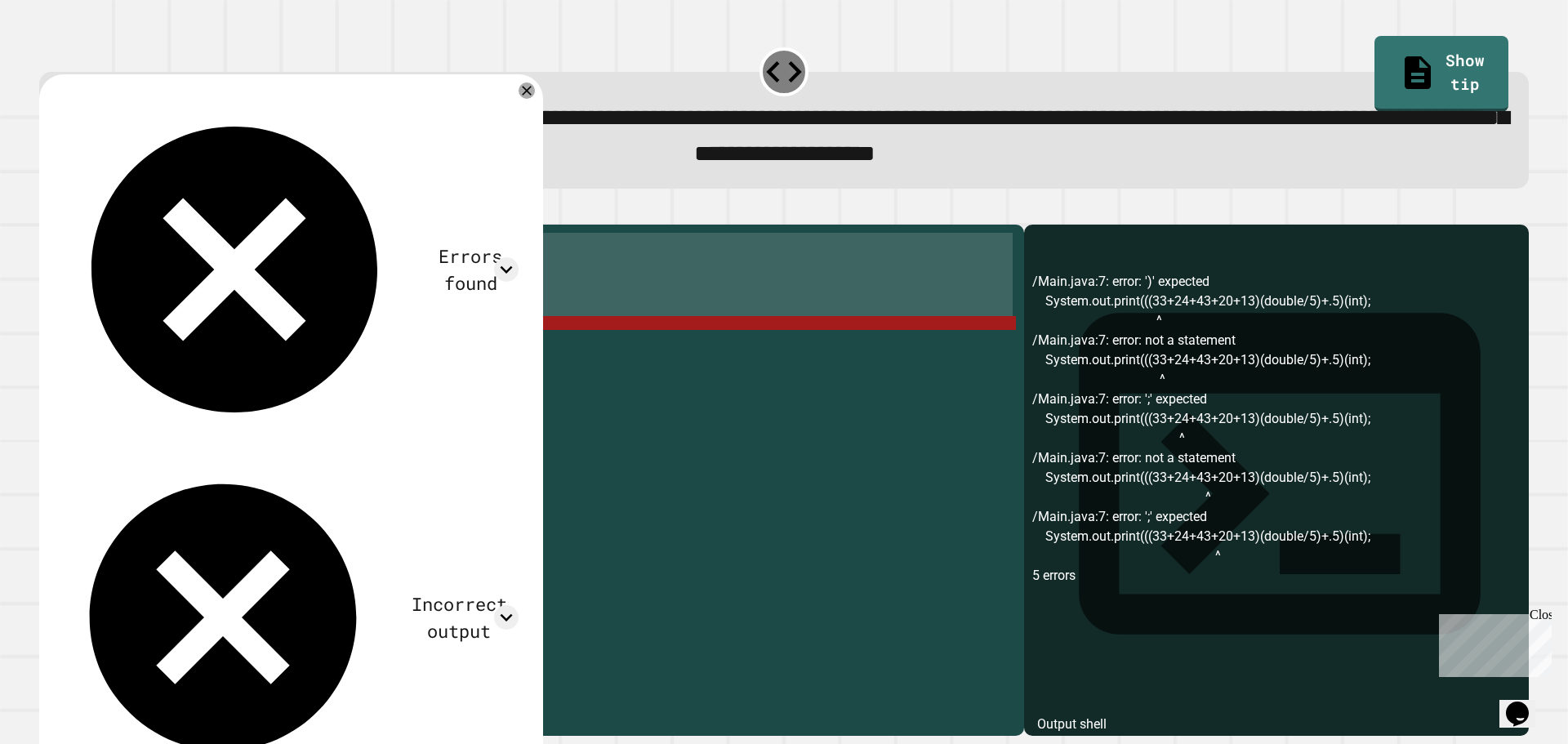
scroll to position [0, 7]
type textarea "**********"
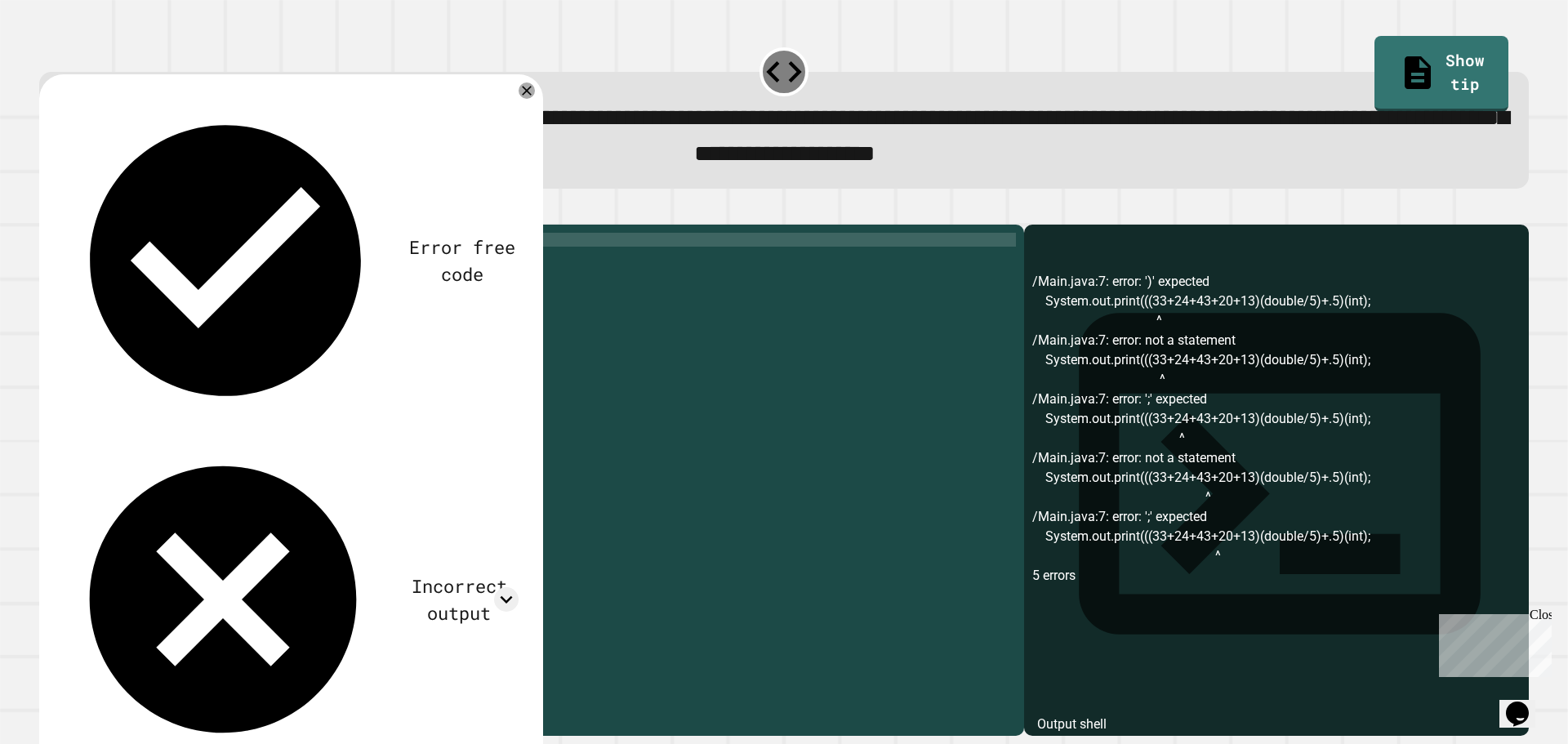
scroll to position [0, 0]
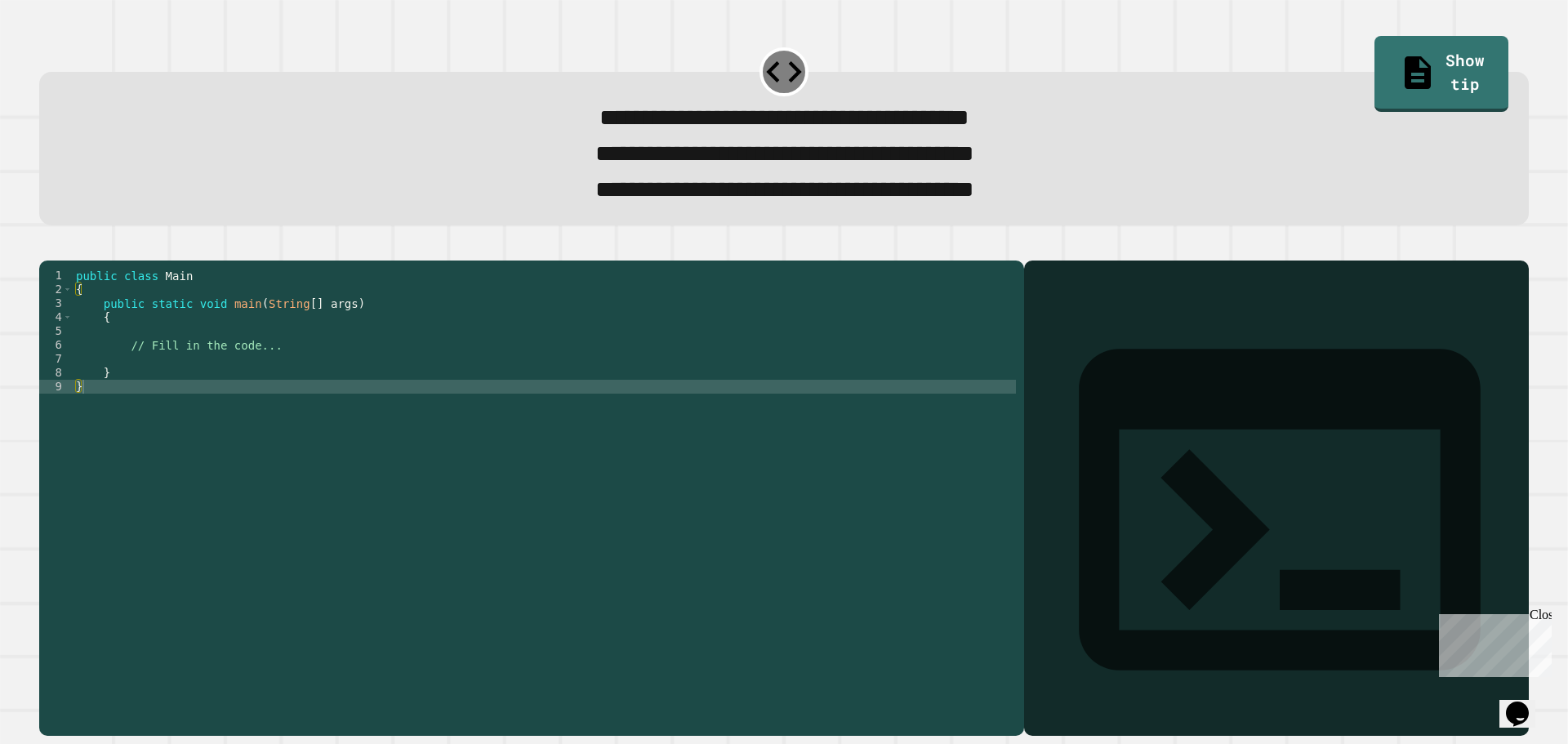
click at [159, 390] on div "public class Main { public static void main ( String [ ] args ) { // Fill in th…" at bounding box center [545, 477] width 943 height 417
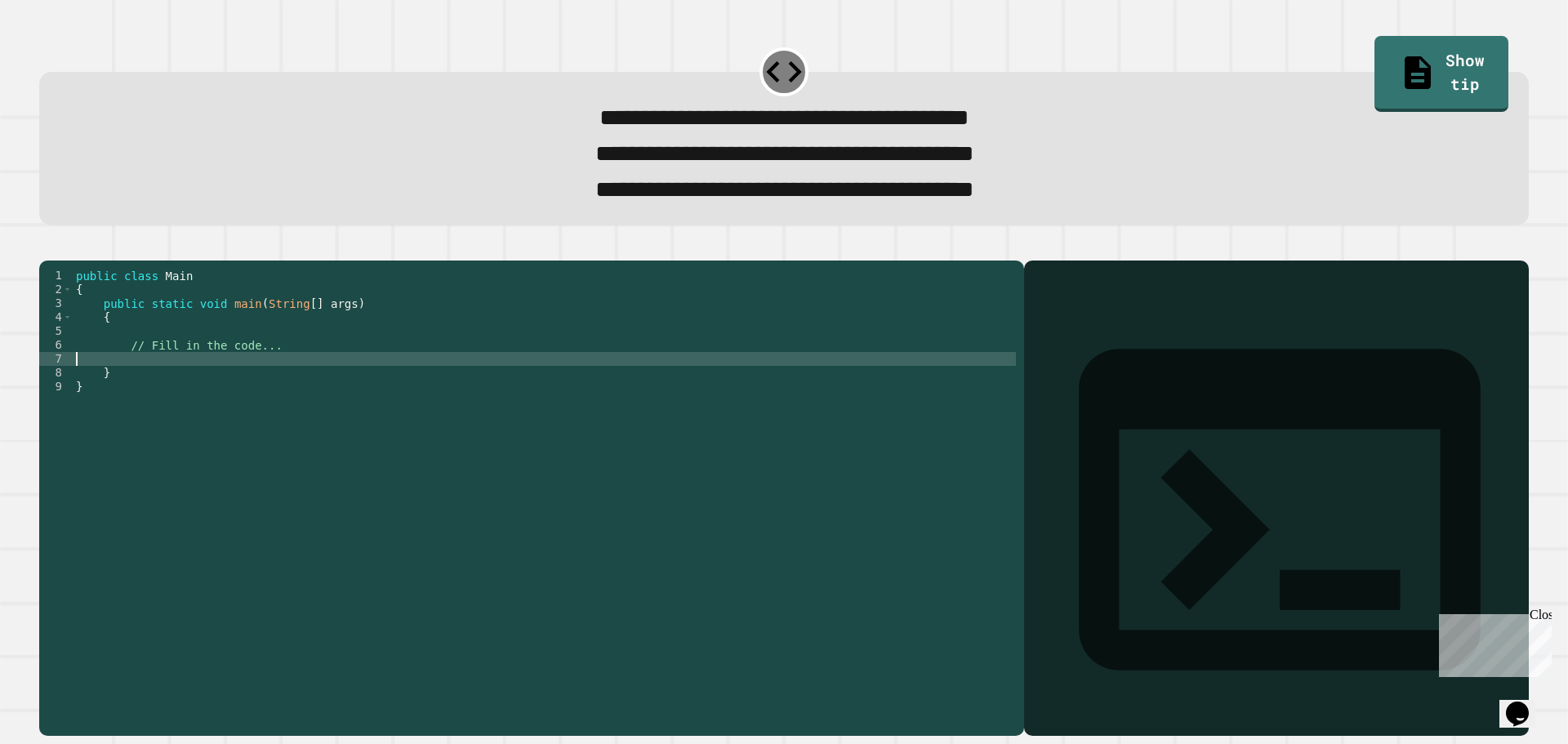
click at [159, 390] on div "public class Main { public static void main ( String [ ] args ) { // Fill in th…" at bounding box center [545, 477] width 943 height 417
click at [332, 384] on div "public class Main { public static void main ( String [ ] args ) { // Fill in th…" at bounding box center [545, 477] width 943 height 417
type textarea "**********"
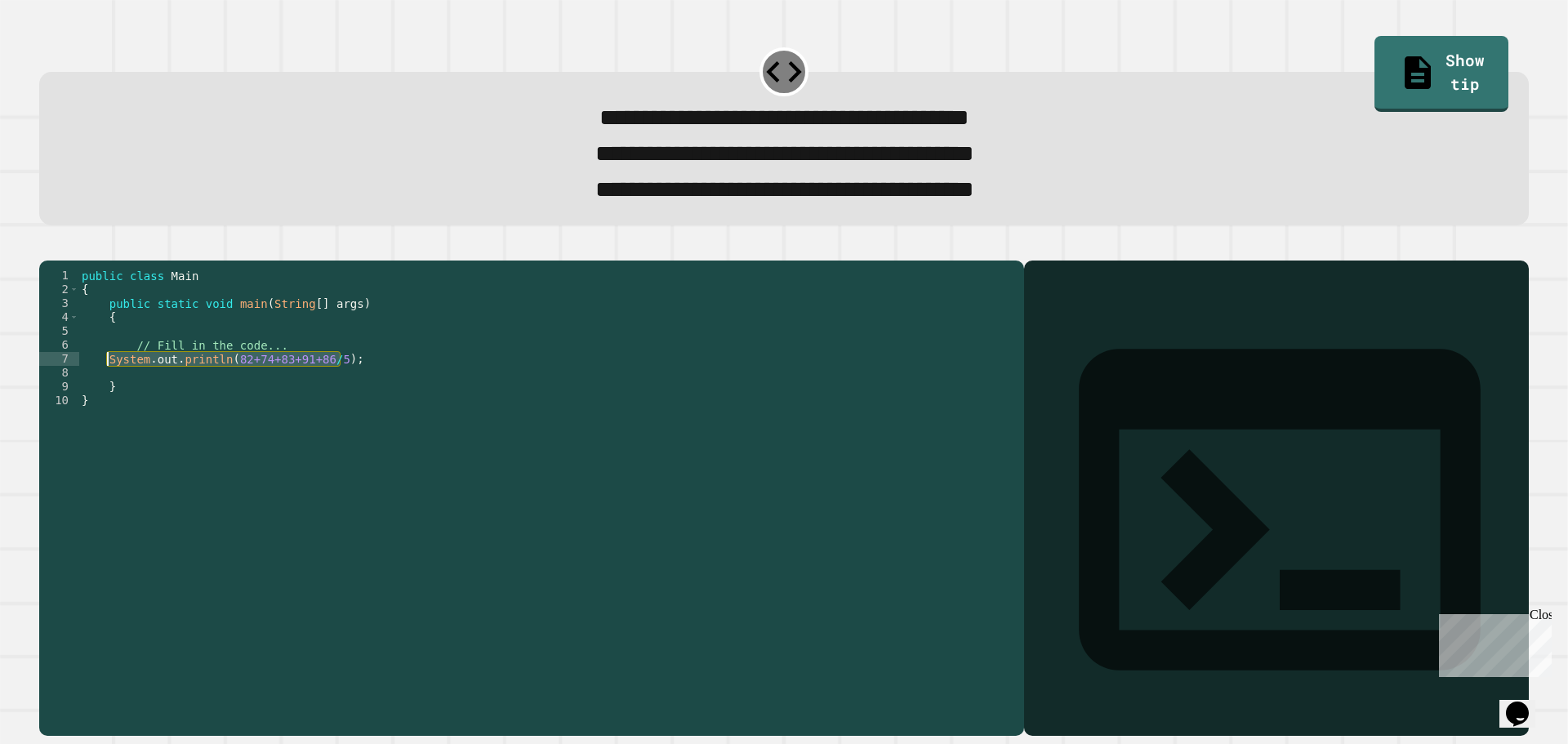
drag, startPoint x: 369, startPoint y: 390, endPoint x: 110, endPoint y: 390, distance: 259.0
click at [110, 390] on div "public class Main { public static void main ( String [ ] args ) { // Fill in th…" at bounding box center [546, 477] width 937 height 417
type textarea "**********"
click at [120, 402] on div "public class Main { public static void main ( String [ ] args ) { // Fill in th…" at bounding box center [546, 477] width 937 height 417
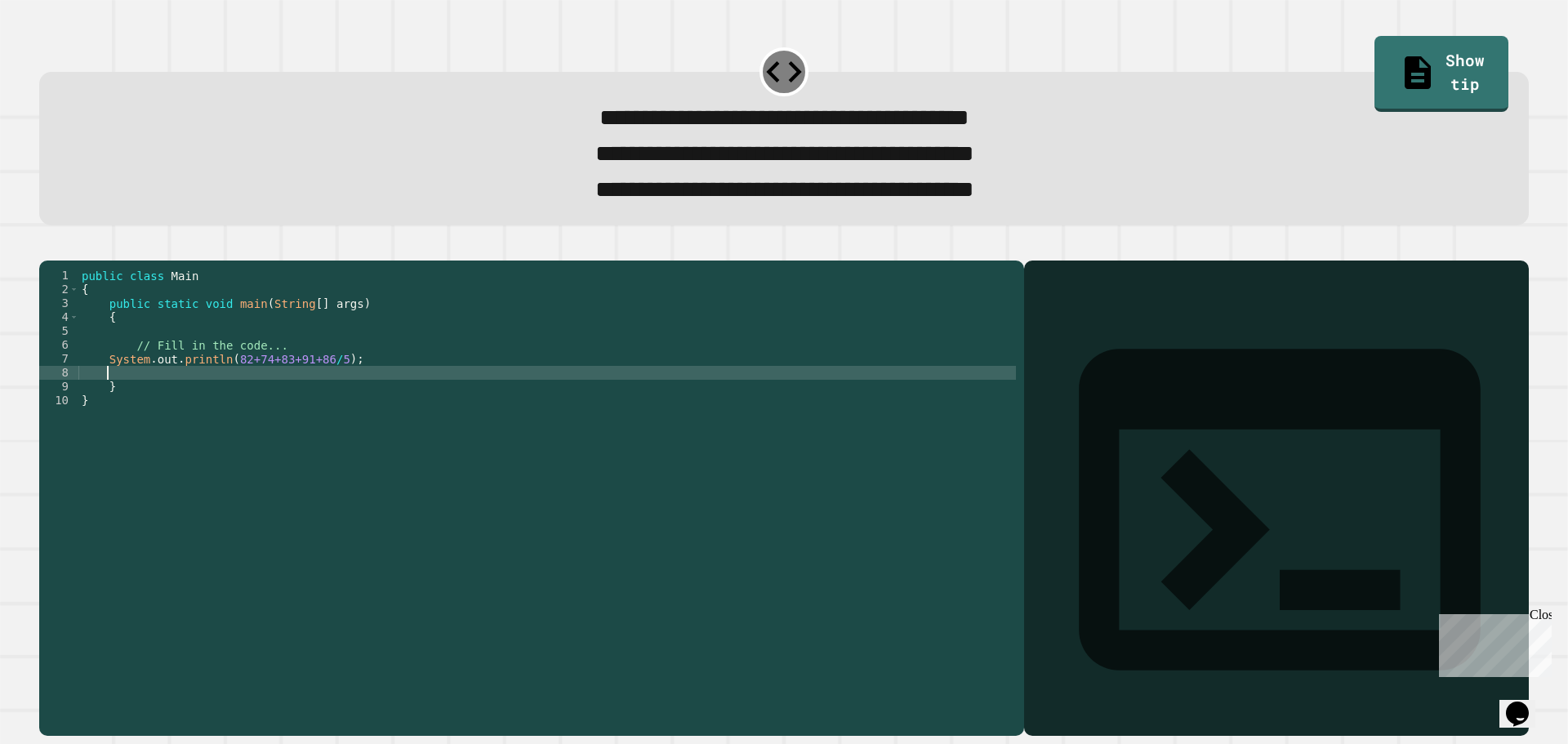
paste textarea "**********"
click at [314, 400] on div "public class Main { public static void main ( String [ ] args ) { // Fill in th…" at bounding box center [546, 477] width 937 height 417
click at [63, 262] on icon "button" at bounding box center [58, 256] width 9 height 12
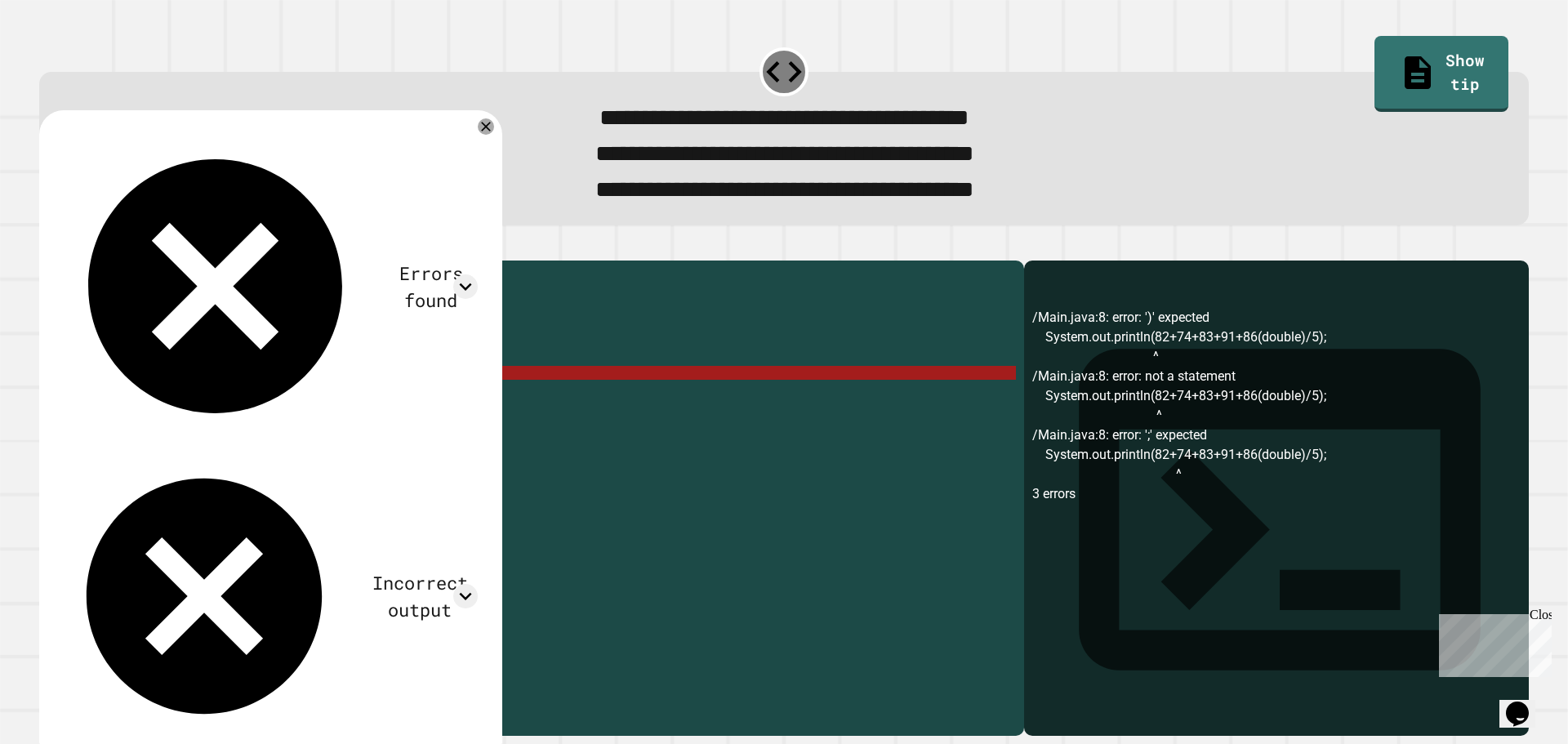
drag, startPoint x: 313, startPoint y: 405, endPoint x: 362, endPoint y: 396, distance: 49.8
click at [362, 396] on div "public class Main { public static void main ( String [ ] args ) { // Fill in th…" at bounding box center [546, 477] width 937 height 417
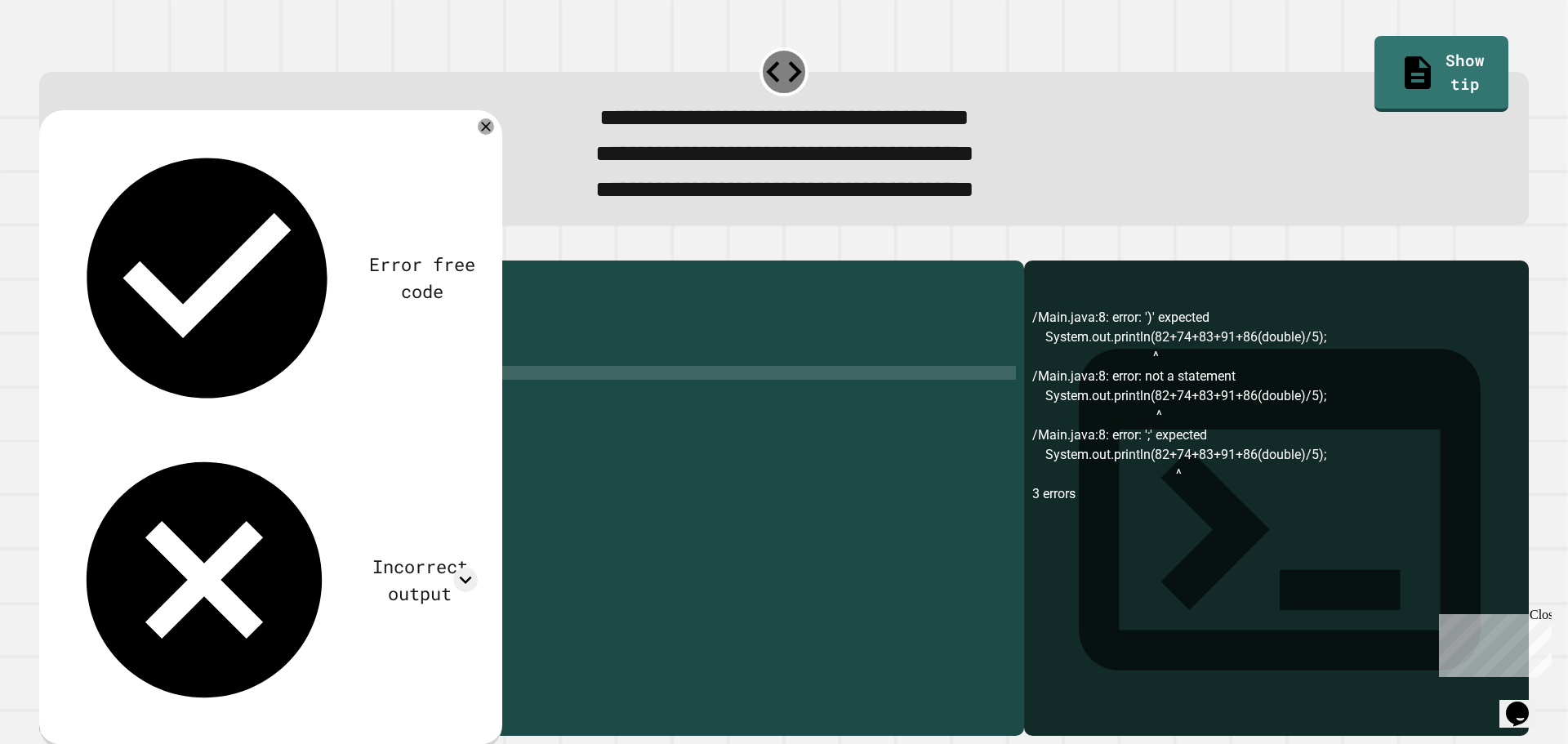
scroll to position [0, 18]
click at [327, 408] on div "public class Main { public static void main ( String [ ] args ) { // Fill in th…" at bounding box center [546, 477] width 937 height 417
click at [219, 401] on div "public class Main { public static void main ( String [ ] args ) { // Fill in th…" at bounding box center [546, 477] width 937 height 417
paste textarea "********"
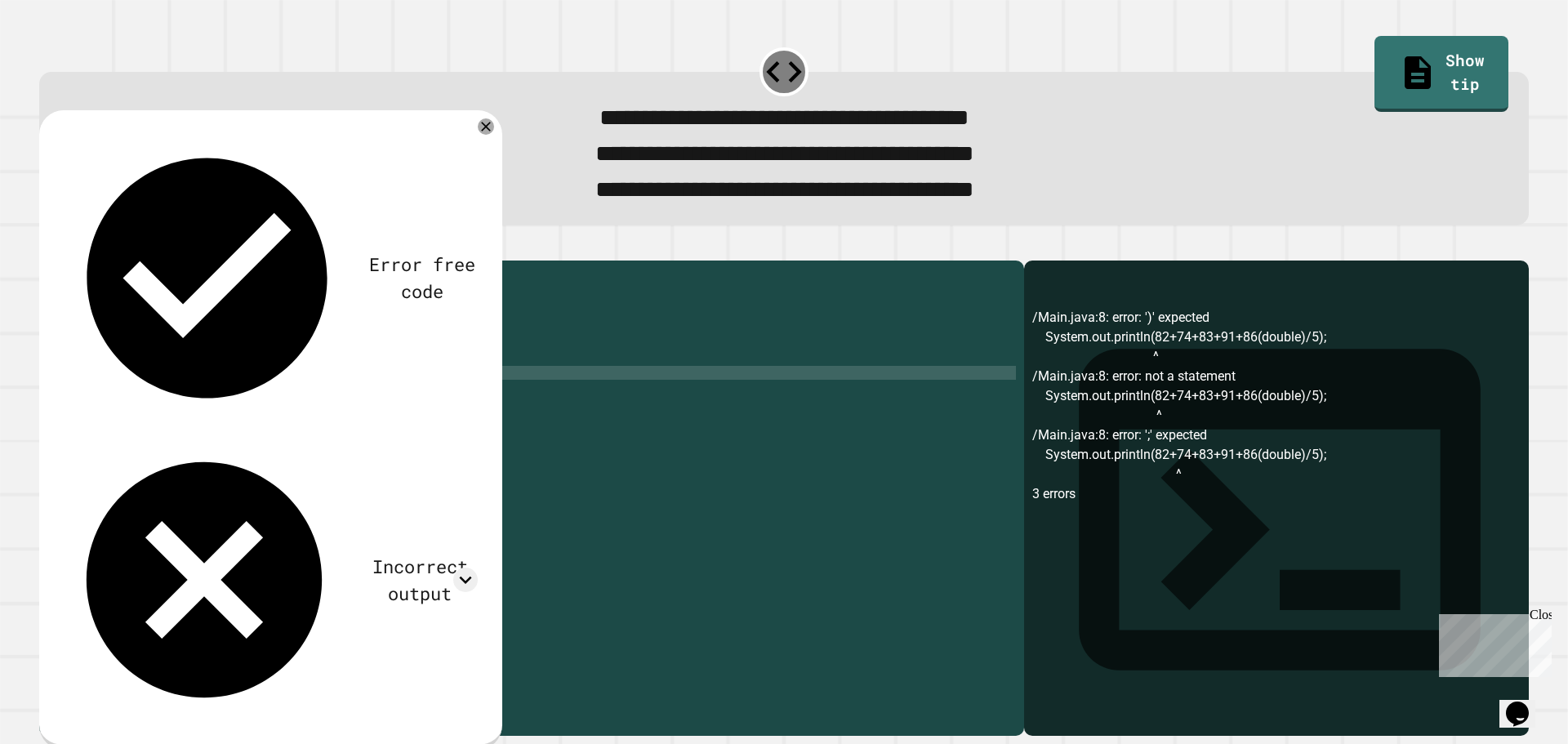
click at [372, 400] on div "public class Main { public static void main ( String [ ] args ) { // Fill in th…" at bounding box center [546, 477] width 937 height 417
click at [48, 246] on button "button" at bounding box center [48, 246] width 0 height 0
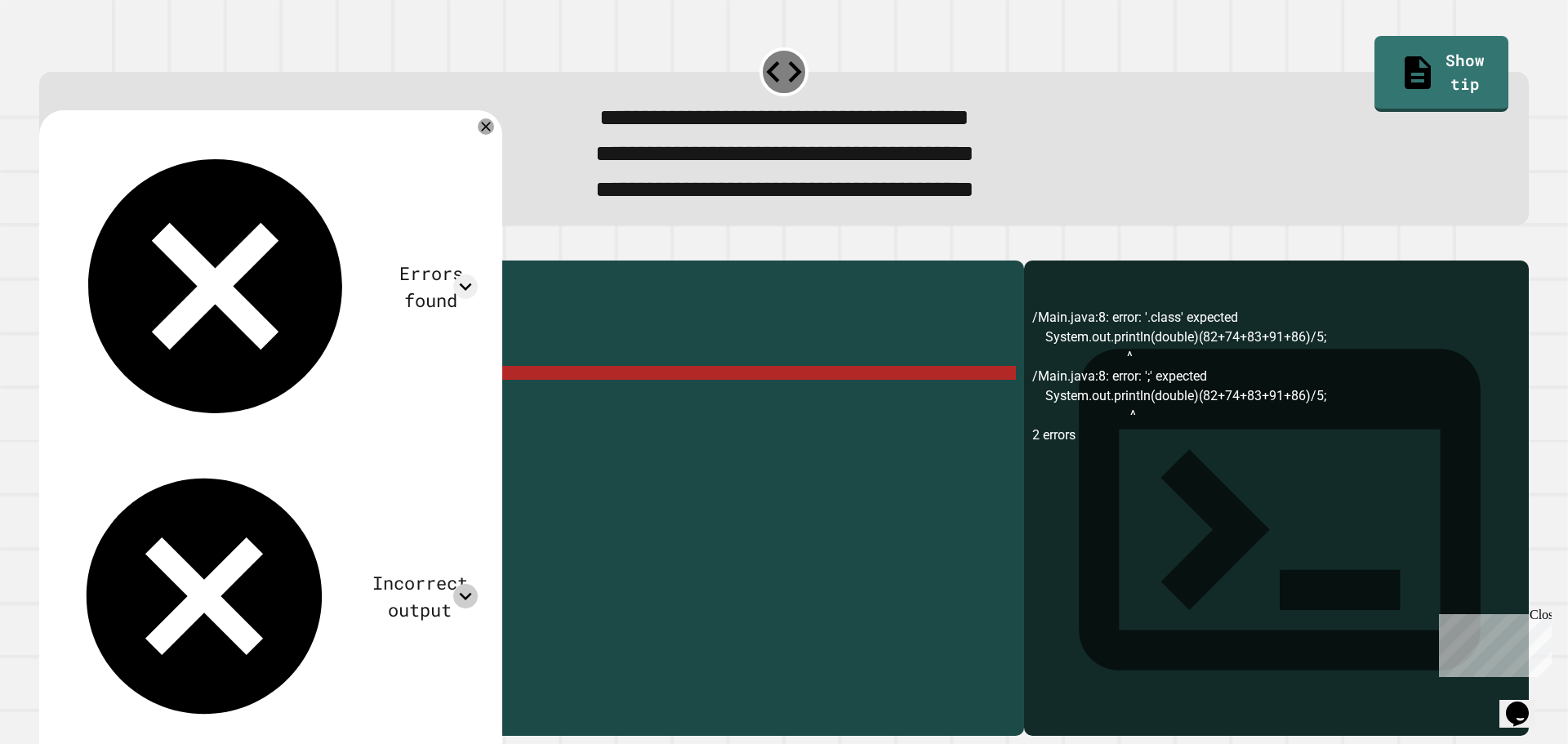
click at [473, 584] on icon at bounding box center [465, 596] width 24 height 24
click at [478, 584] on icon at bounding box center [465, 596] width 24 height 24
click at [228, 408] on div "public class Main { public static void main ( String [ ] args ) { // Fill in th…" at bounding box center [546, 477] width 937 height 417
drag, startPoint x: 219, startPoint y: 408, endPoint x: 265, endPoint y: 399, distance: 46.9
click at [265, 399] on div "public class Main { public static void main ( String [ ] args ) { // Fill in th…" at bounding box center [546, 477] width 937 height 417
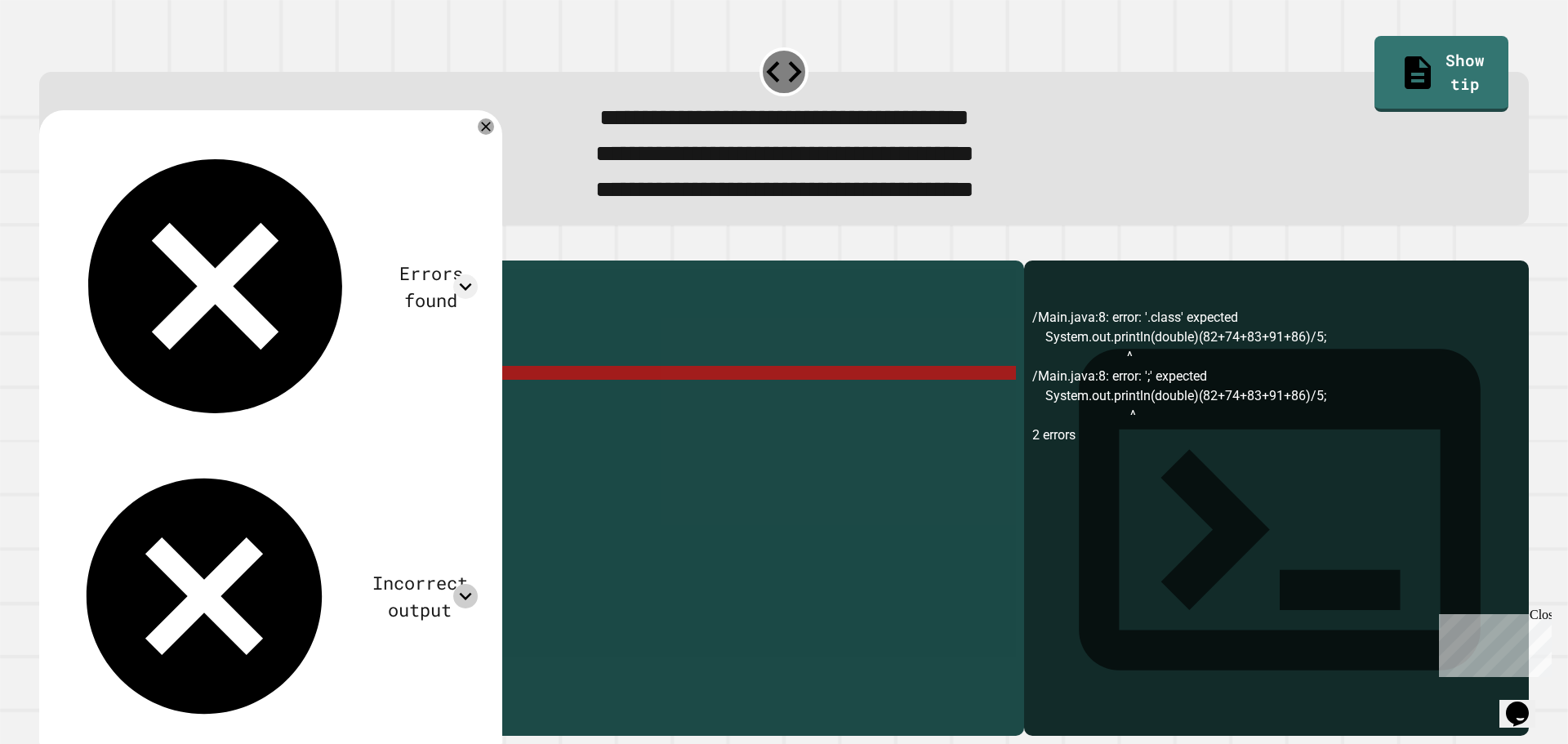
click at [267, 399] on div "public class Main { public static void main ( String [ ] args ) { // Fill in th…" at bounding box center [546, 463] width 937 height 389
click at [270, 399] on div "public class Main { public static void main ( String [ ] args ) { // Fill in th…" at bounding box center [546, 477] width 937 height 417
drag, startPoint x: 270, startPoint y: 399, endPoint x: 220, endPoint y: 406, distance: 50.5
click at [220, 406] on div "public class Main { public static void main ( String [ ] args ) { // Fill in th…" at bounding box center [546, 477] width 937 height 417
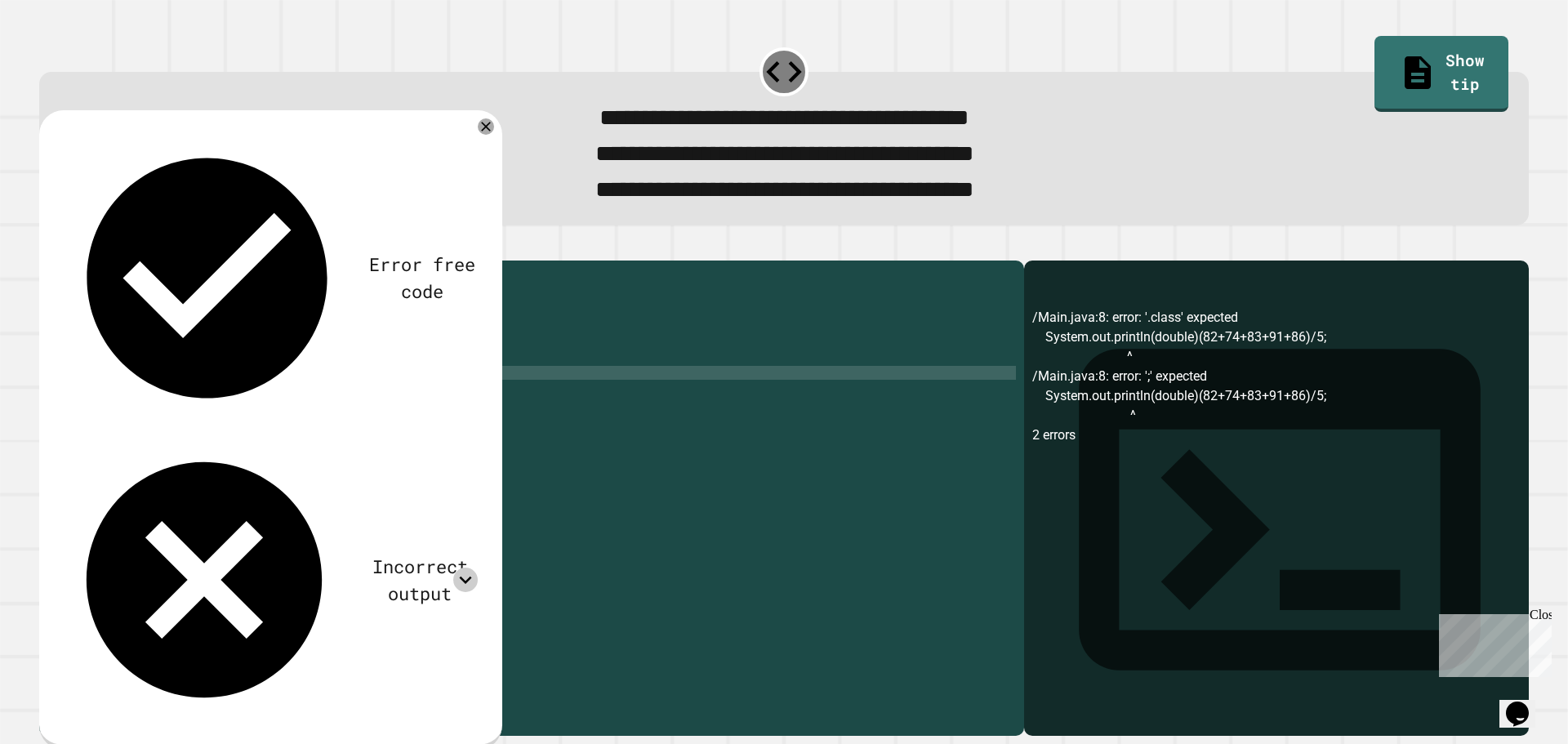
scroll to position [0, 18]
drag, startPoint x: 342, startPoint y: 402, endPoint x: 103, endPoint y: 403, distance: 239.0
click at [103, 403] on div "public class Main { public static void main ( String [ ] args ) { // Fill in th…" at bounding box center [546, 477] width 937 height 417
click at [112, 404] on div "public class Main { public static void main ( String [ ] args ) { // Fill in th…" at bounding box center [546, 477] width 937 height 417
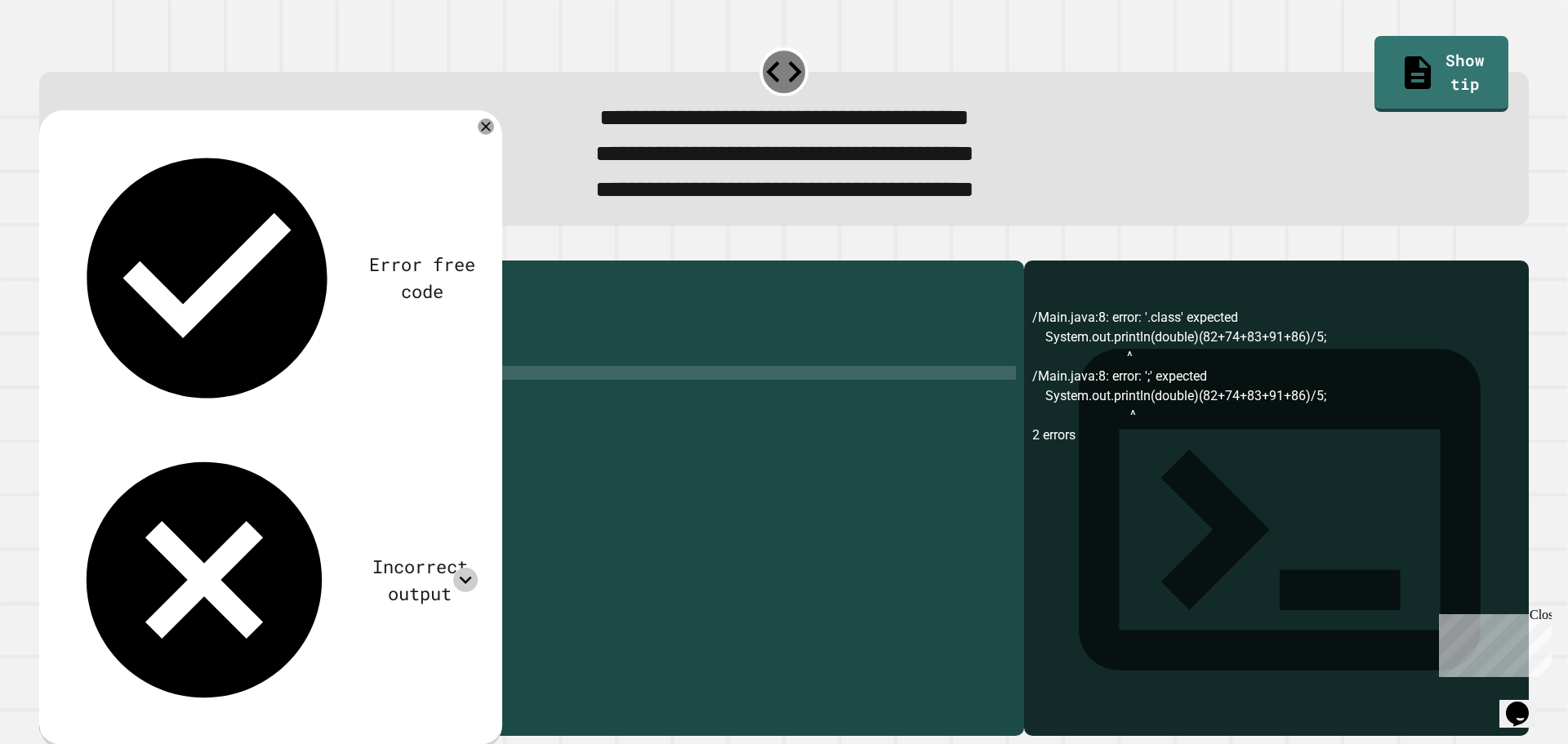
click at [118, 401] on div "public class Main { public static void main ( String [ ] args ) { // Fill in th…" at bounding box center [546, 477] width 937 height 417
type textarea "**********"
click at [283, 403] on div "public class Main { public static void main ( String [ ] args ) { // Fill in th…" at bounding box center [546, 477] width 937 height 417
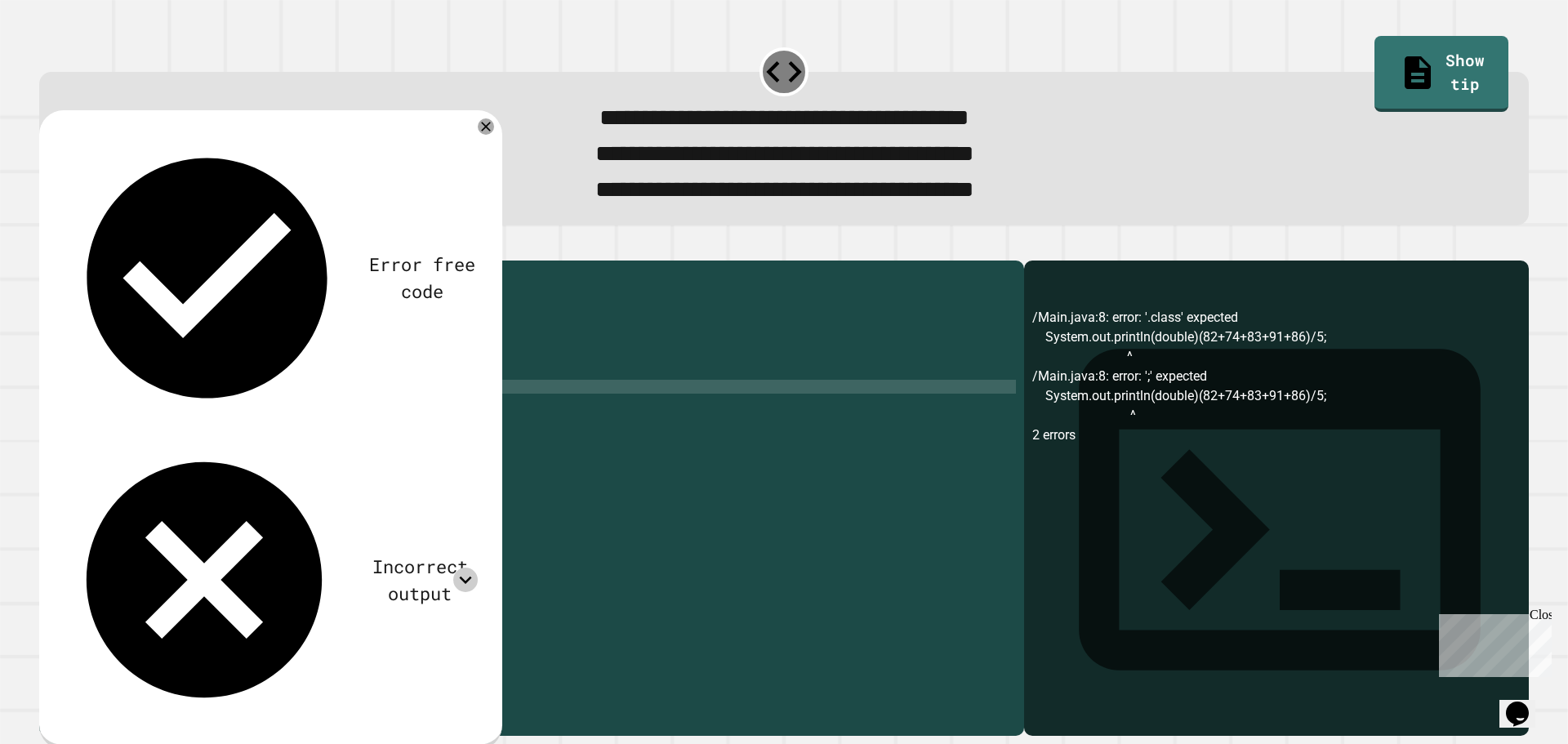
type textarea "*"
click at [273, 415] on div "public class Main { public static void main ( String [ ] args ) { // Fill in th…" at bounding box center [546, 477] width 937 height 417
click at [48, 246] on button "button" at bounding box center [48, 246] width 0 height 0
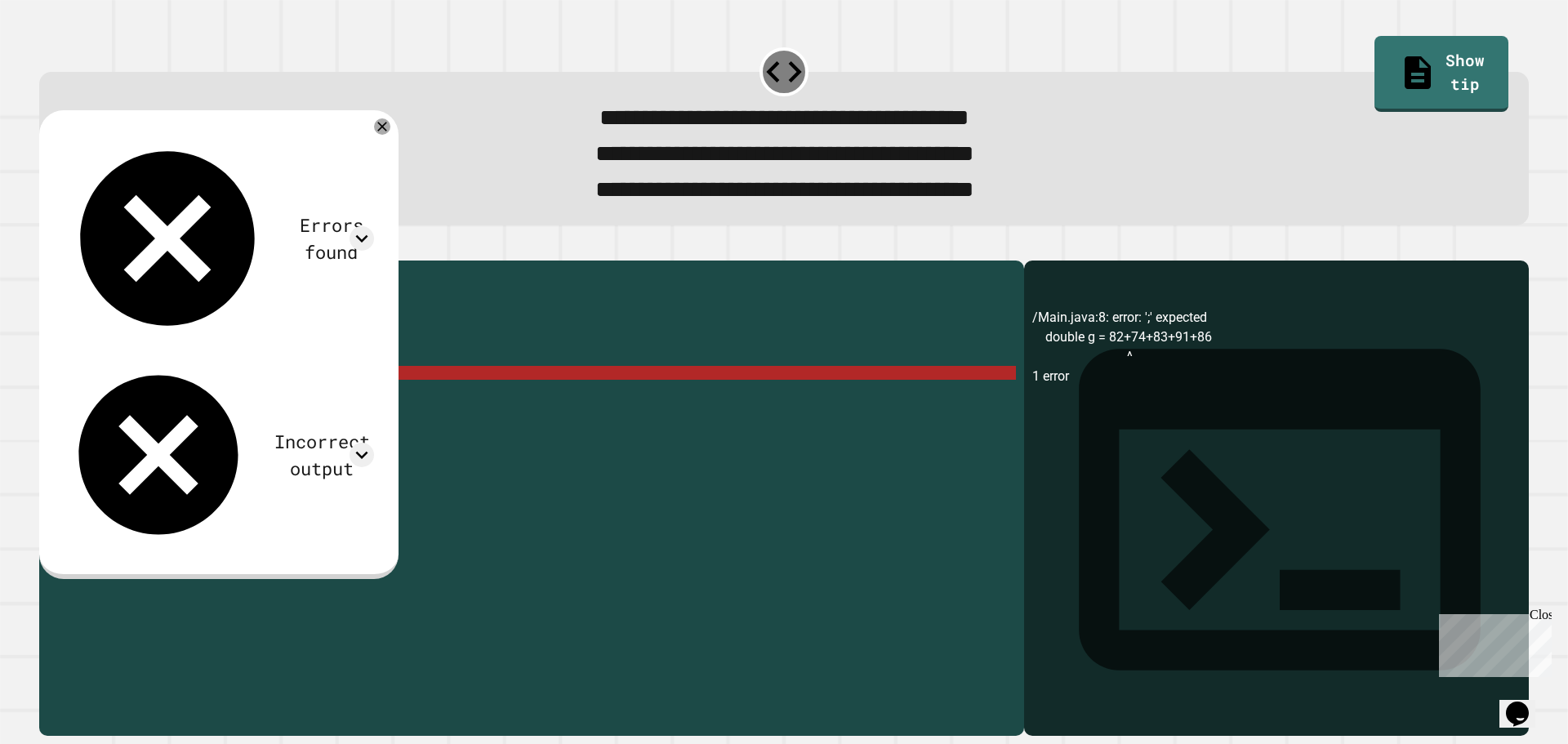
click at [273, 396] on div "public class Main { public static void main ( String [ ] args ) { // Fill in th…" at bounding box center [546, 477] width 937 height 417
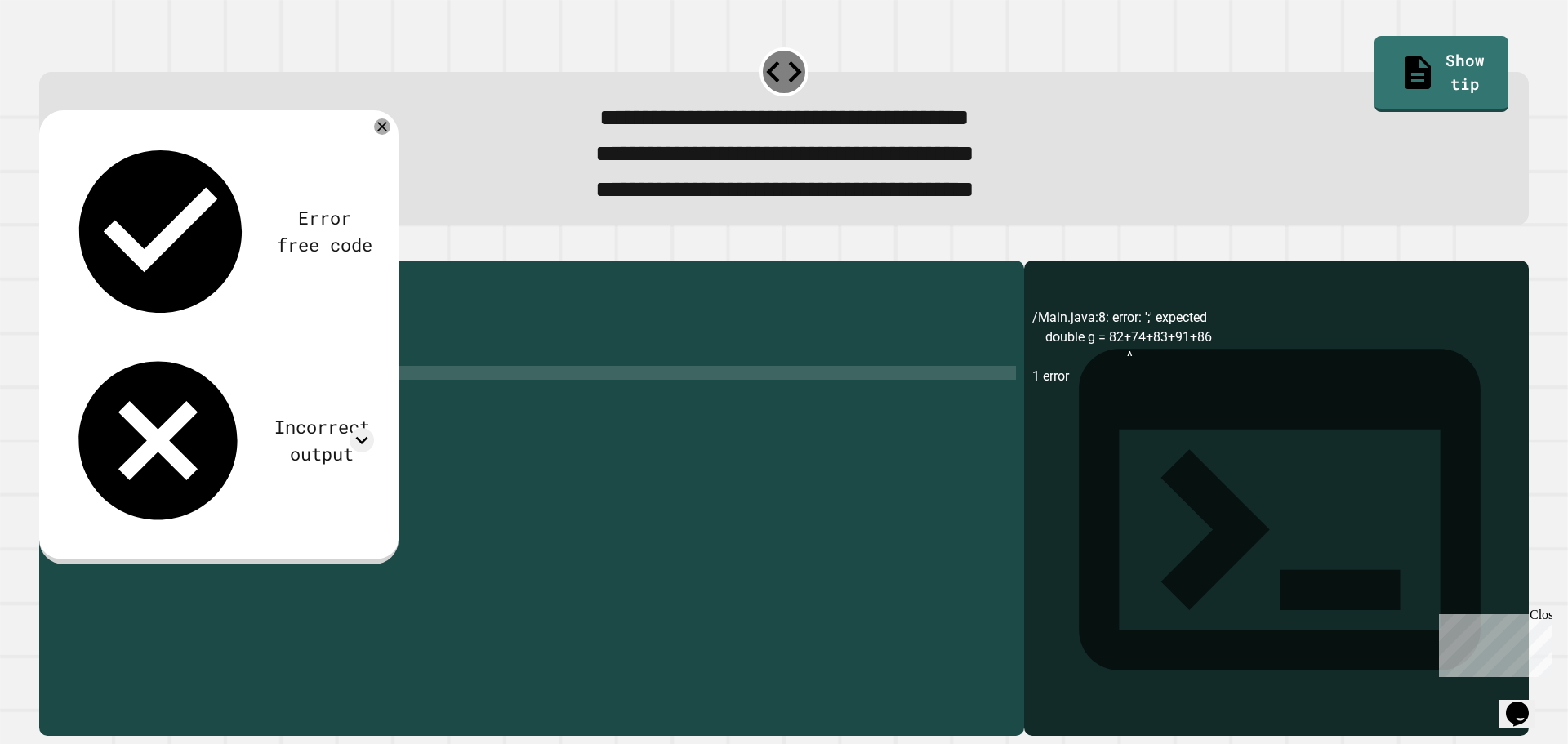
click at [48, 246] on icon "button" at bounding box center [48, 246] width 0 height 0
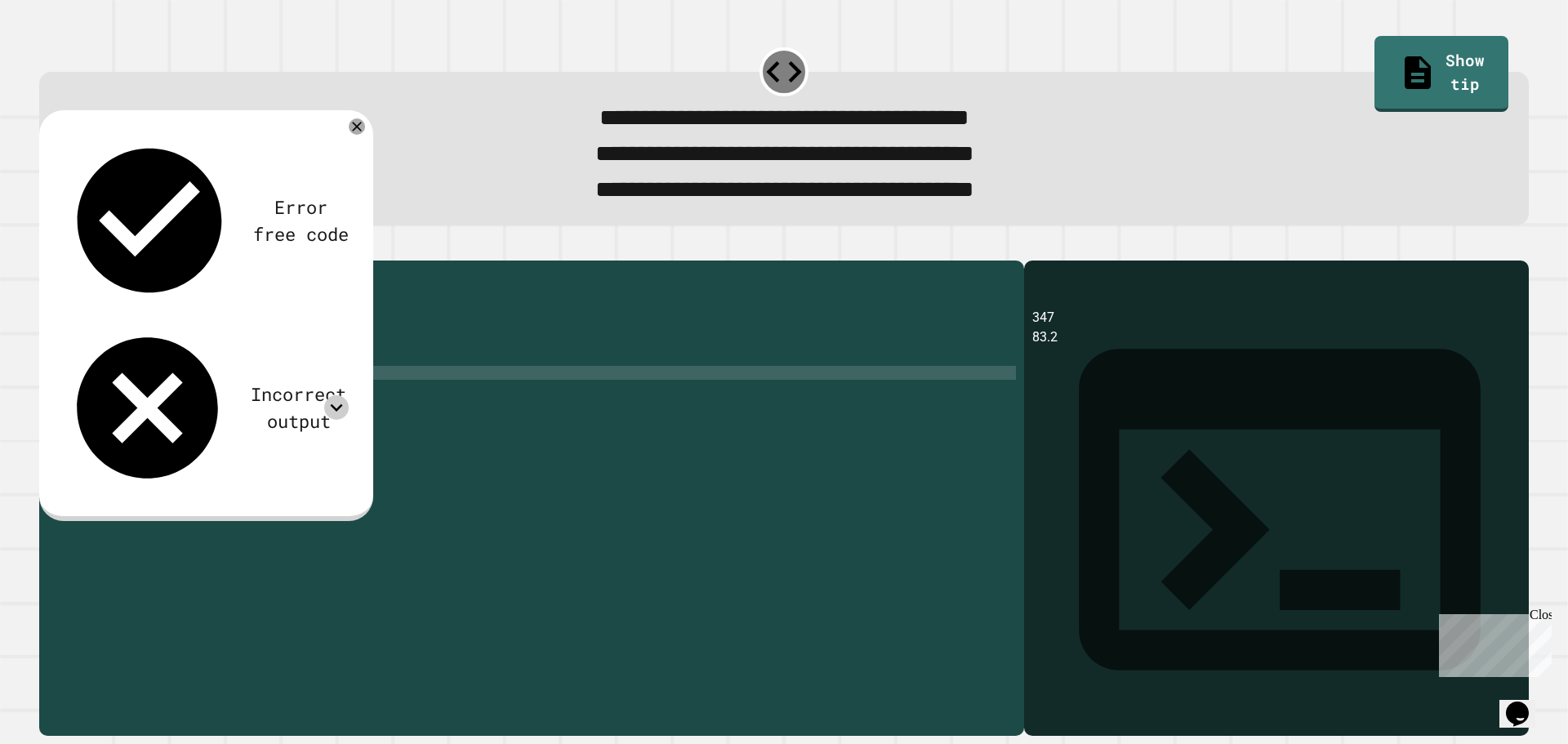
click at [339, 395] on icon at bounding box center [336, 407] width 24 height 24
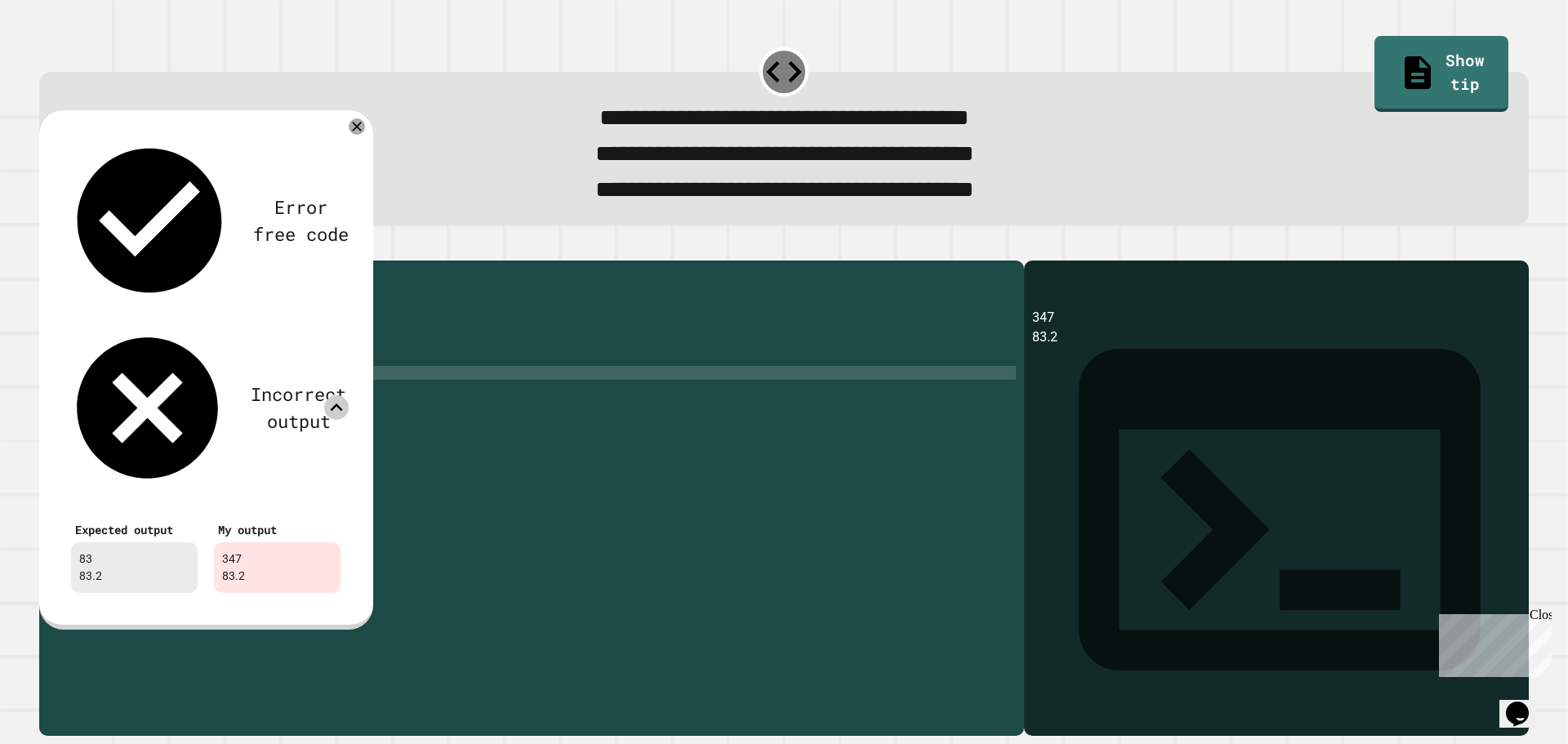
click at [339, 395] on icon at bounding box center [336, 407] width 24 height 24
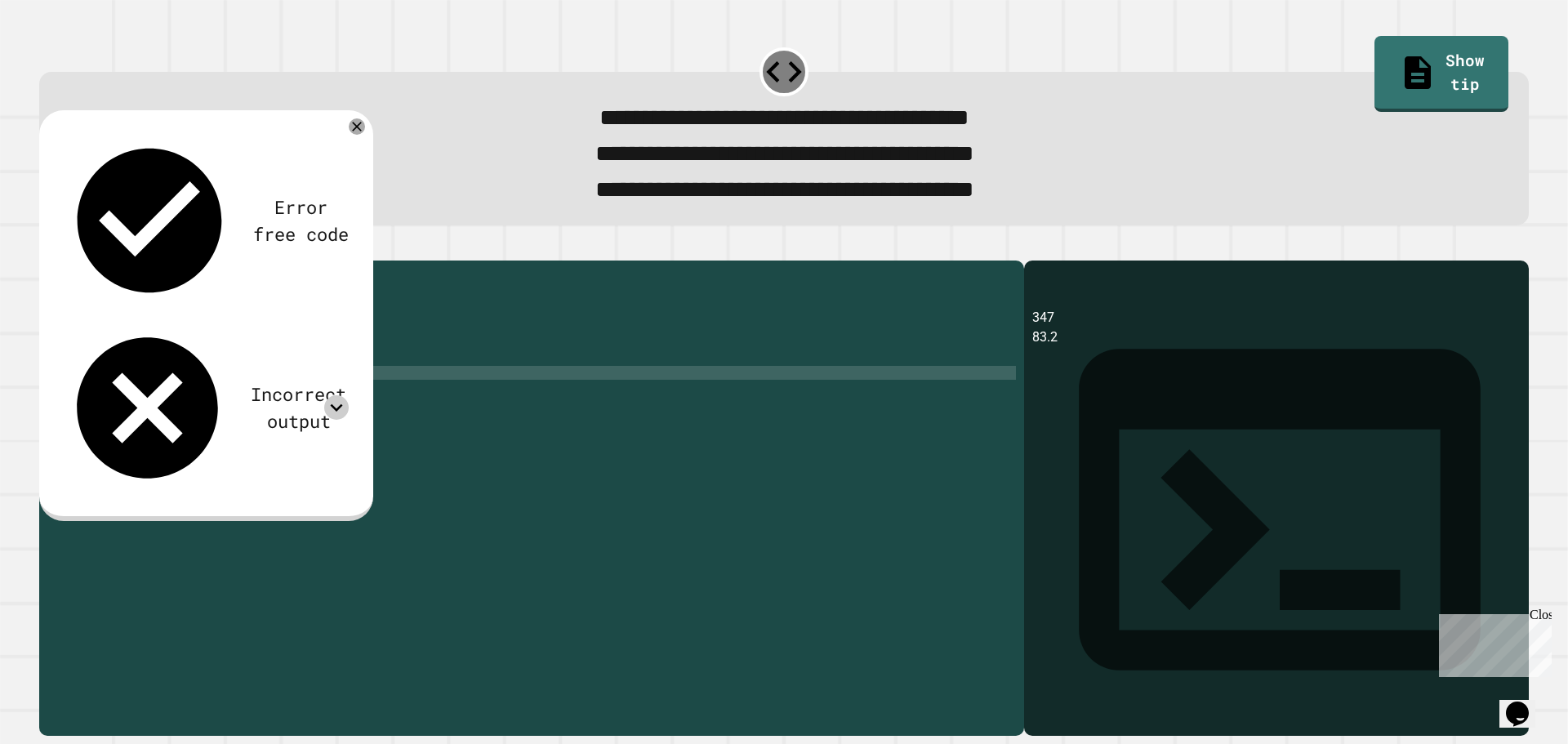
click at [328, 395] on icon at bounding box center [336, 407] width 24 height 24
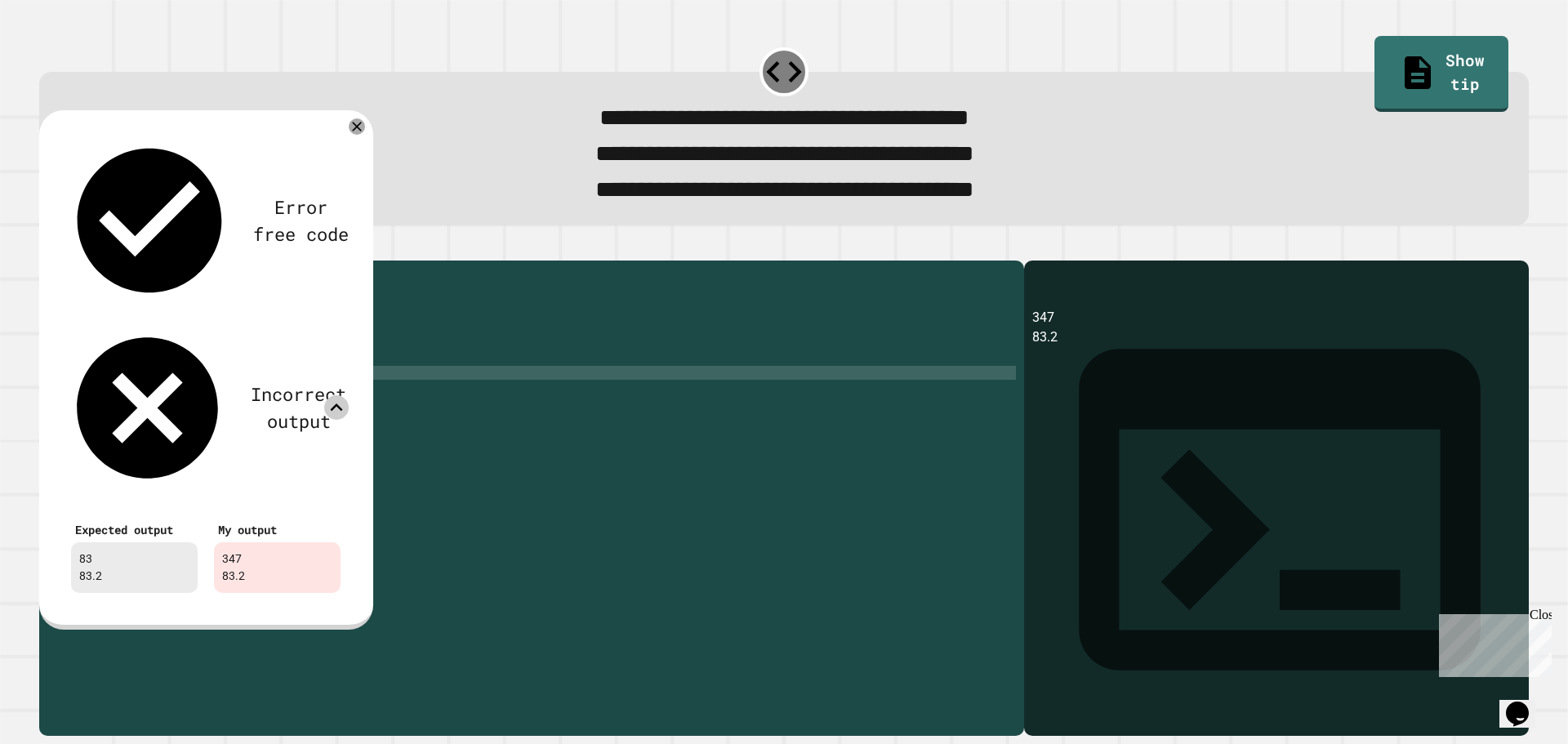
click at [227, 389] on div "public class Main { public static void main ( String [ ] args ) { // Fill in th…" at bounding box center [546, 477] width 937 height 417
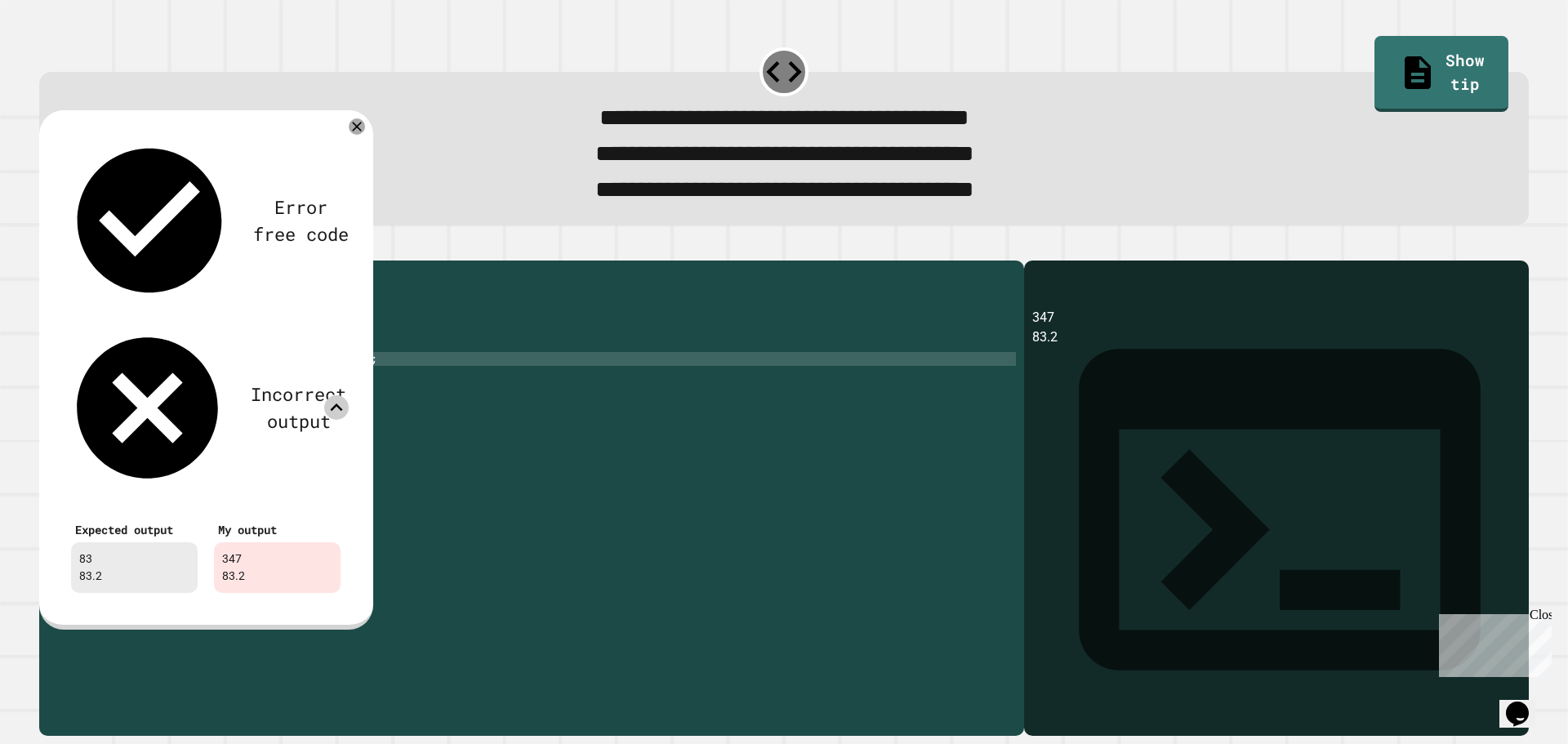
scroll to position [0, 17]
type textarea "**********"
click at [350, 136] on div at bounding box center [357, 126] width 19 height 19
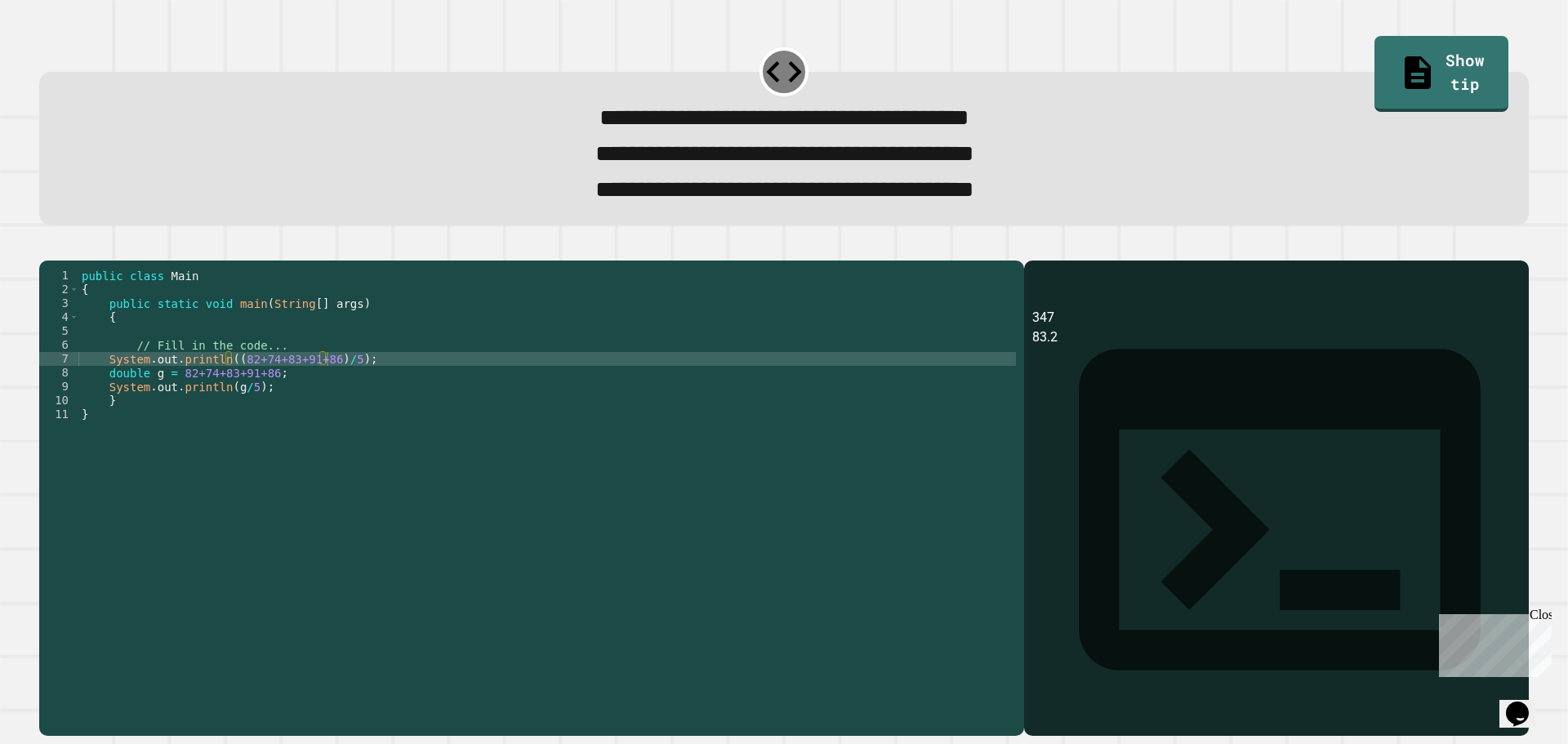
click at [48, 246] on icon "button" at bounding box center [48, 246] width 0 height 0
